Goal: Information Seeking & Learning: Learn about a topic

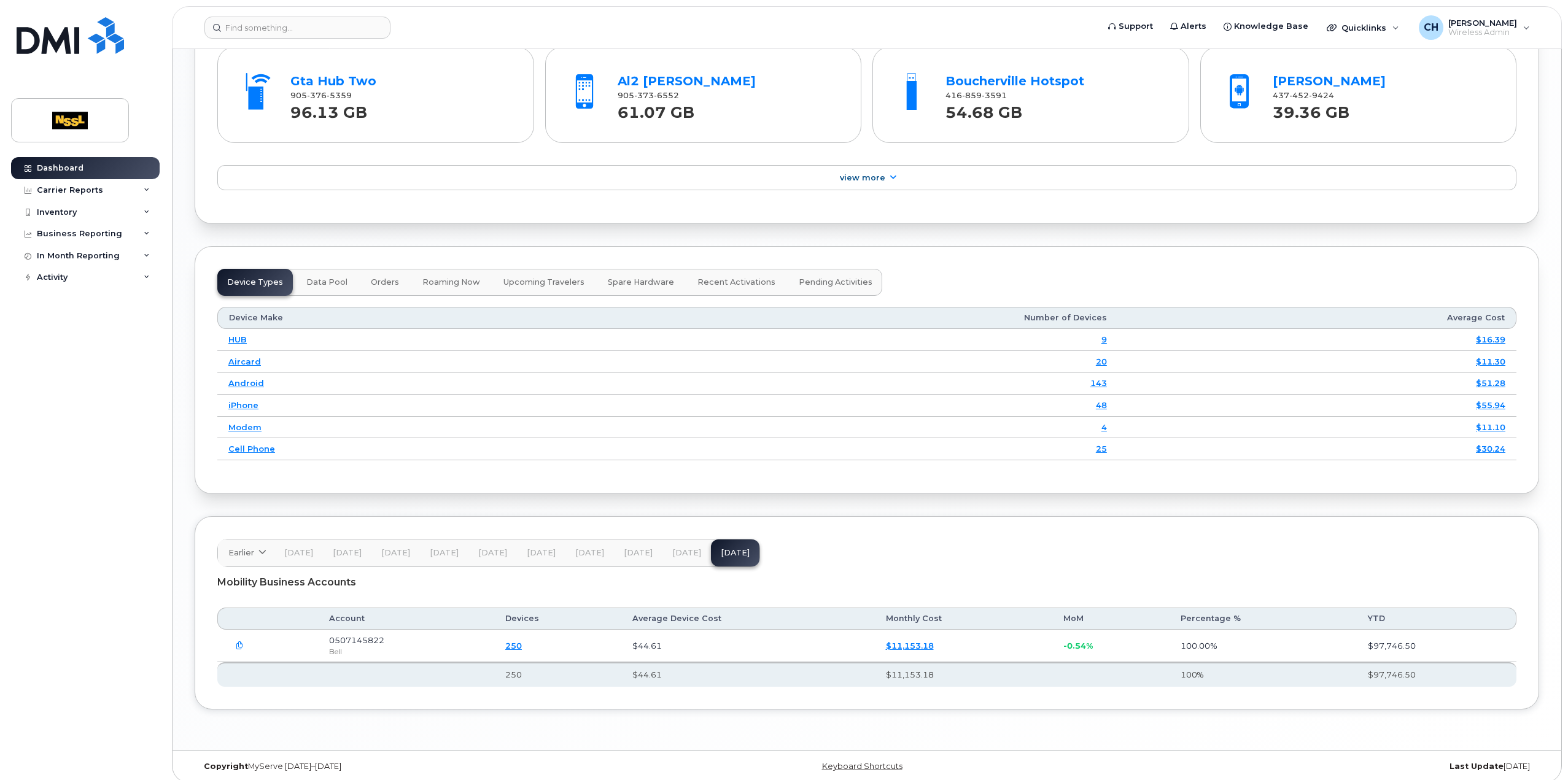
scroll to position [1086, 0]
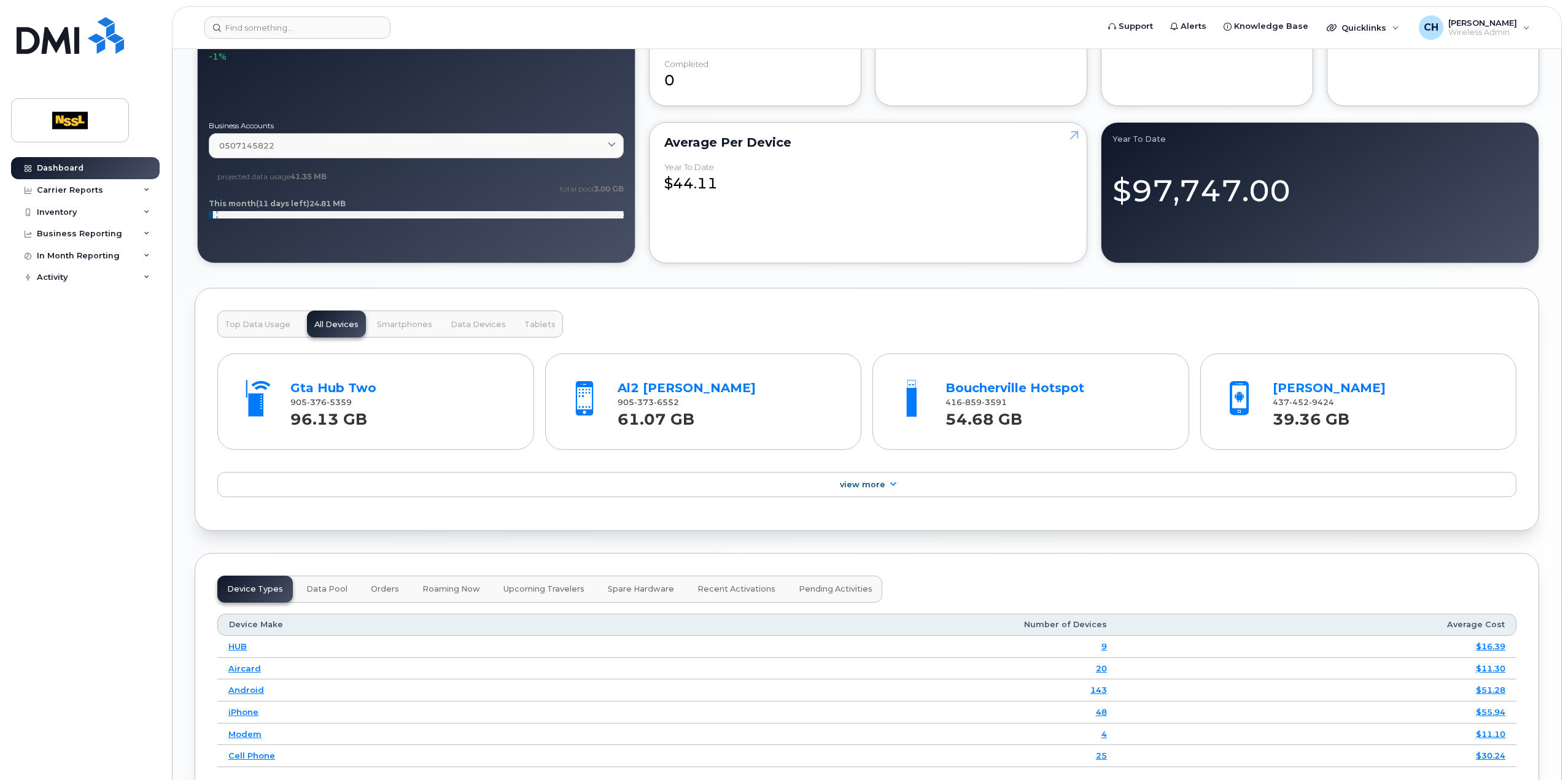
click at [240, 320] on span "Top Data Usage" at bounding box center [257, 325] width 66 height 10
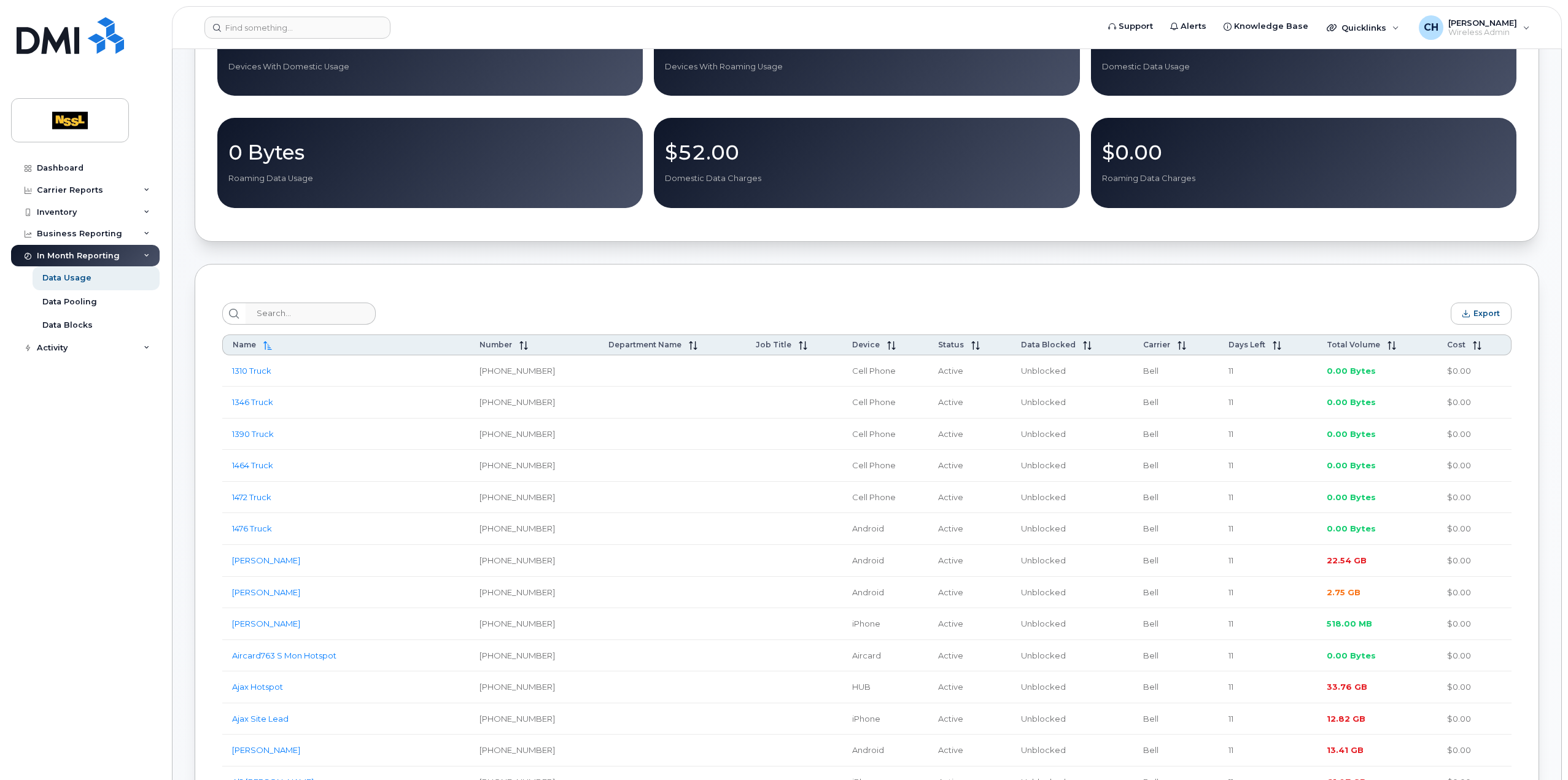
scroll to position [307, 0]
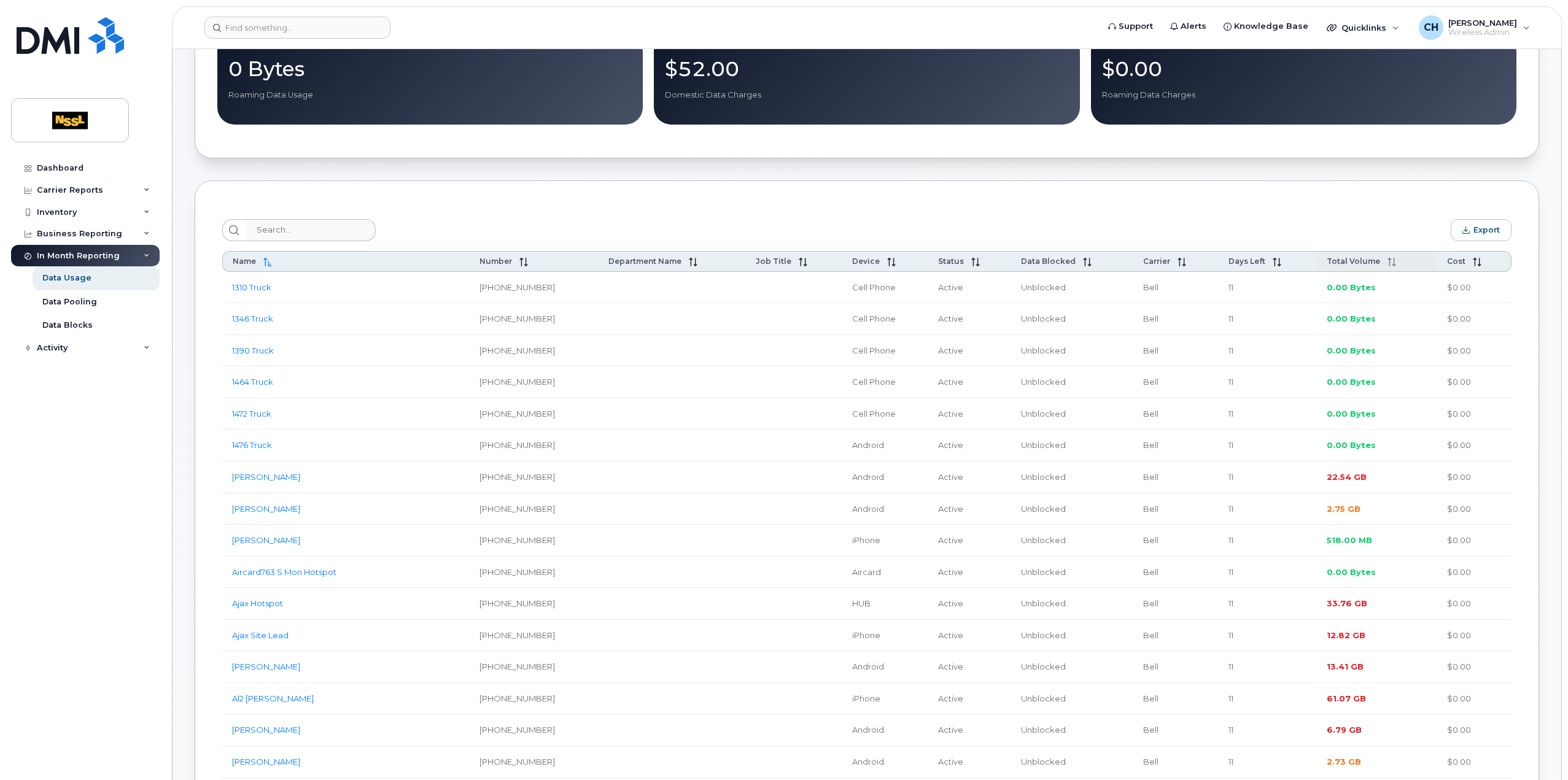
click at [1394, 265] on icon at bounding box center [1394, 262] width 1 height 9
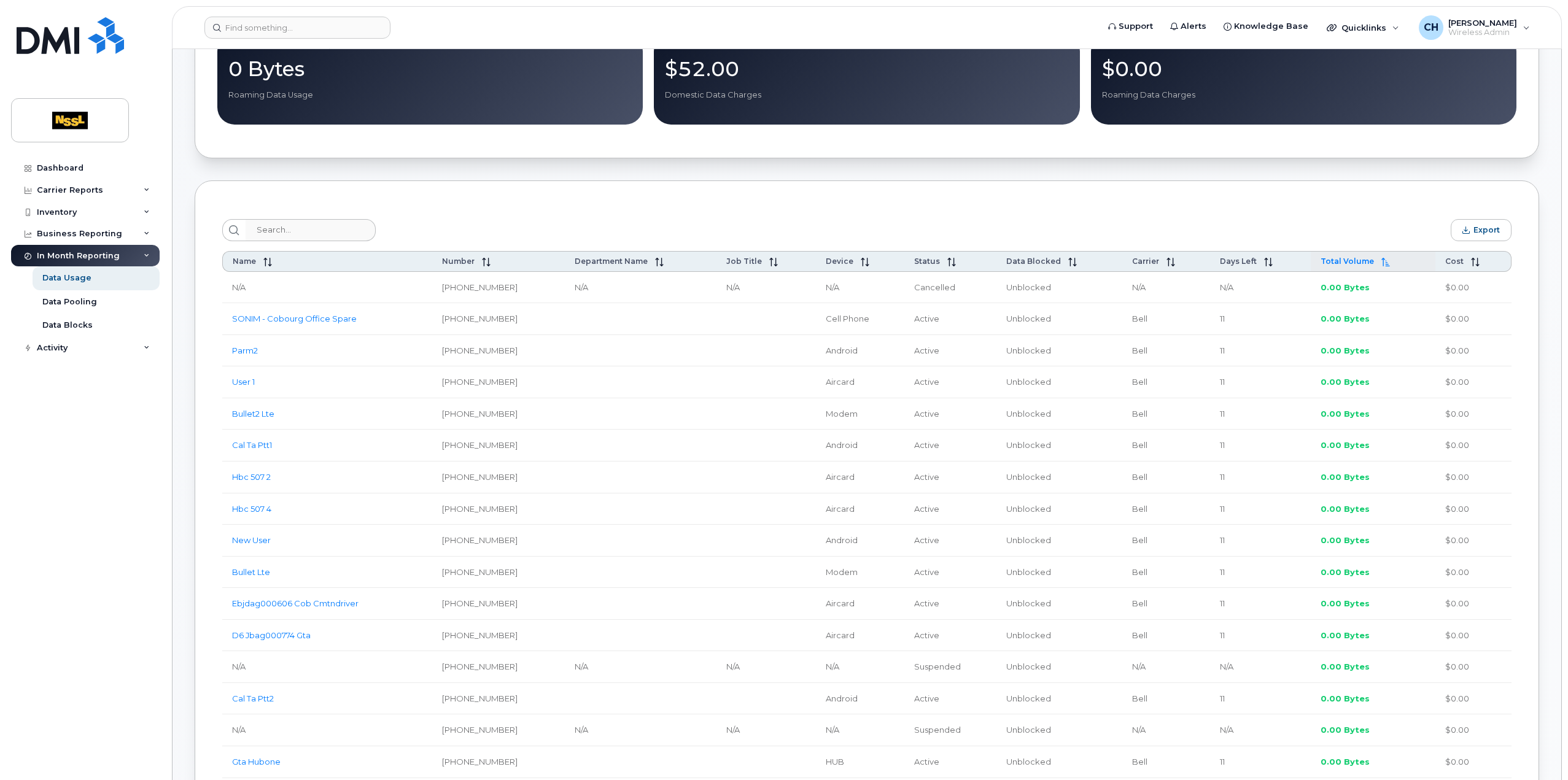
click at [1394, 265] on div "Total Volume" at bounding box center [1373, 261] width 104 height 10
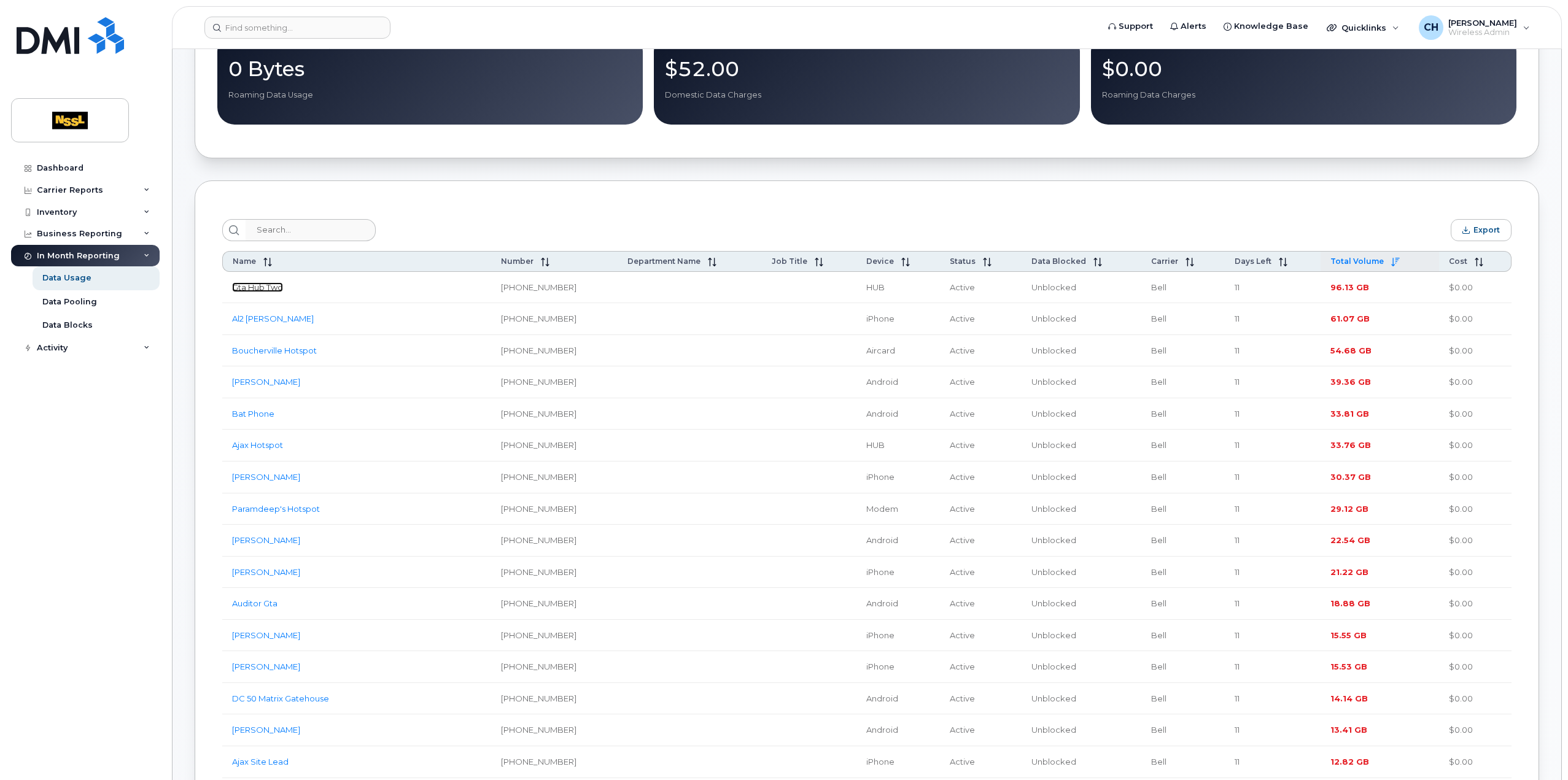
click at [263, 291] on link "Gta Hub Two" at bounding box center [257, 287] width 51 height 10
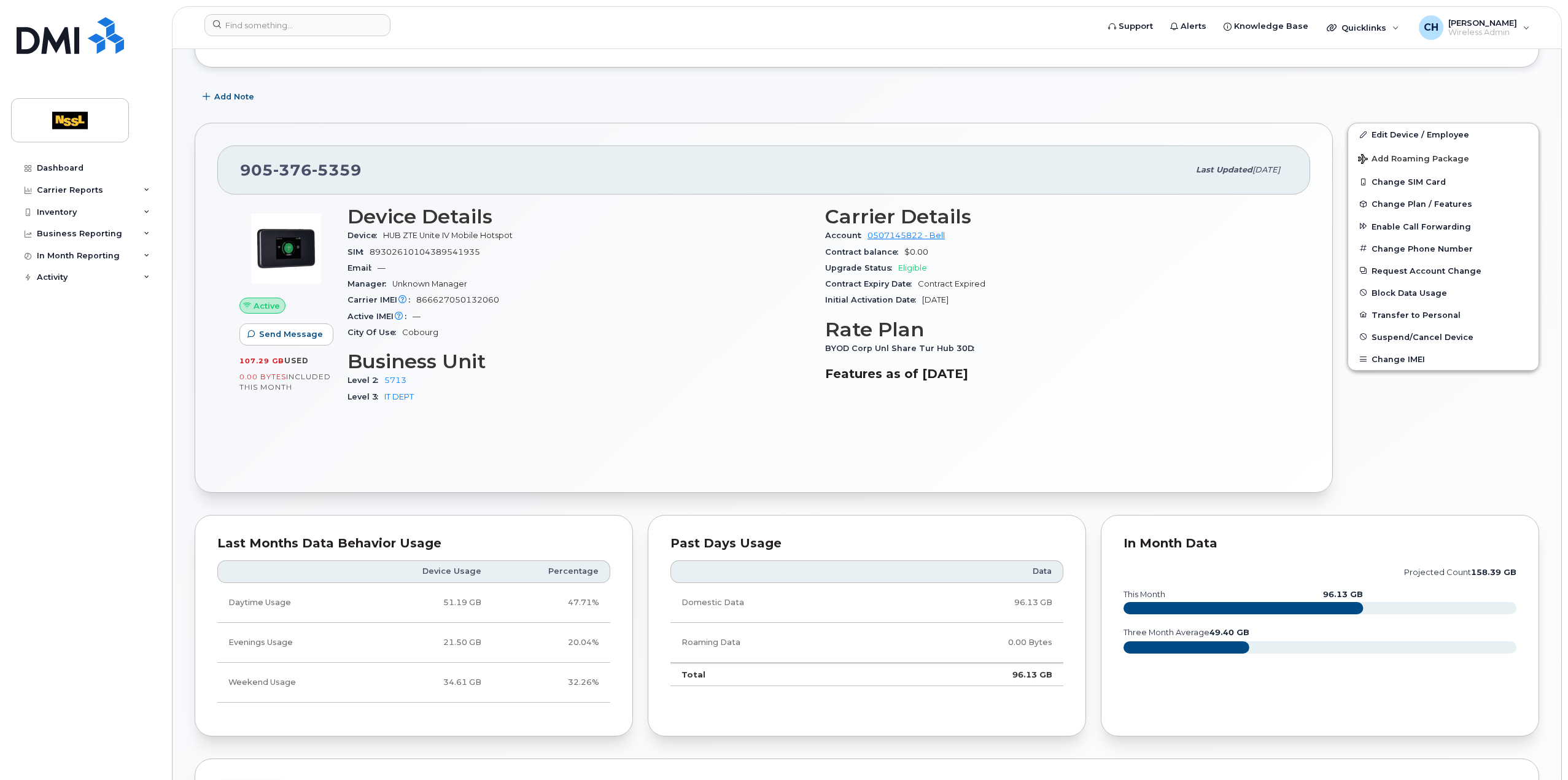
scroll to position [177, 0]
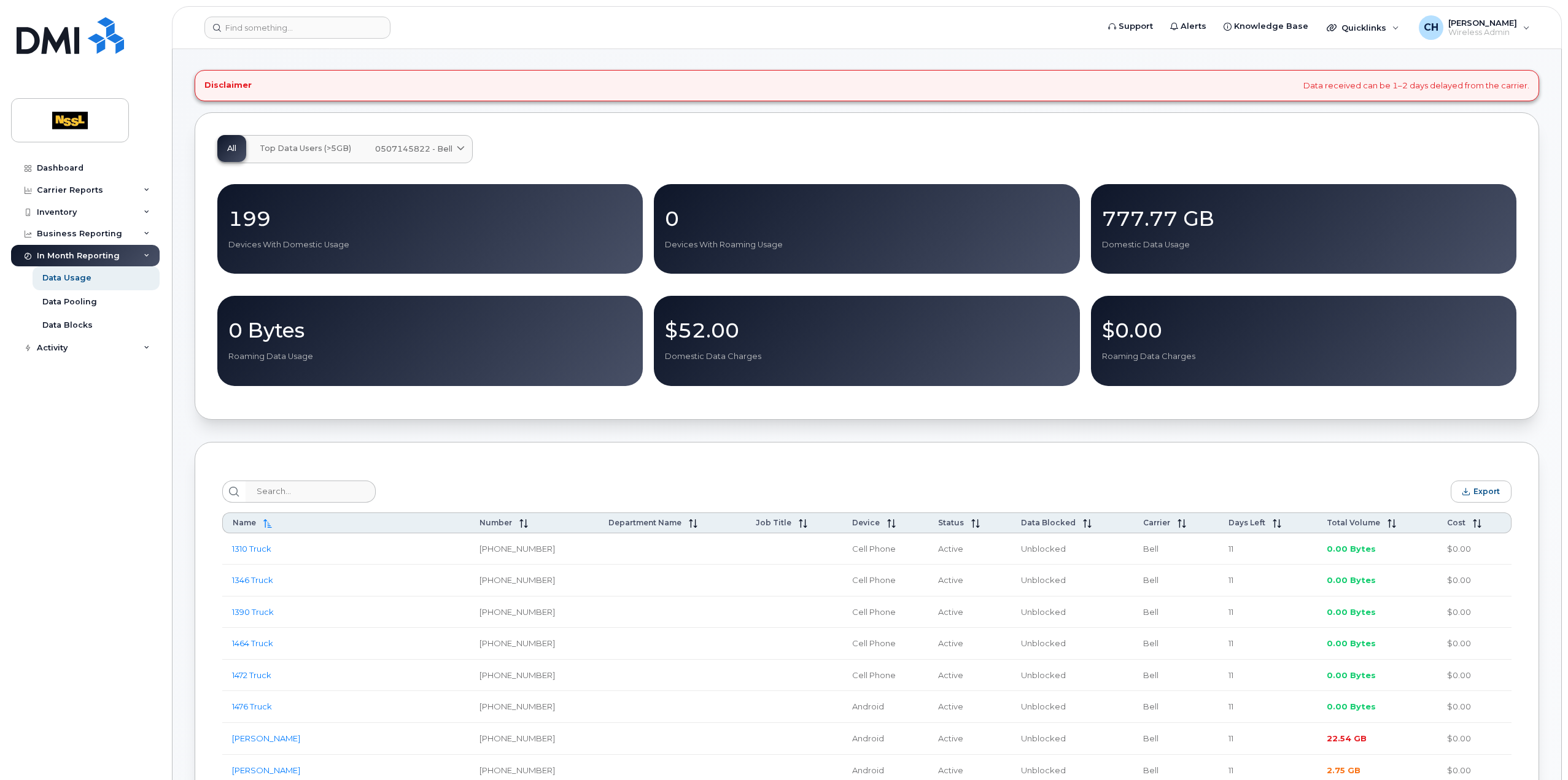
scroll to position [61, 0]
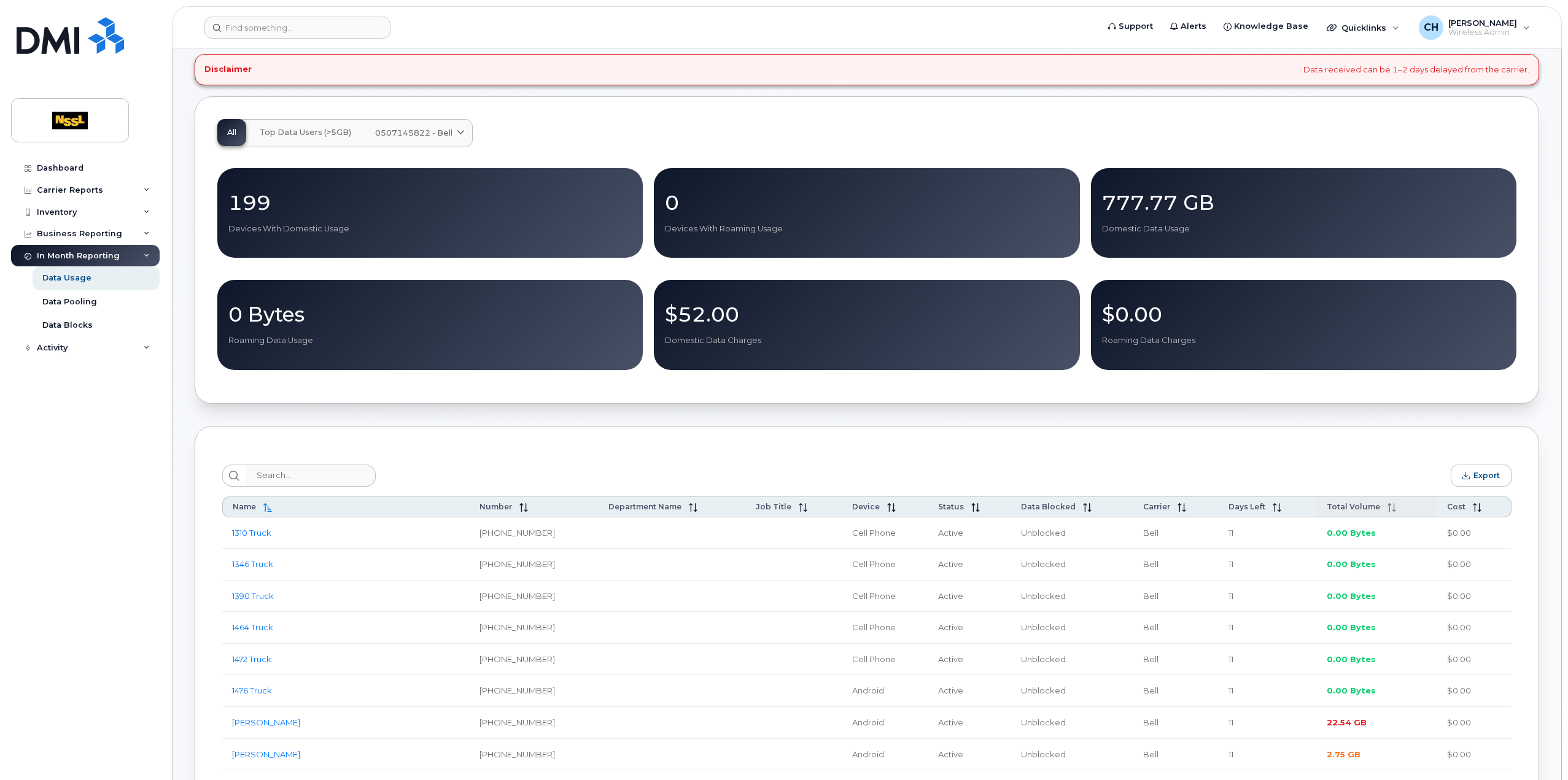
click at [1355, 510] on span "Total Volume" at bounding box center [1354, 506] width 54 height 9
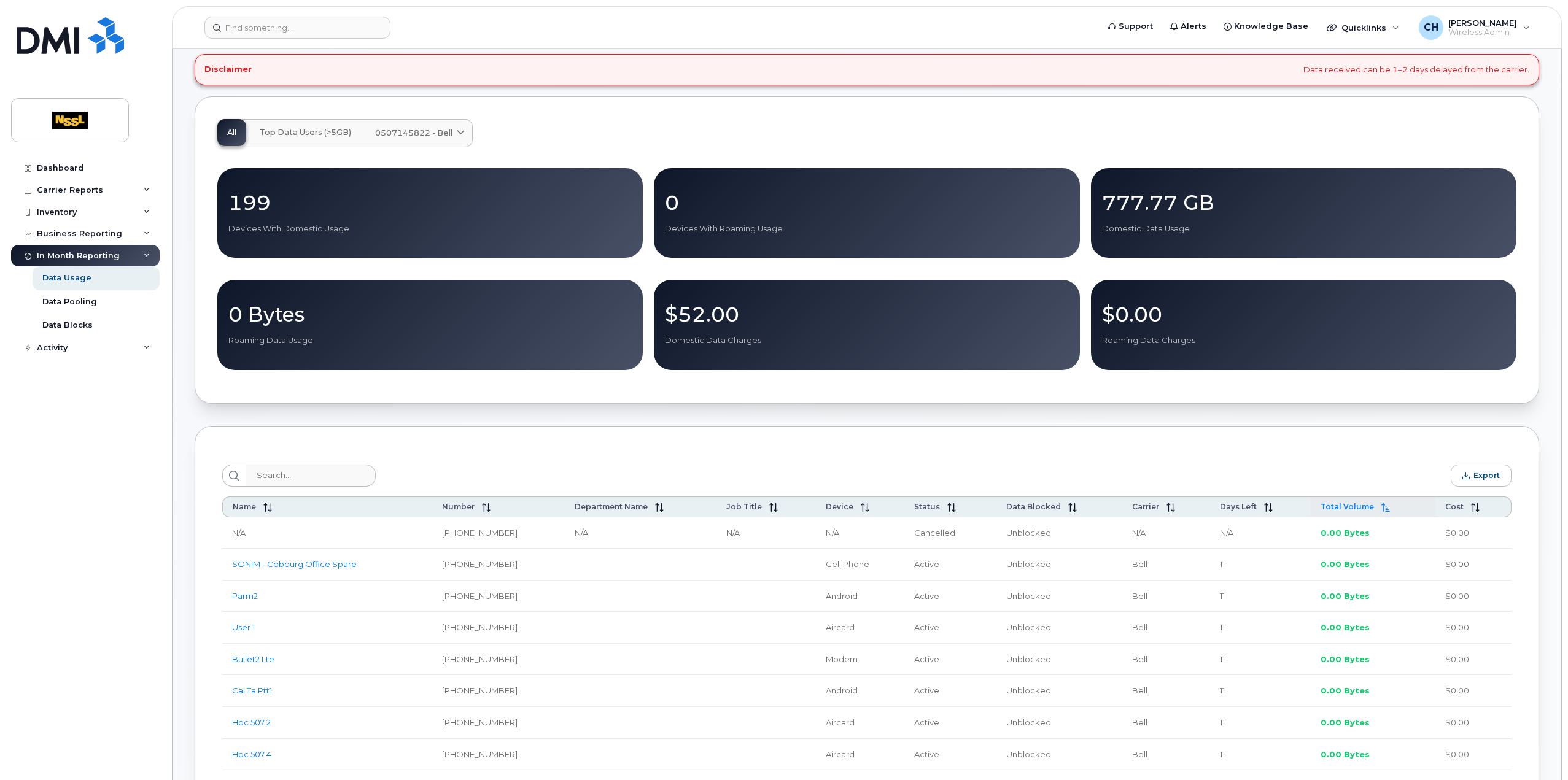
click at [1358, 505] on span "Total Volume" at bounding box center [1347, 506] width 54 height 9
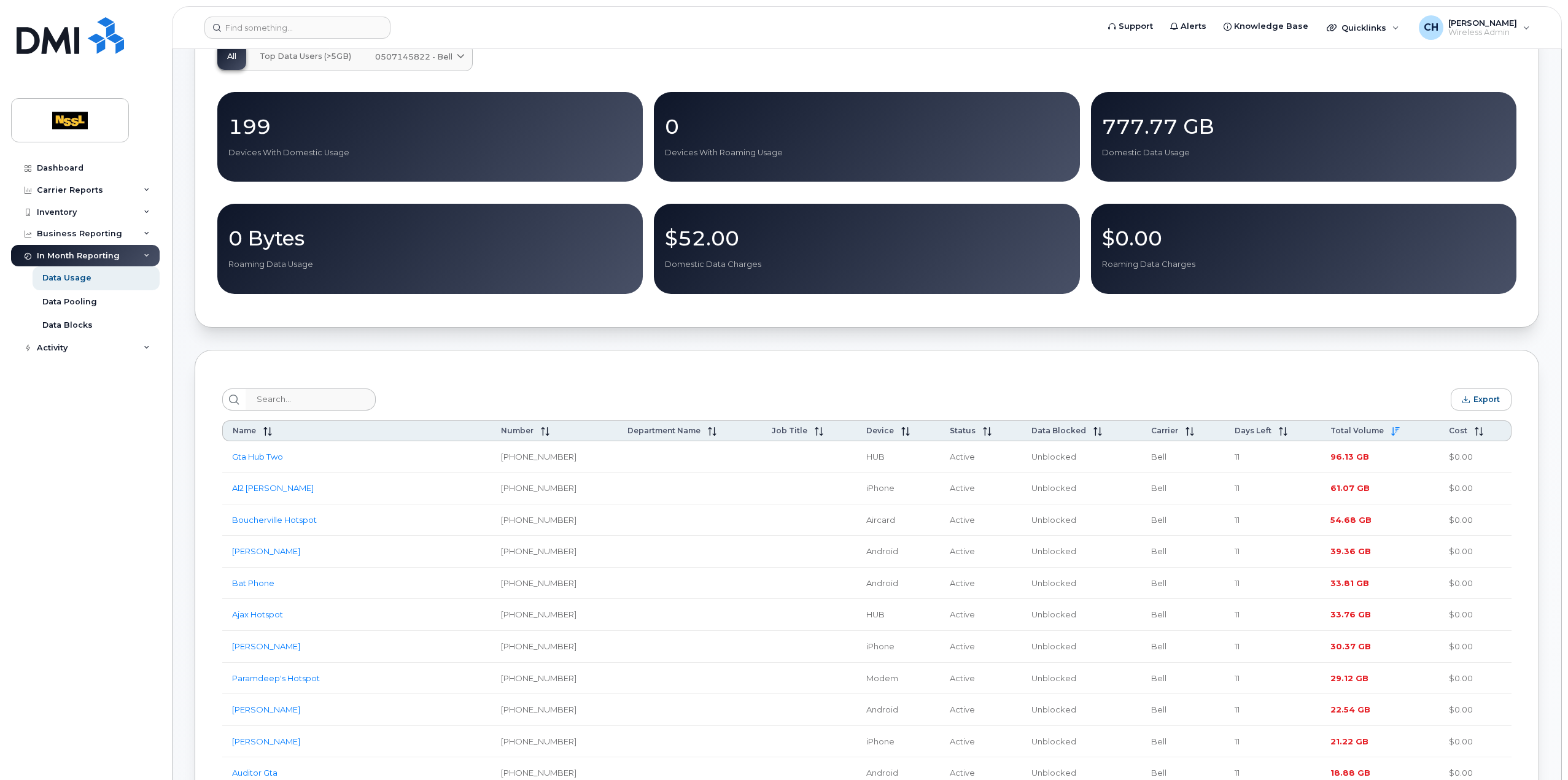
scroll to position [123, 0]
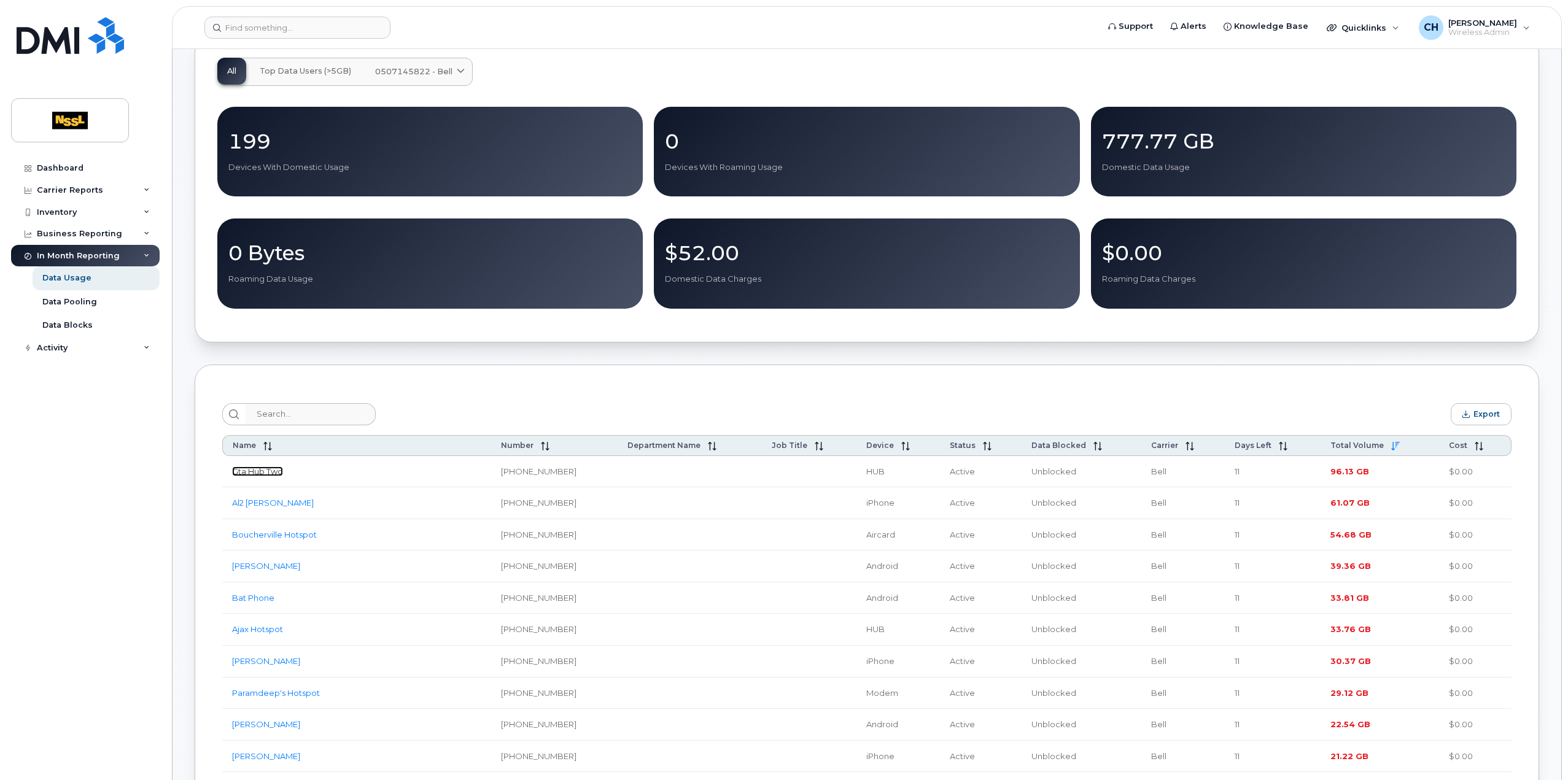
click at [270, 475] on link "Gta Hub Two" at bounding box center [257, 471] width 51 height 10
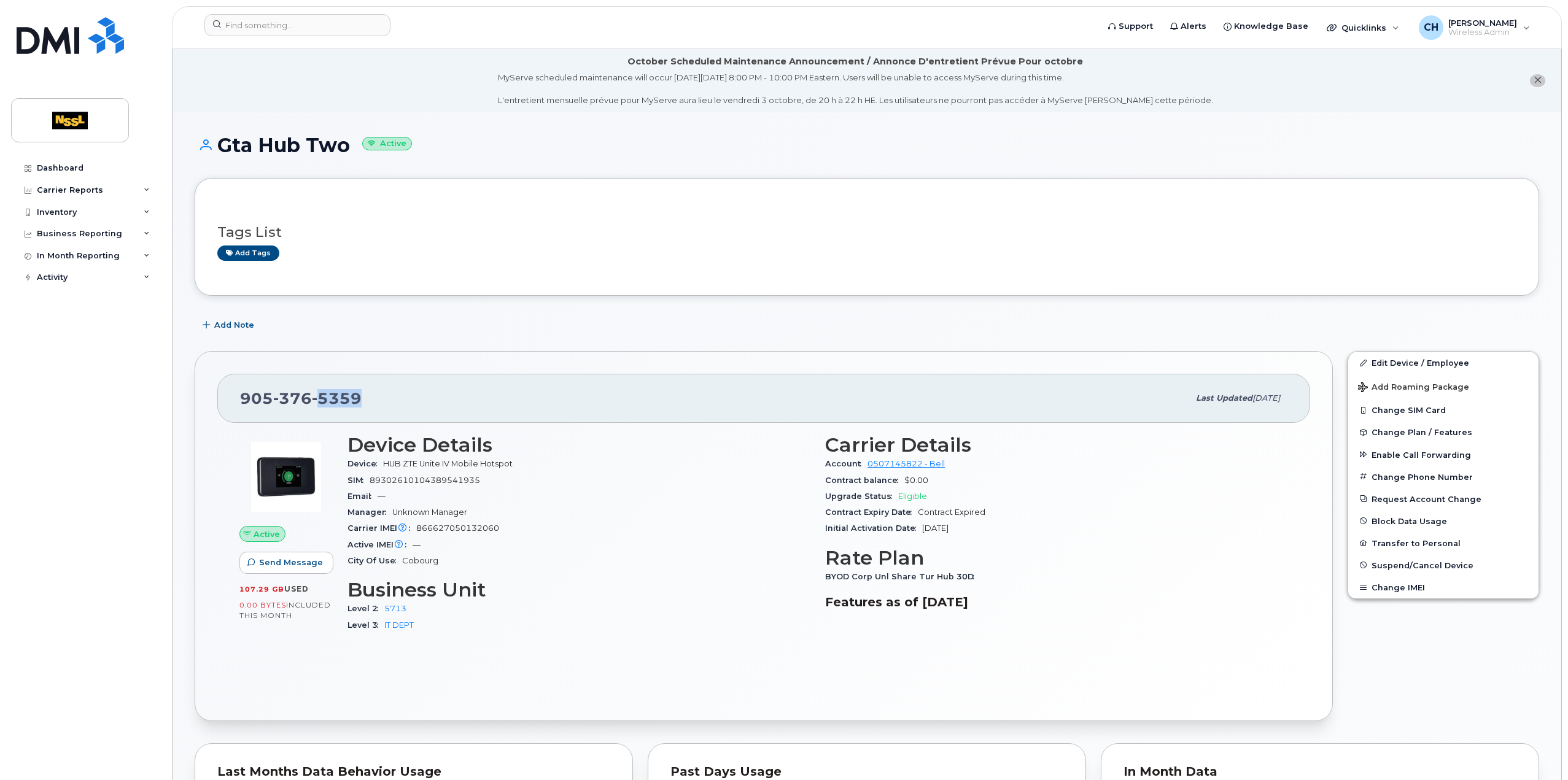
drag, startPoint x: 387, startPoint y: 403, endPoint x: 318, endPoint y: 402, distance: 69.0
click at [318, 402] on div "905 376 5359" at bounding box center [714, 398] width 949 height 26
copy span "5359"
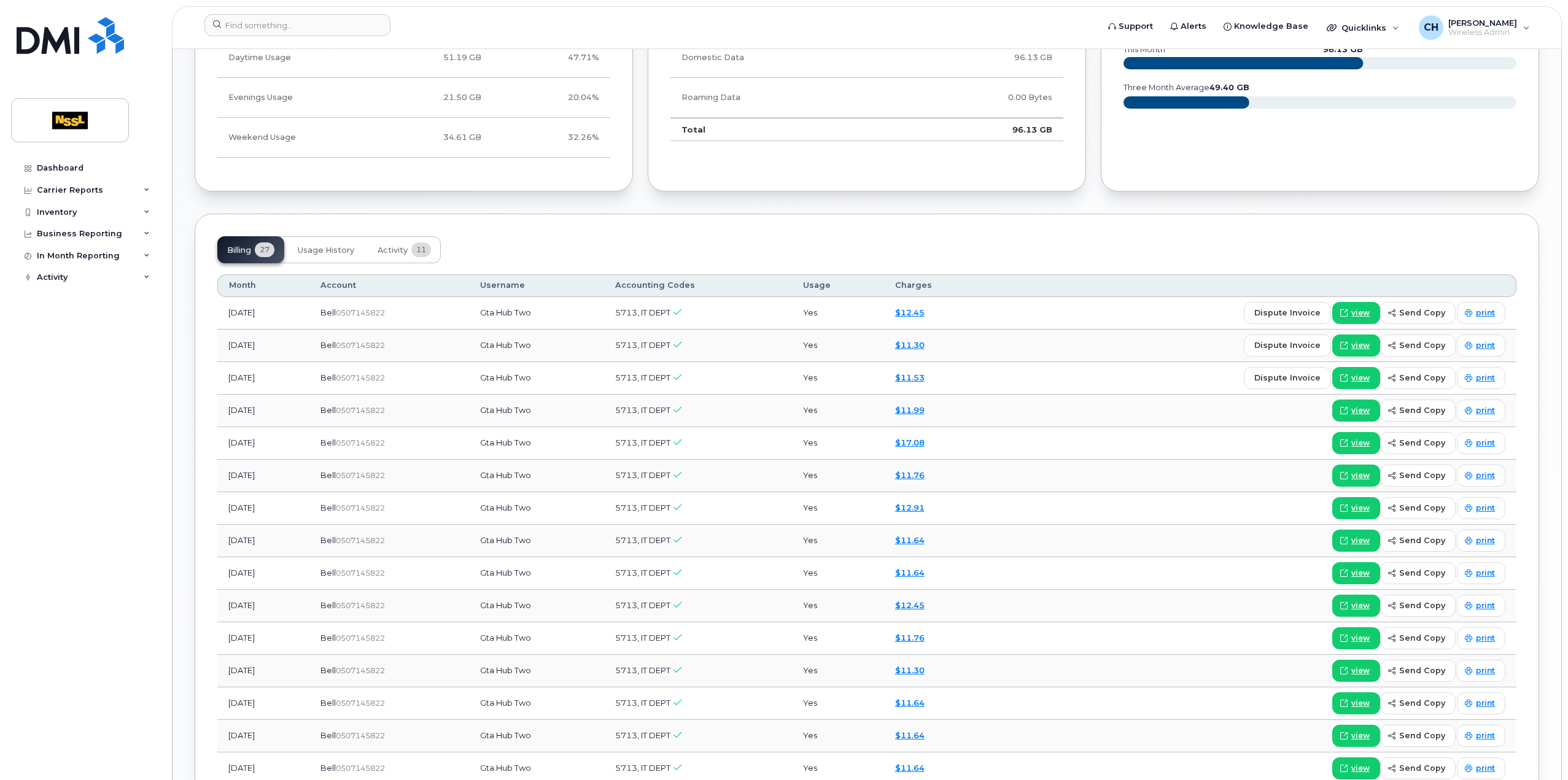
scroll to position [798, 0]
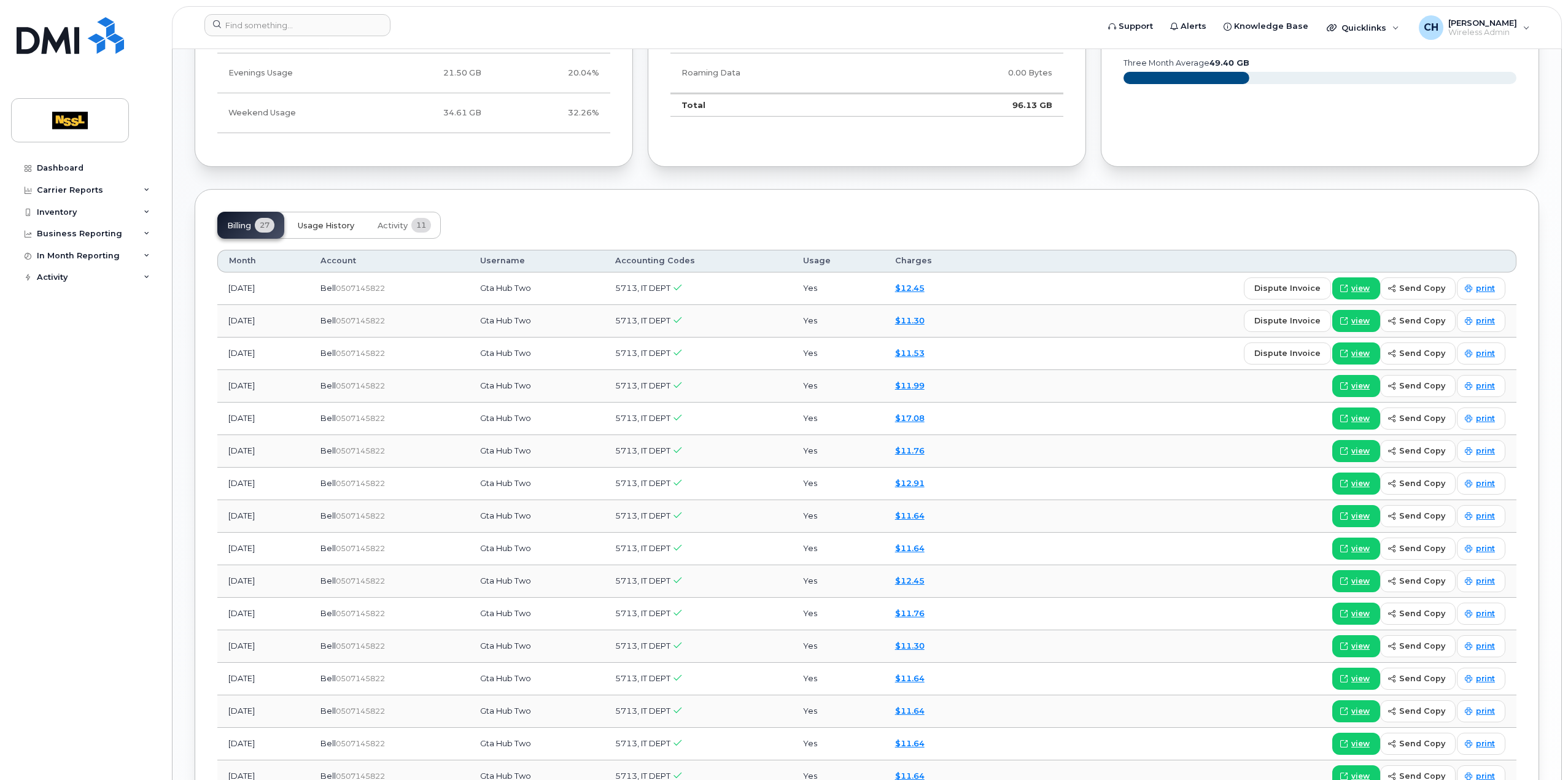
click at [334, 226] on span "Usage History" at bounding box center [326, 226] width 56 height 10
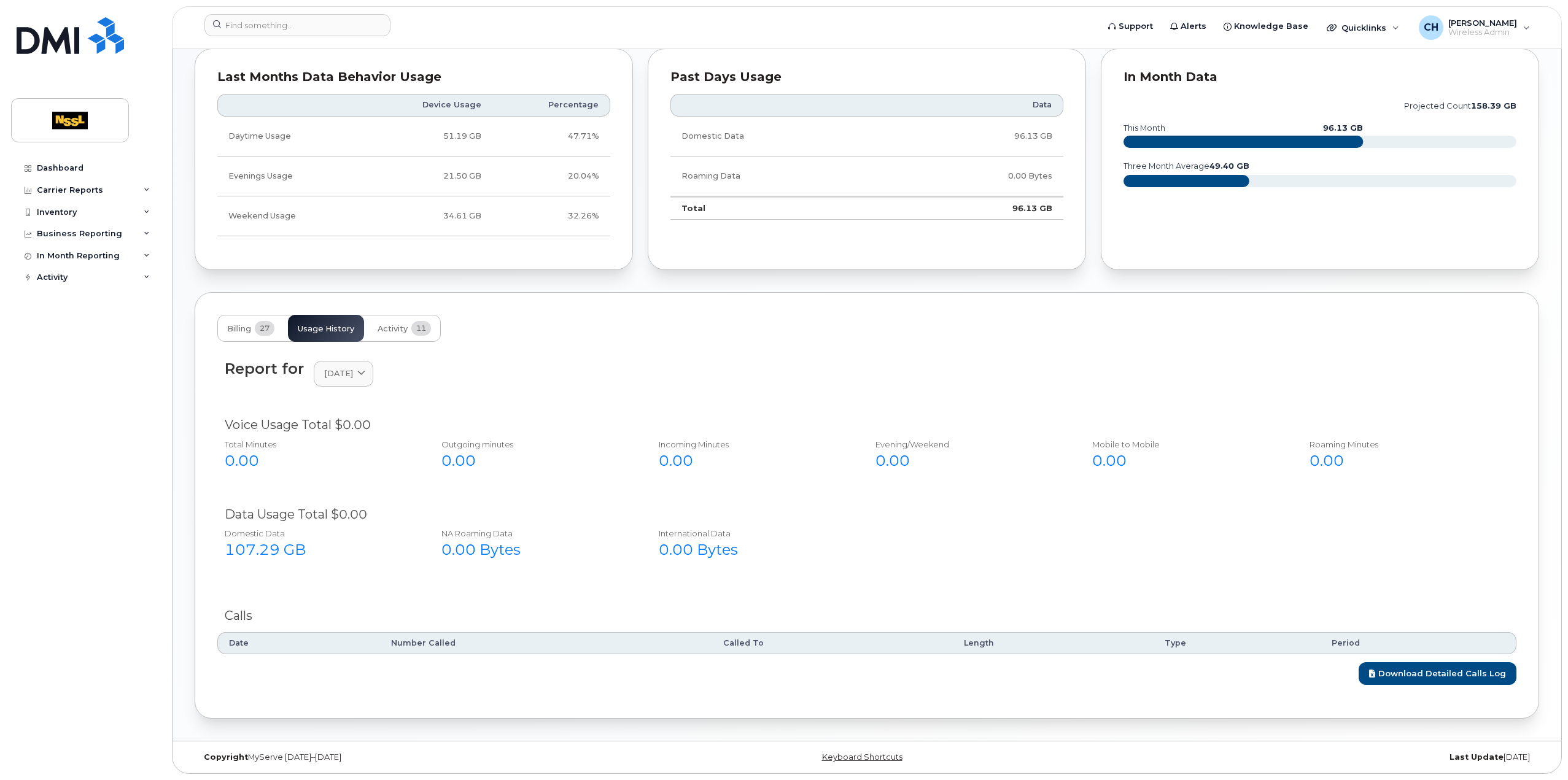
scroll to position [690, 0]
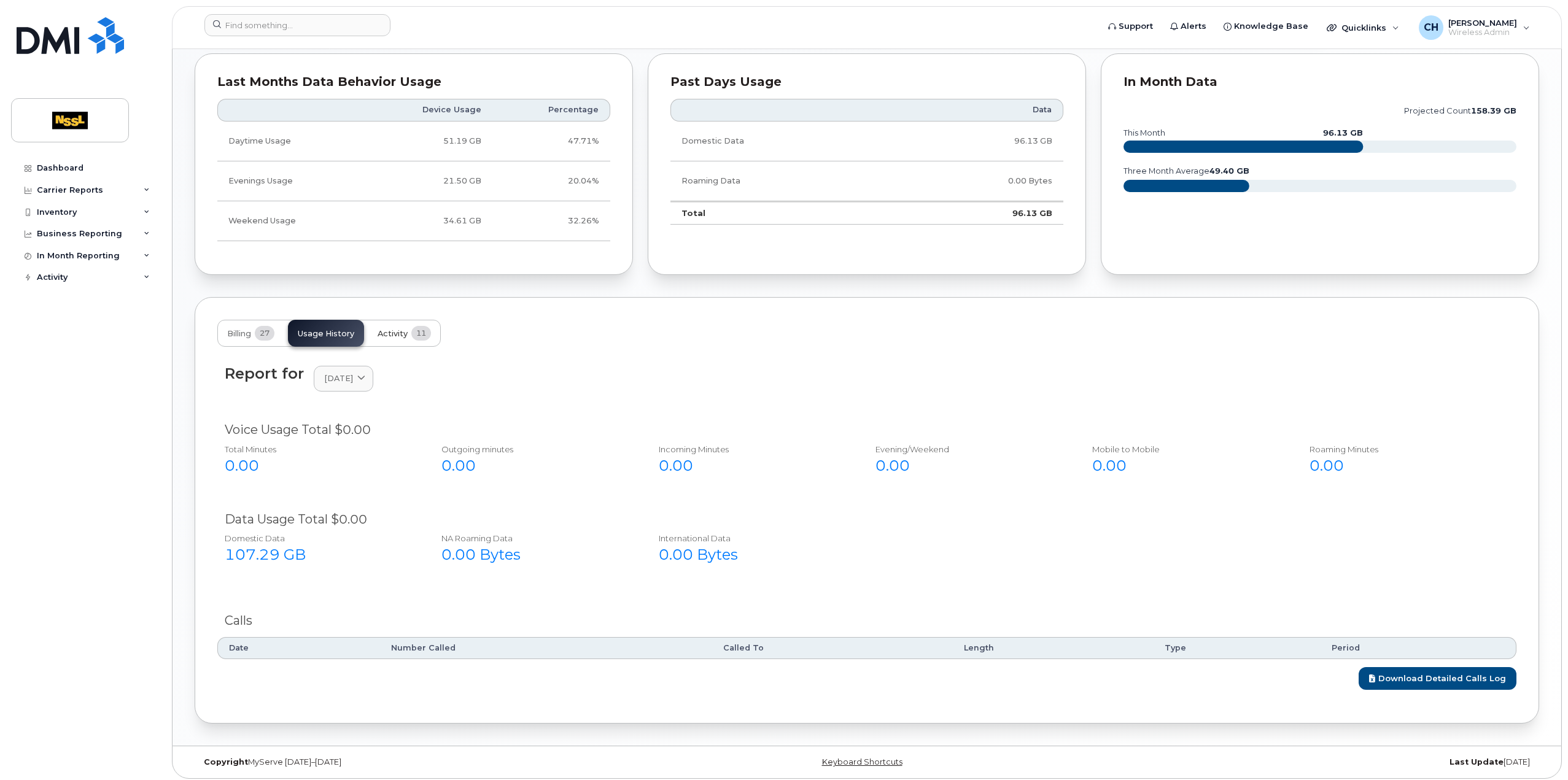
click at [402, 335] on span "Activity" at bounding box center [393, 334] width 30 height 10
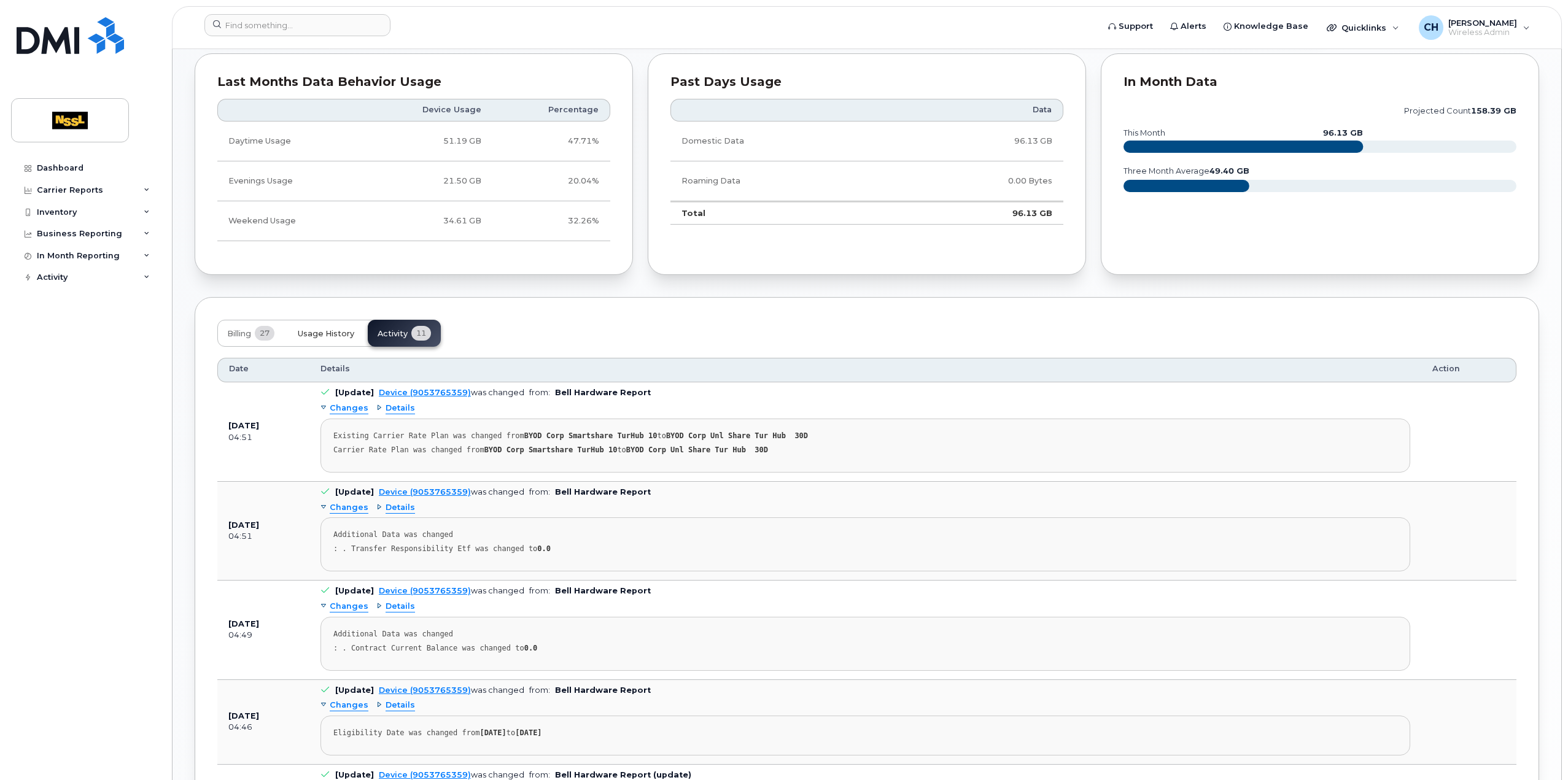
click at [323, 337] on button "Usage History" at bounding box center [326, 333] width 76 height 27
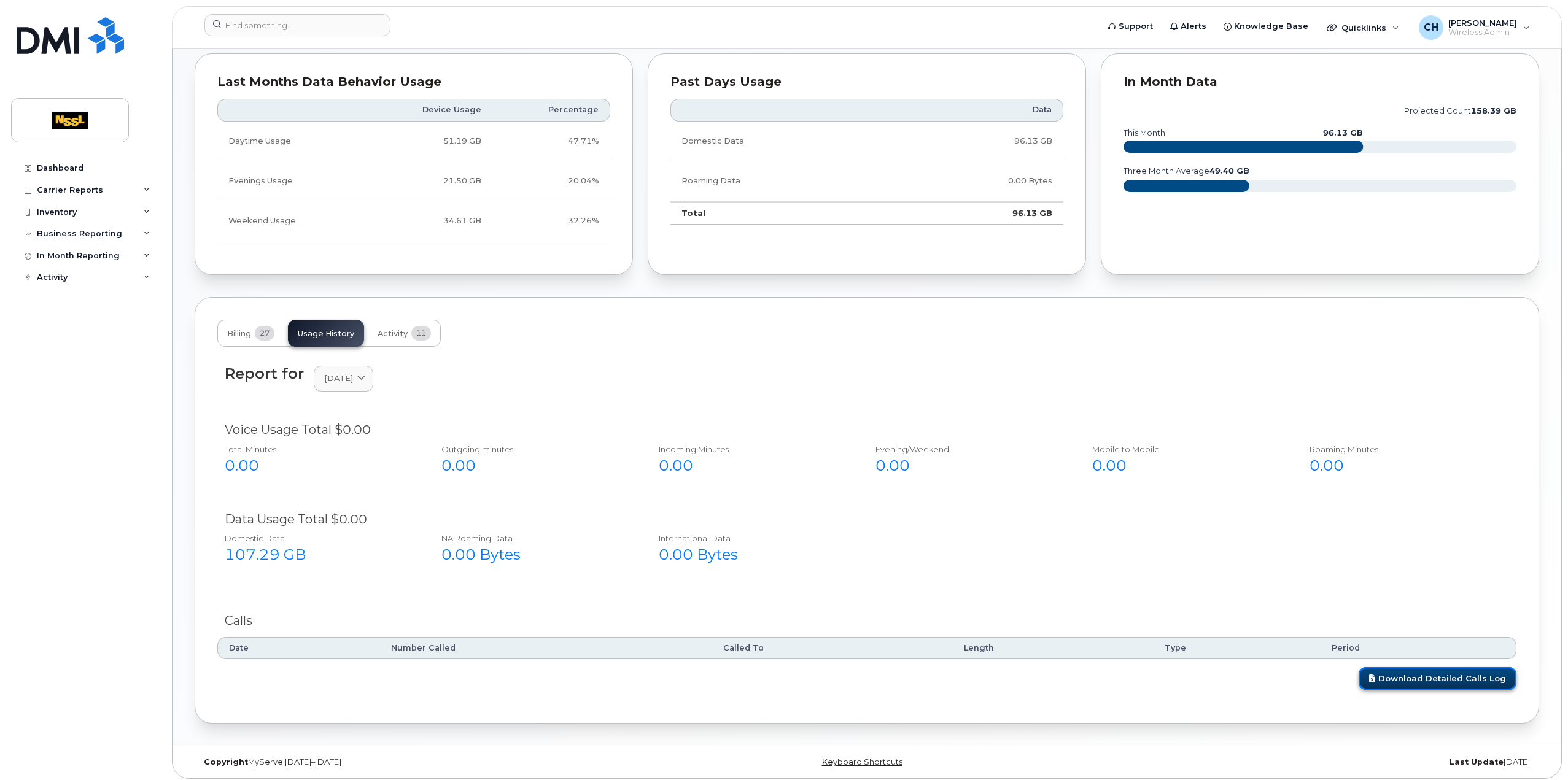
click at [1432, 678] on link "Download Detailed Calls Log" at bounding box center [1438, 678] width 158 height 23
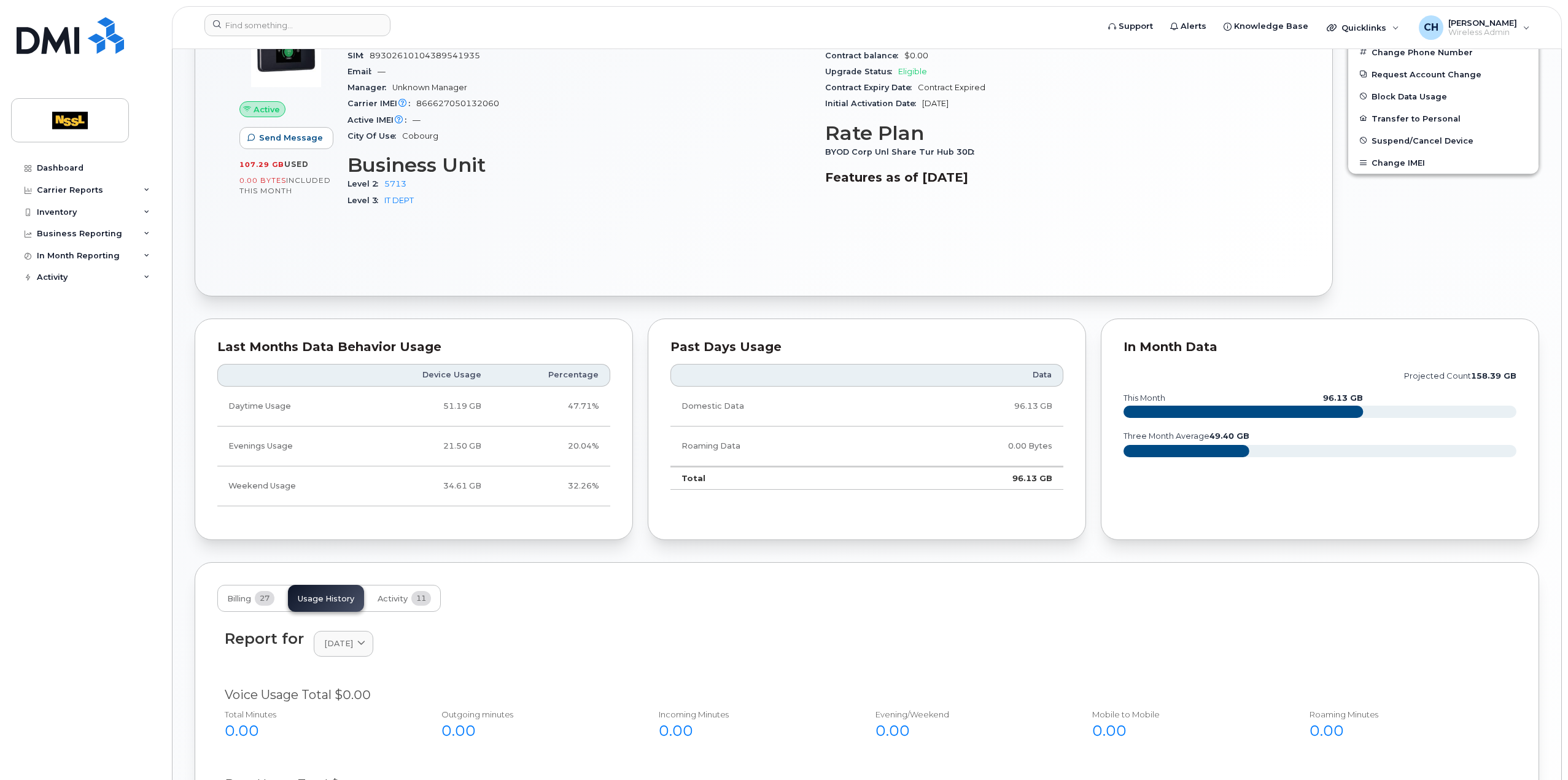
scroll to position [430, 0]
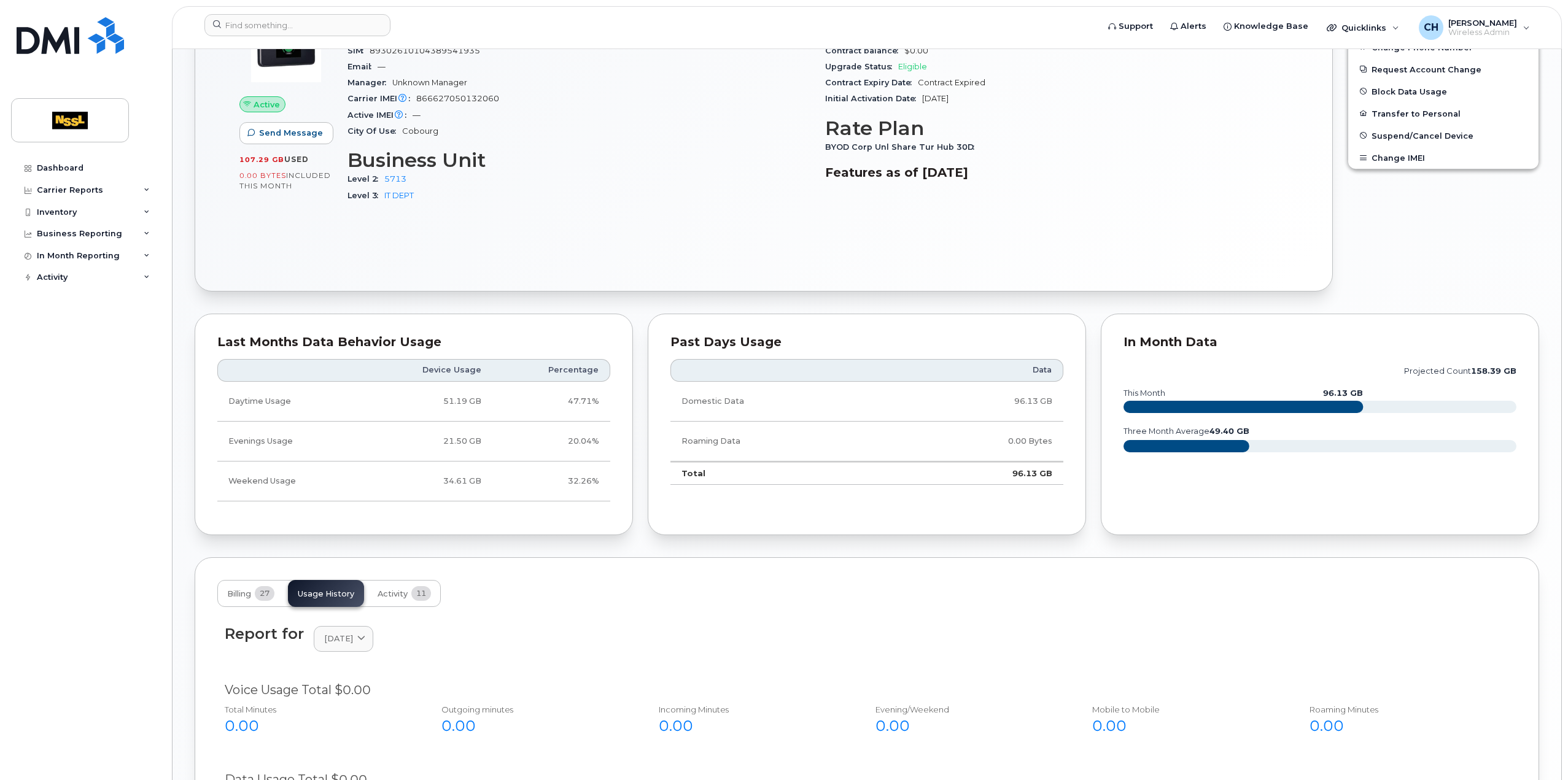
click at [1364, 393] on icon "projected count 158.39 GB this month 96.13 GB three month average 49.40 GB" at bounding box center [1320, 414] width 393 height 111
click at [1438, 396] on icon "projected count 158.39 GB this month 96.13 GB three month average 49.40 GB" at bounding box center [1320, 414] width 393 height 111
click at [1475, 359] on icon "projected count 158.39 GB this month 96.13 GB three month average 49.40 GB" at bounding box center [1320, 414] width 393 height 111
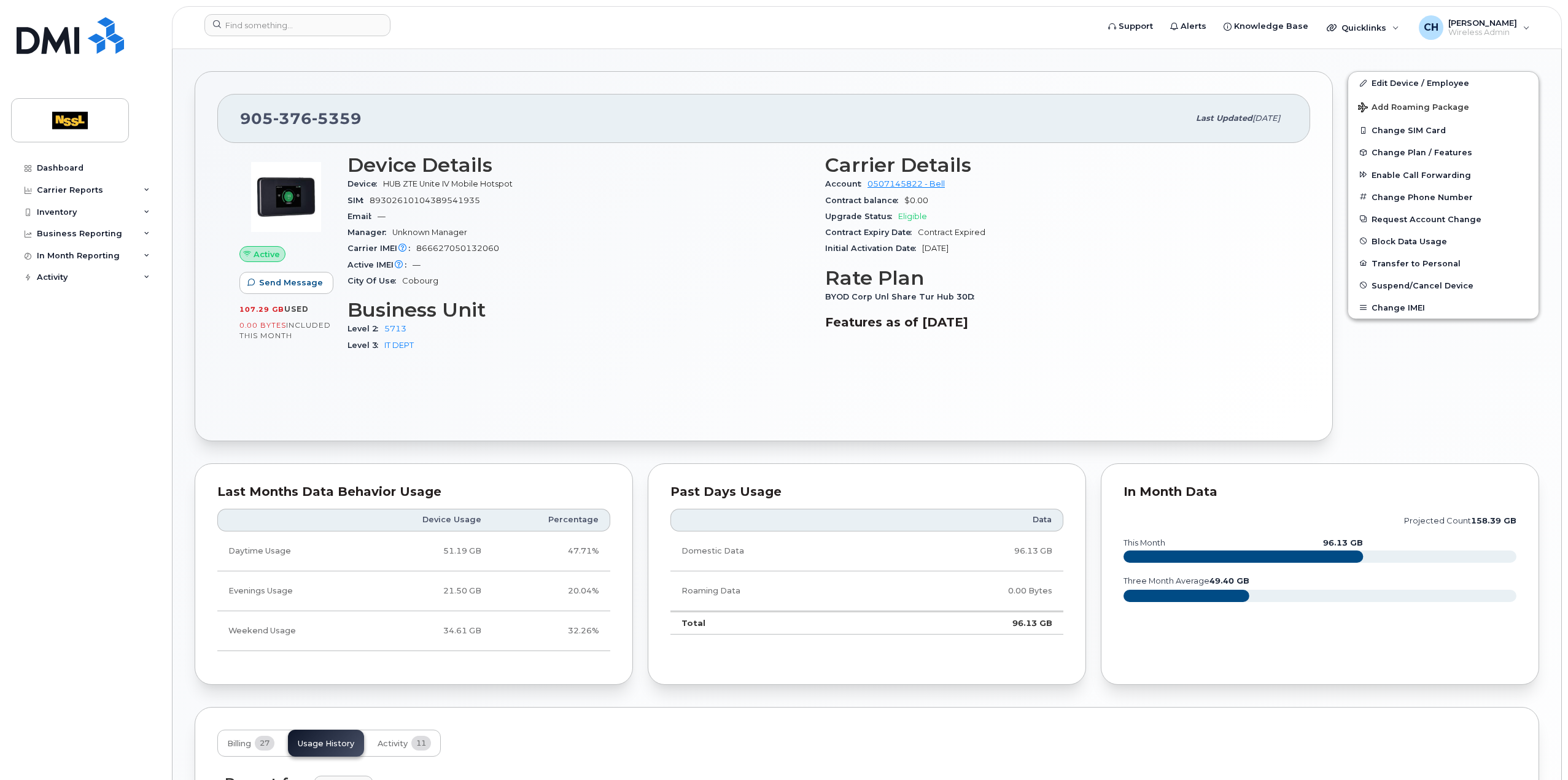
scroll to position [246, 0]
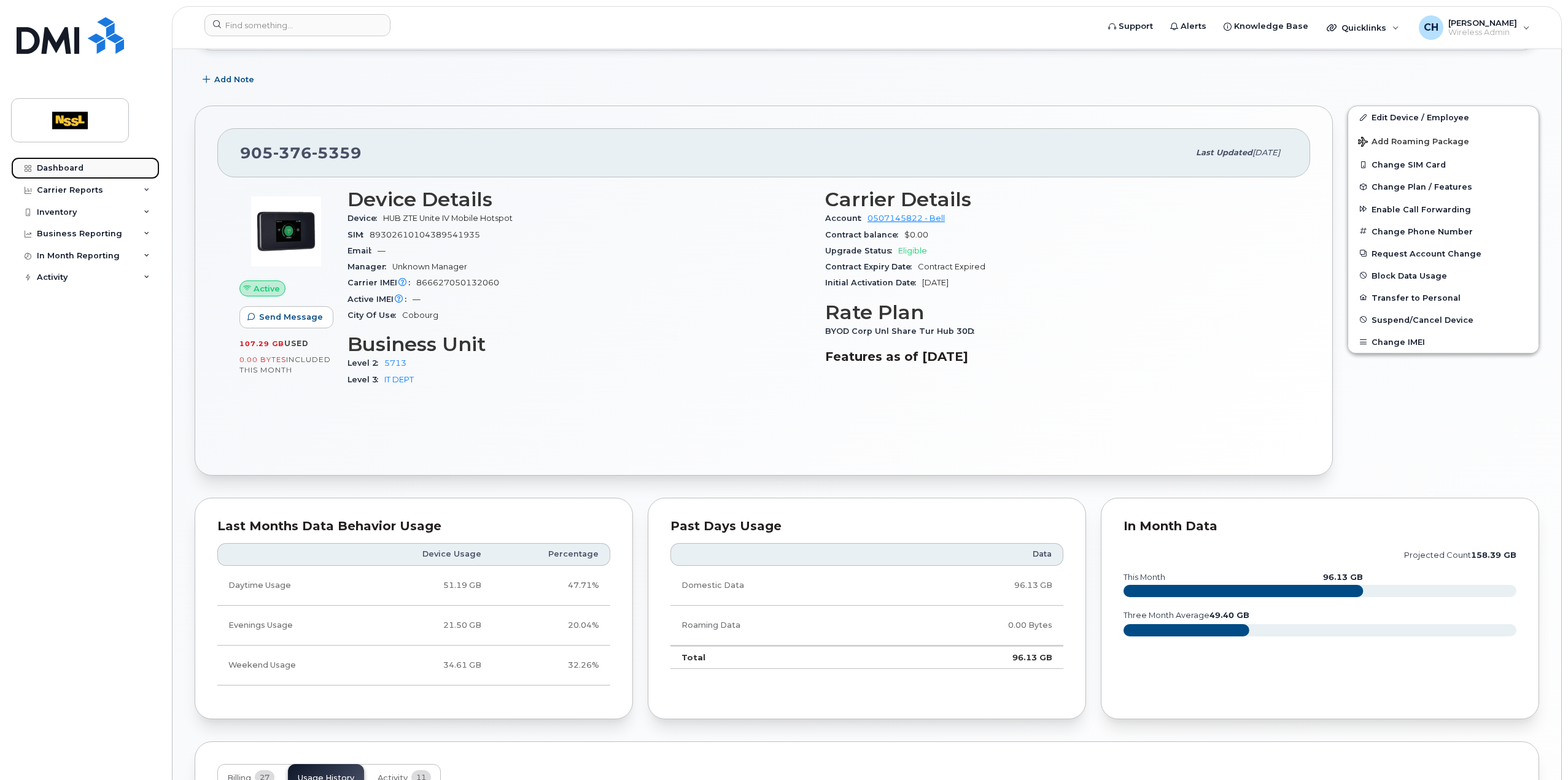
click at [73, 158] on link "Dashboard" at bounding box center [86, 168] width 148 height 22
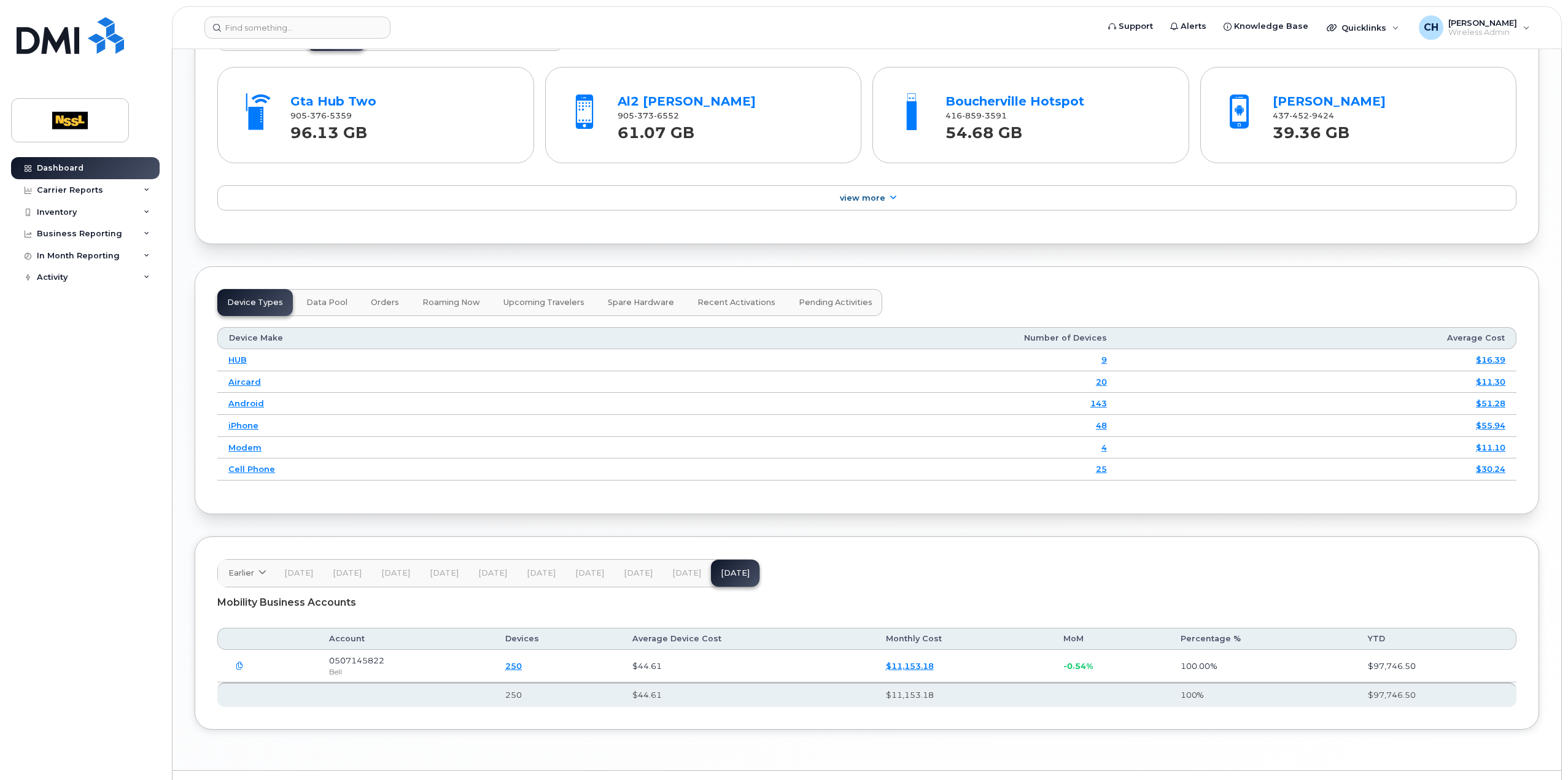
scroll to position [1393, 0]
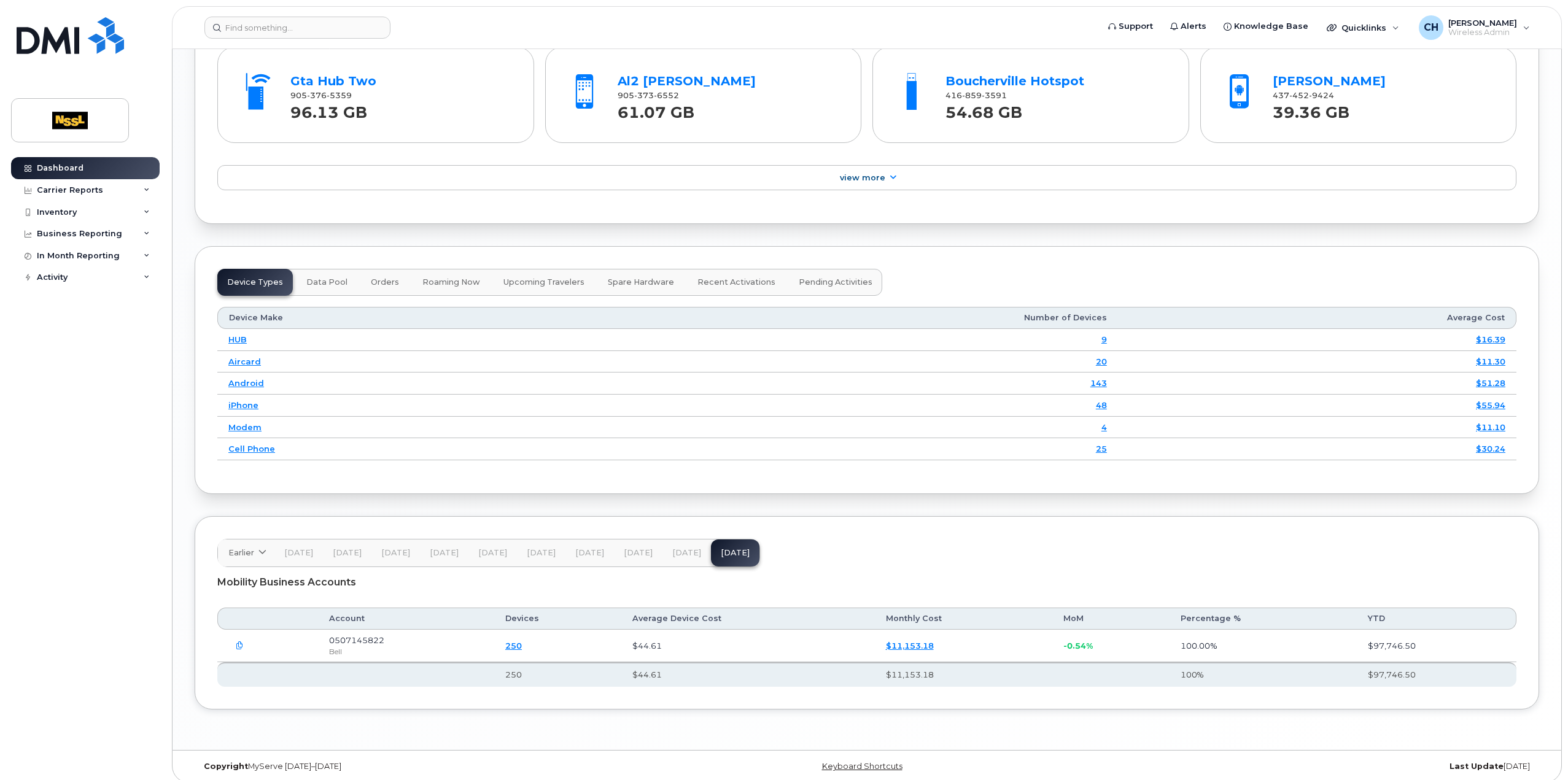
click at [325, 278] on span "Data Pool" at bounding box center [327, 283] width 42 height 10
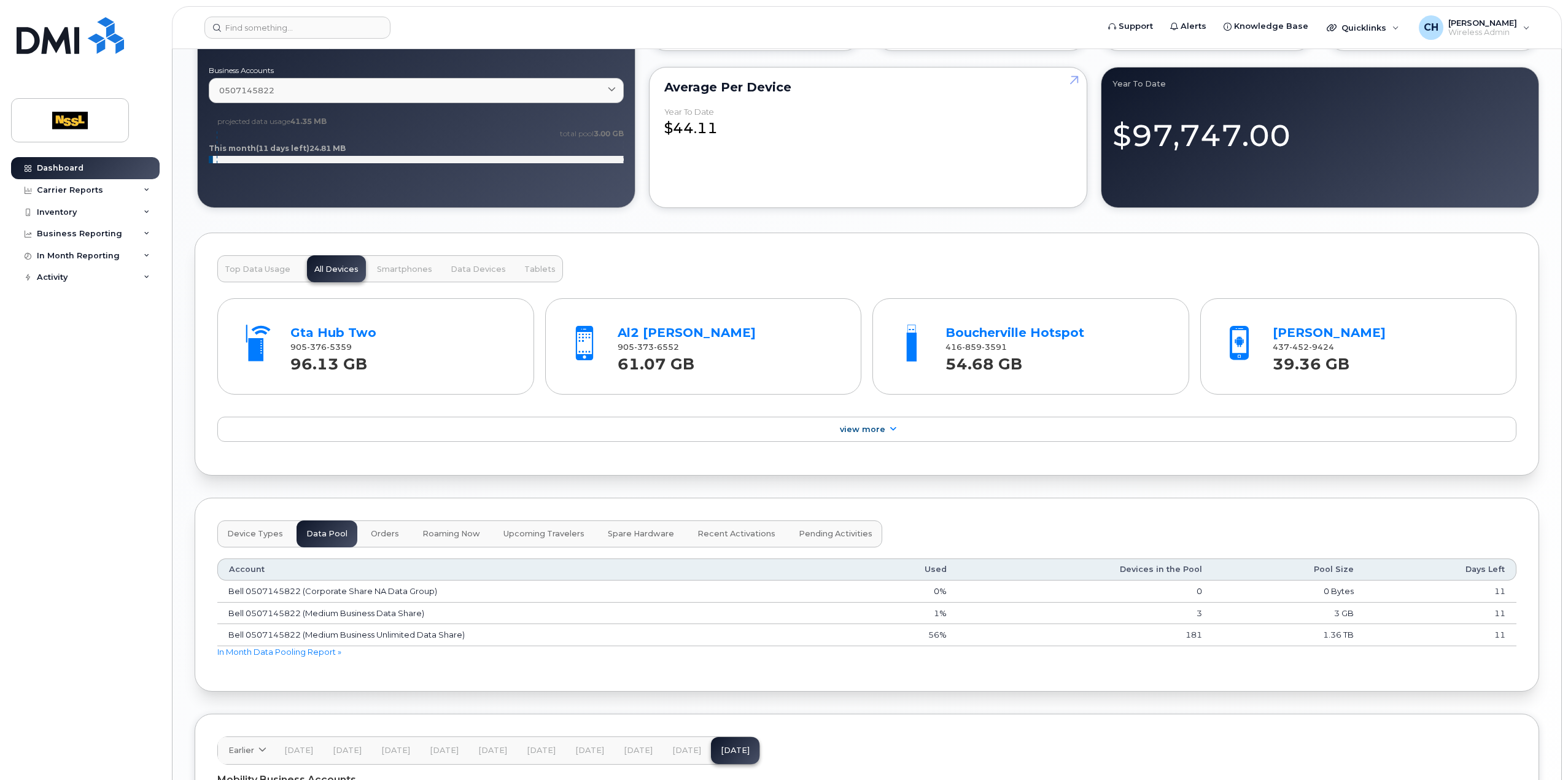
scroll to position [1155, 0]
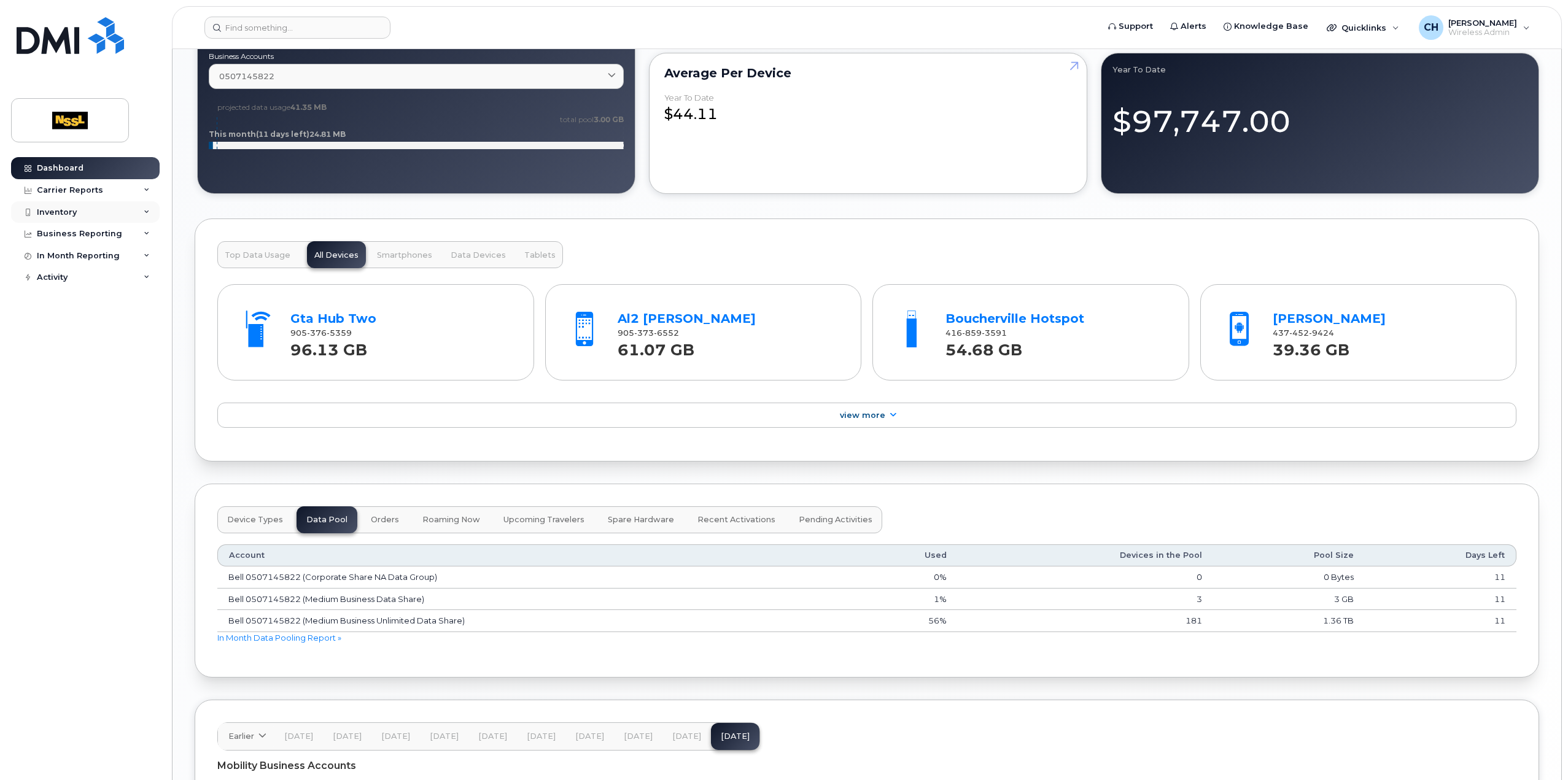
click at [99, 212] on div "Inventory" at bounding box center [86, 212] width 148 height 22
click at [84, 235] on div "Mobility Devices" at bounding box center [77, 234] width 69 height 11
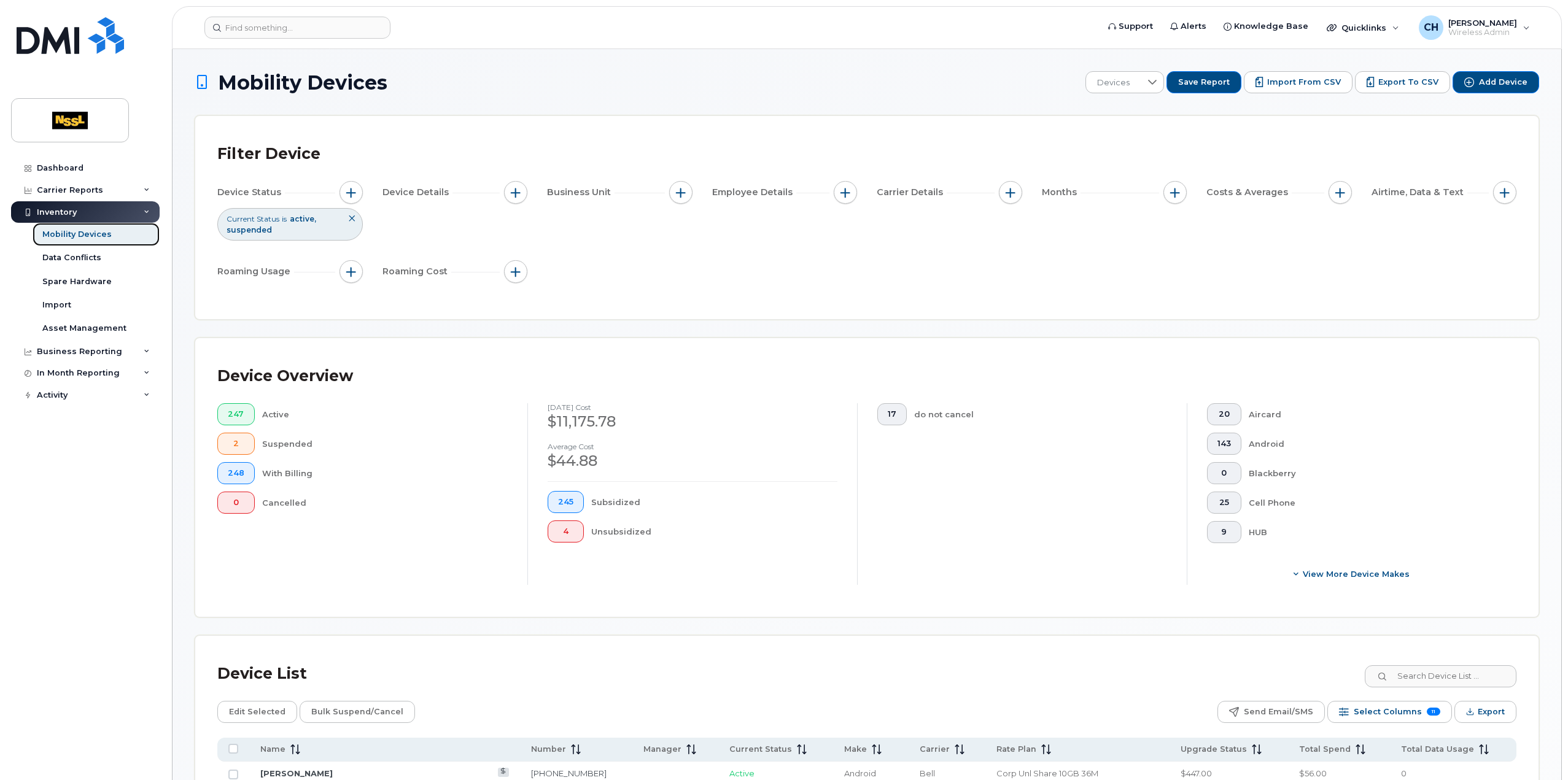
scroll to position [368, 0]
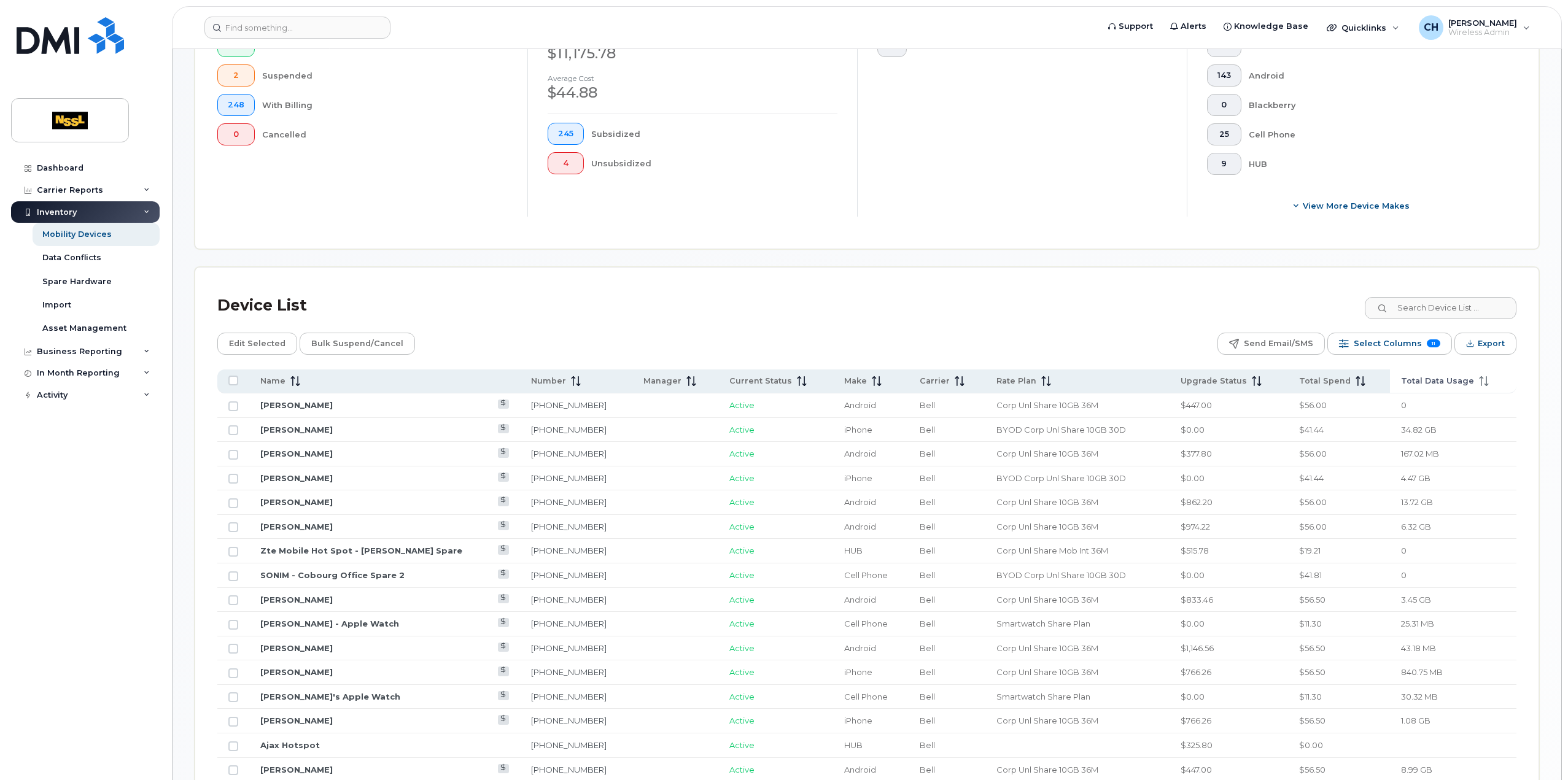
click at [1450, 380] on span "Total Data Usage" at bounding box center [1438, 381] width 73 height 11
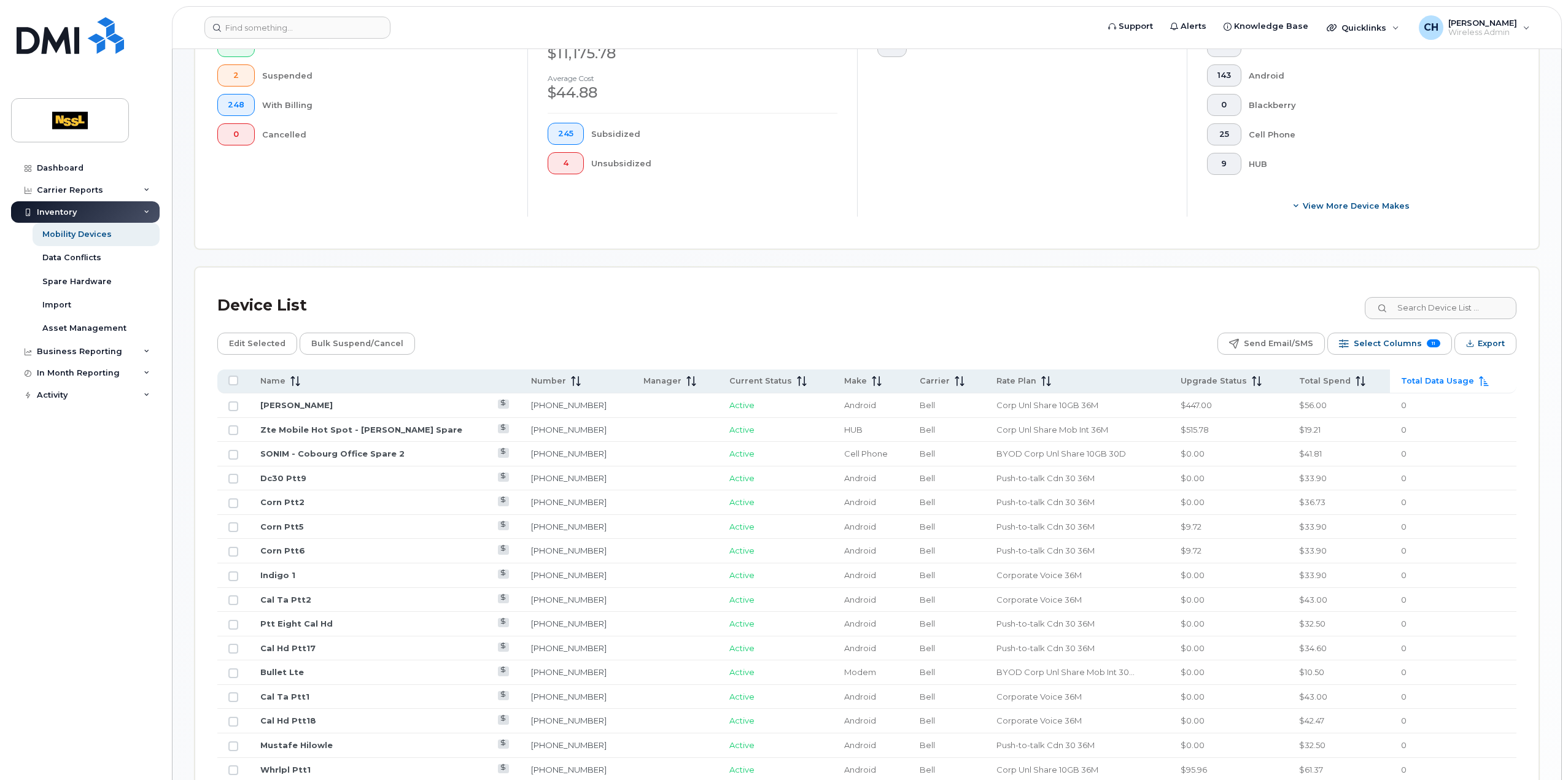
click at [1450, 380] on span "Total Data Usage" at bounding box center [1438, 381] width 73 height 11
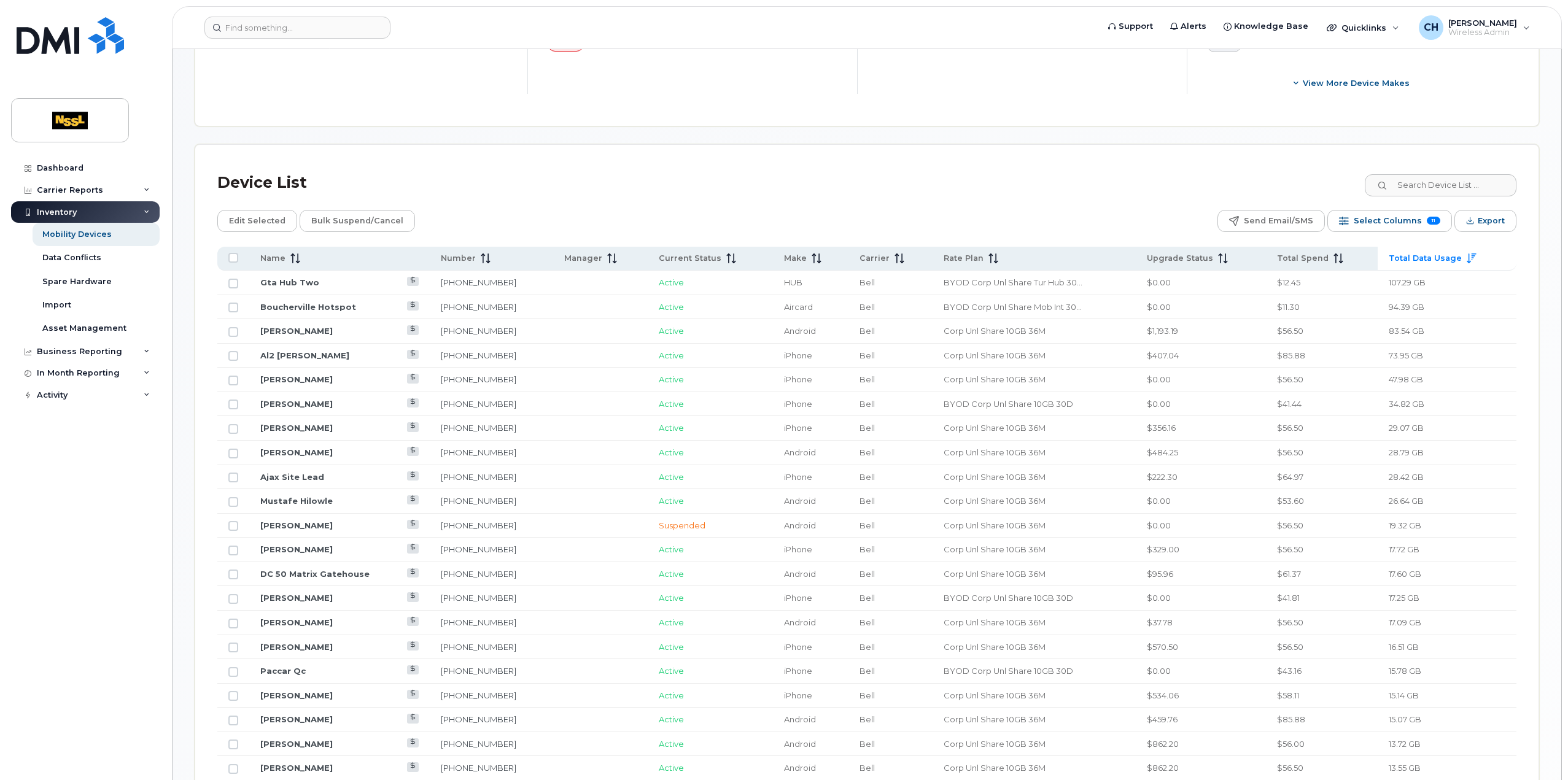
scroll to position [552, 0]
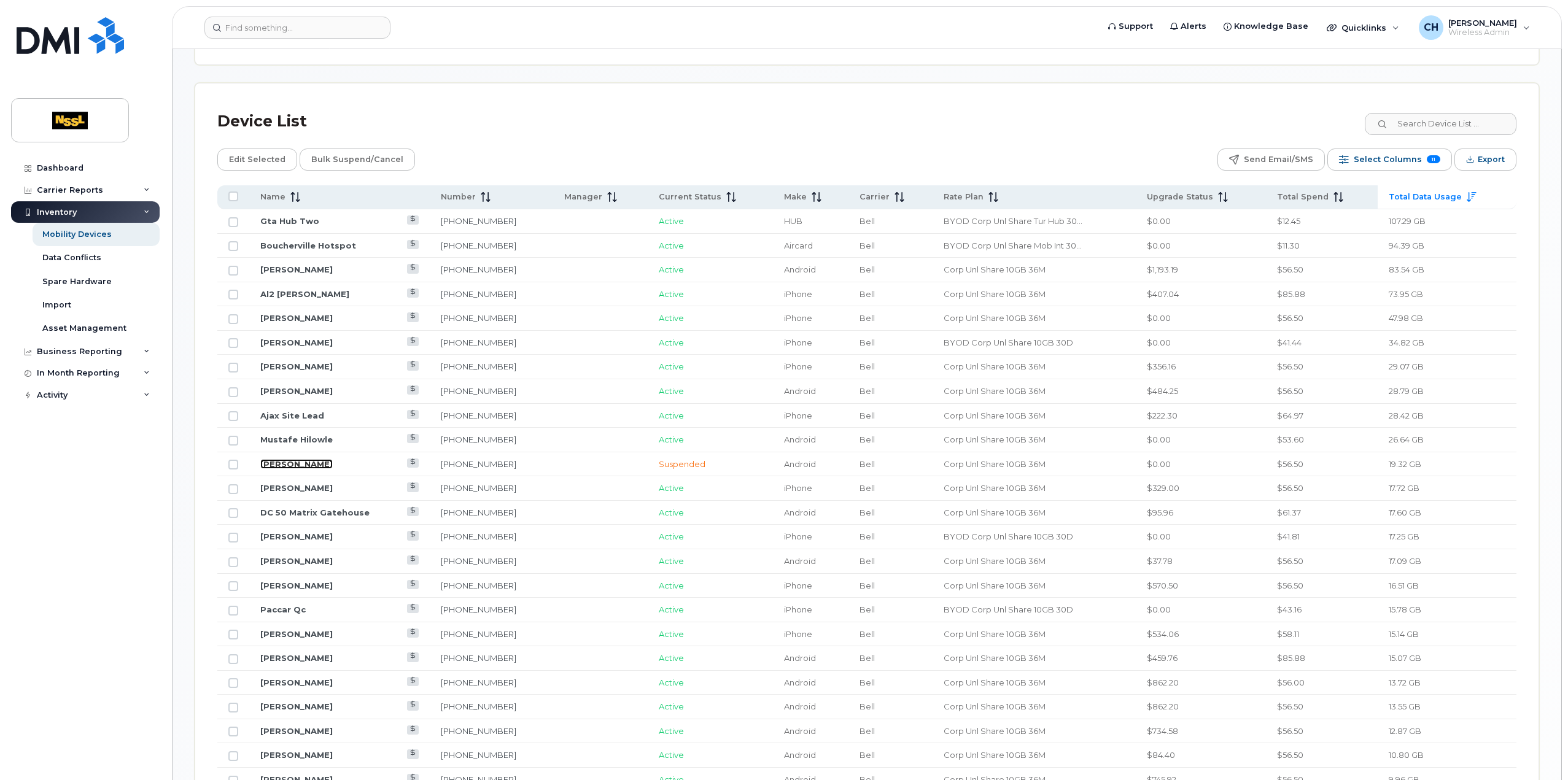
click at [289, 462] on link "George Roach" at bounding box center [296, 464] width 72 height 10
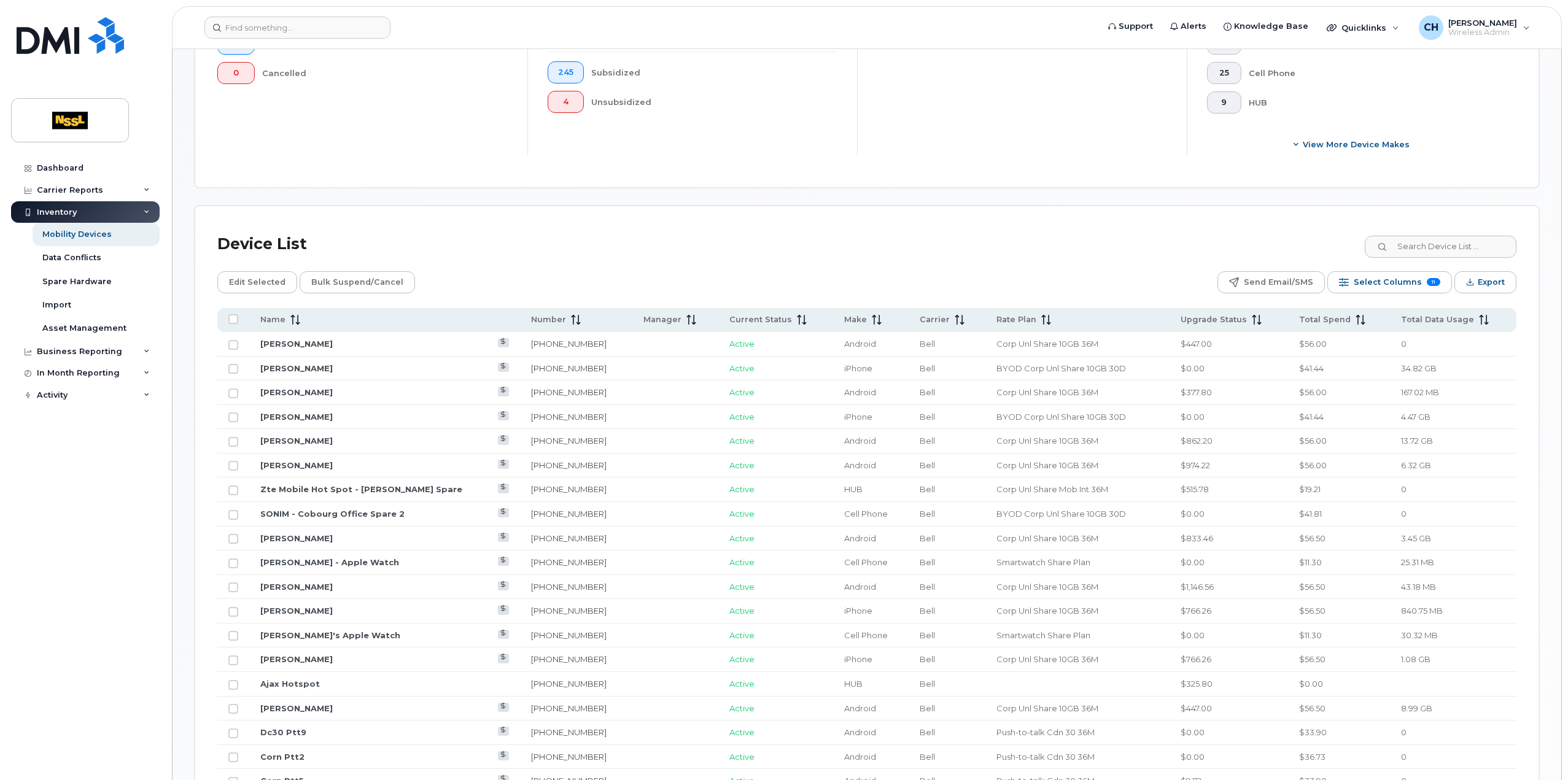
scroll to position [675, 0]
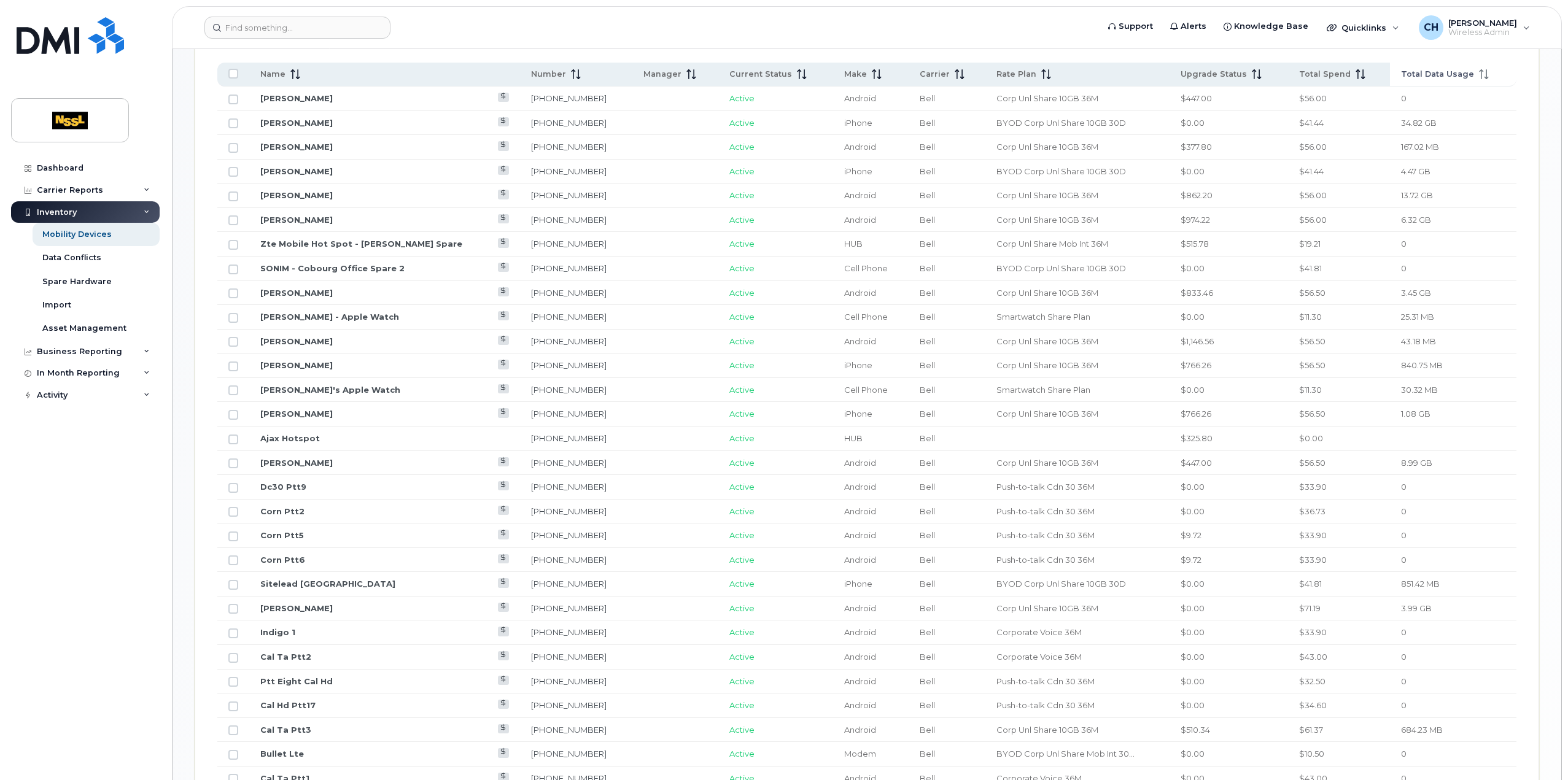
click at [1479, 75] on icon at bounding box center [1484, 74] width 10 height 10
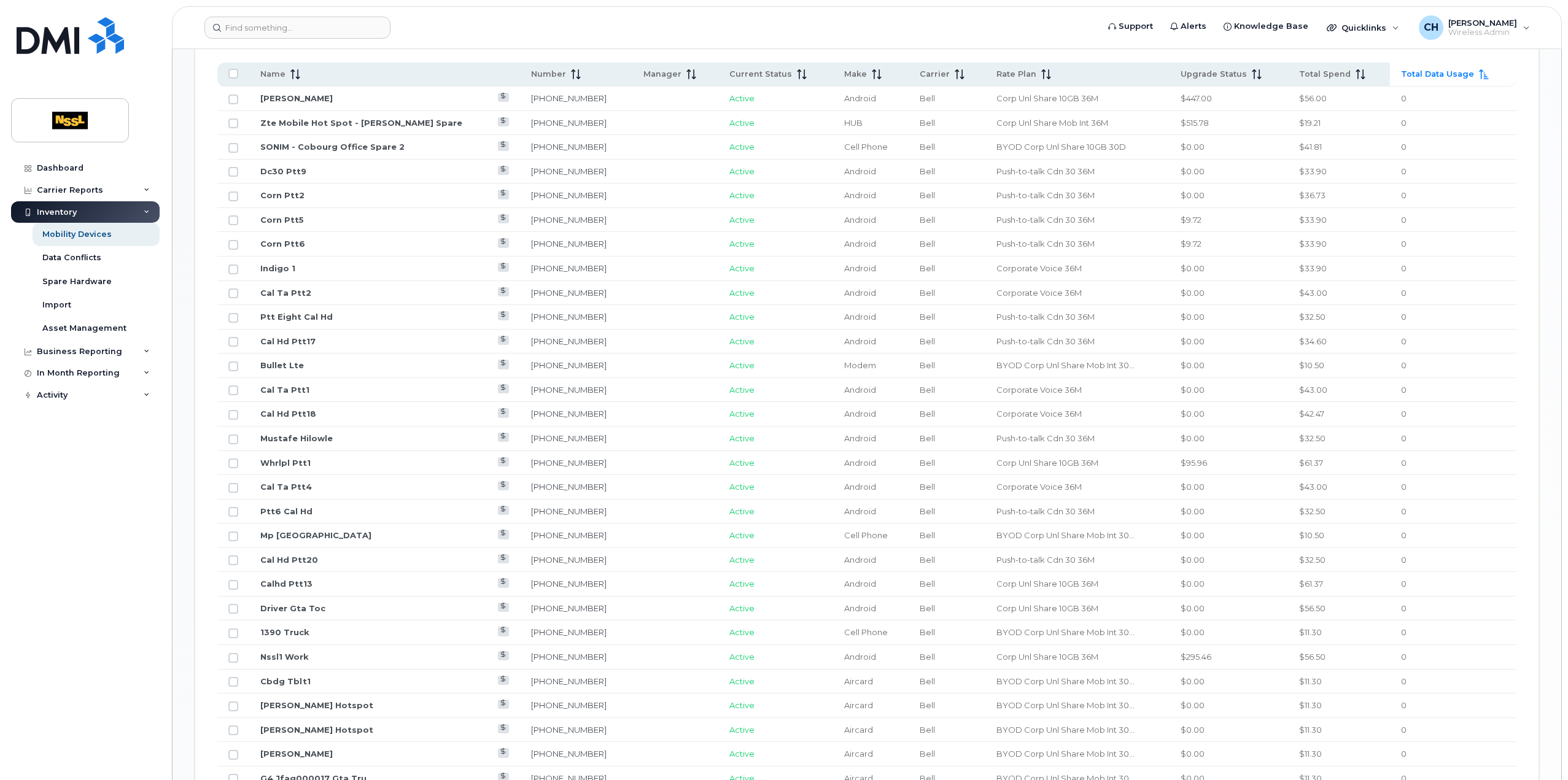
click at [1479, 73] on icon at bounding box center [1483, 74] width 9 height 10
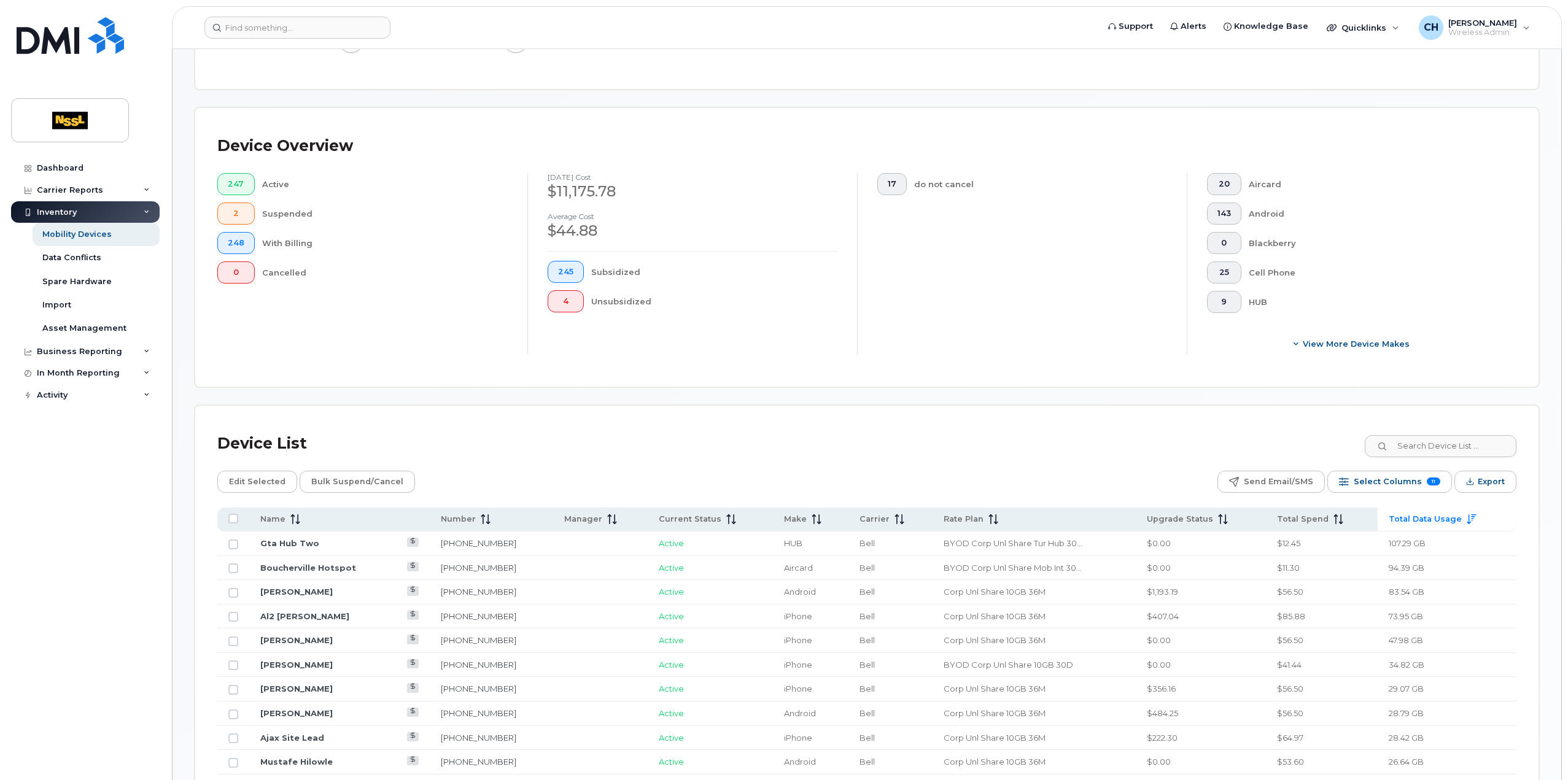
scroll to position [246, 0]
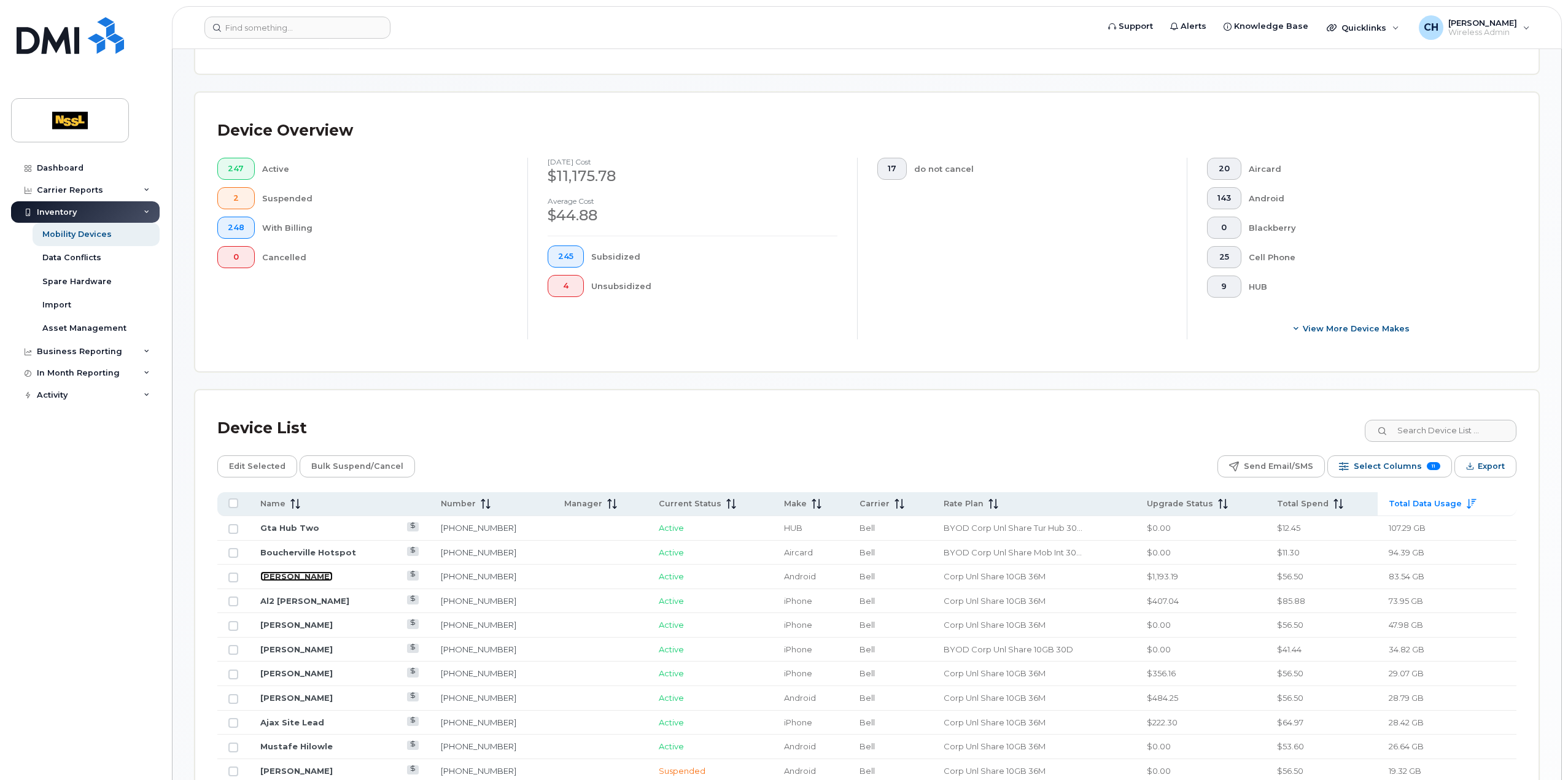
click at [298, 573] on link "[PERSON_NAME]" at bounding box center [296, 576] width 72 height 10
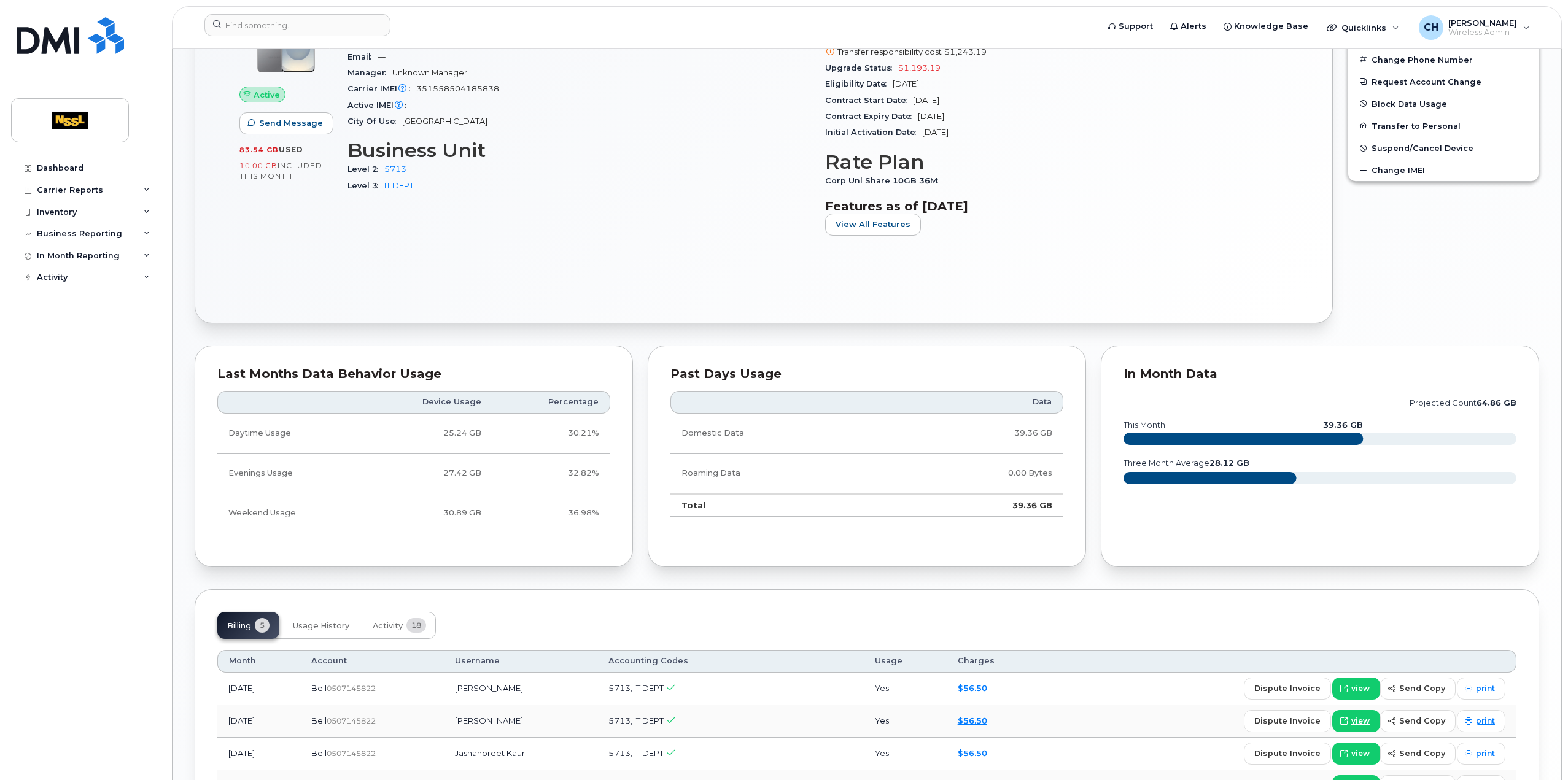
scroll to position [414, 0]
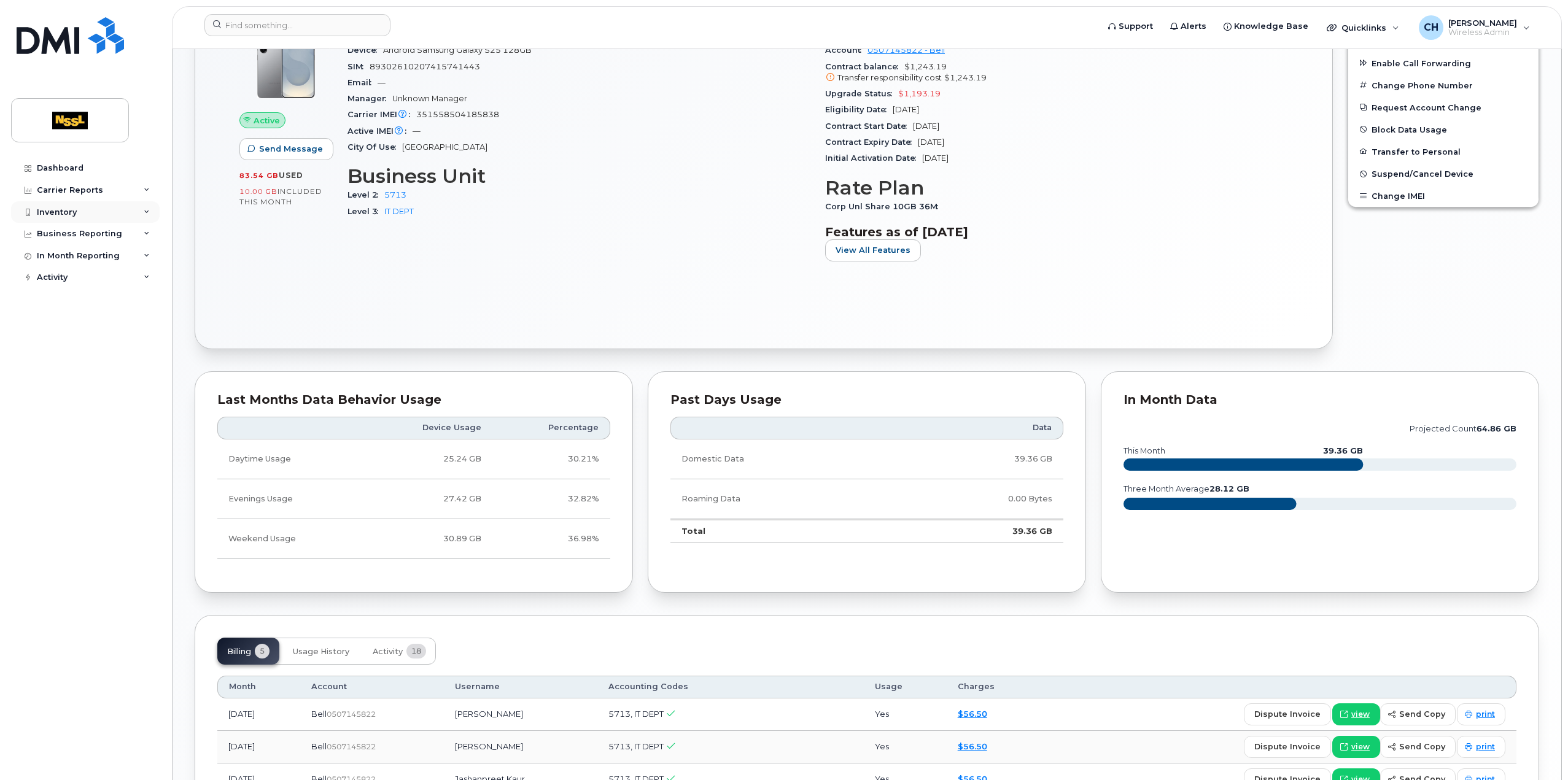
click at [81, 210] on div "Inventory" at bounding box center [86, 212] width 148 height 22
click at [94, 234] on div "Mobility Devices" at bounding box center [77, 234] width 69 height 11
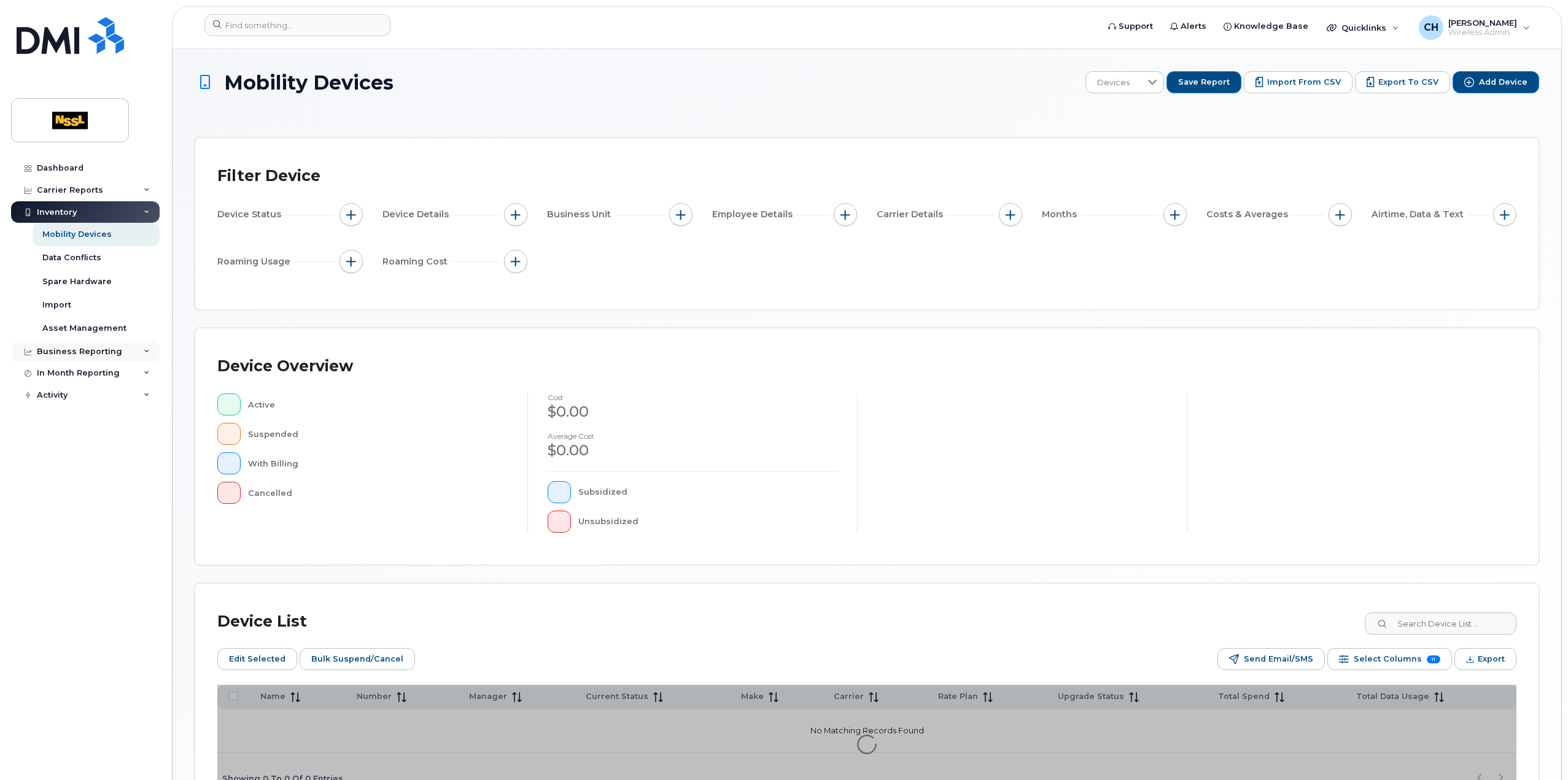
click at [90, 352] on div "Business Reporting" at bounding box center [79, 352] width 86 height 10
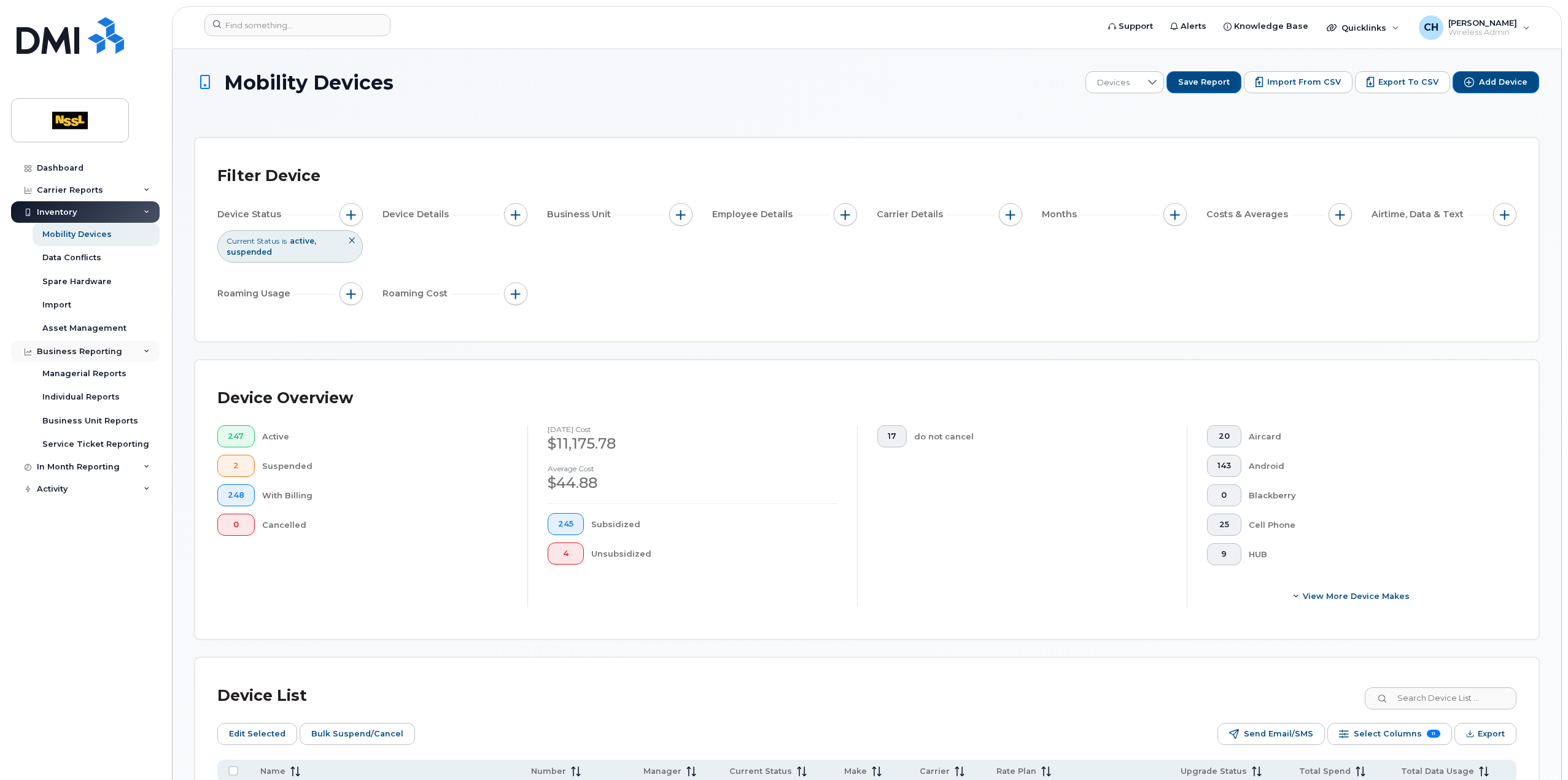
click at [90, 350] on div "Business Reporting" at bounding box center [79, 352] width 86 height 10
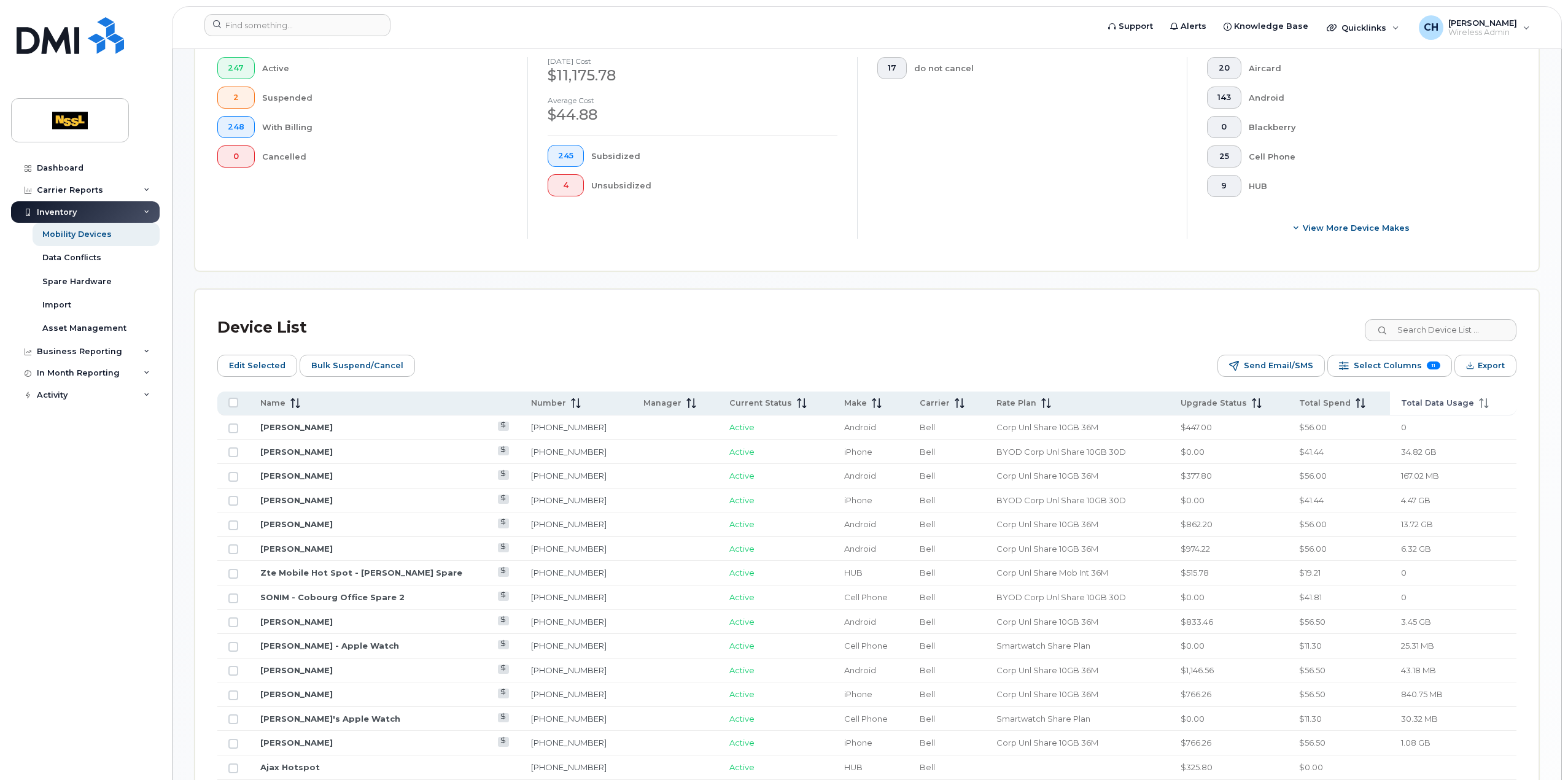
click at [1457, 400] on span "Total Data Usage" at bounding box center [1438, 403] width 73 height 11
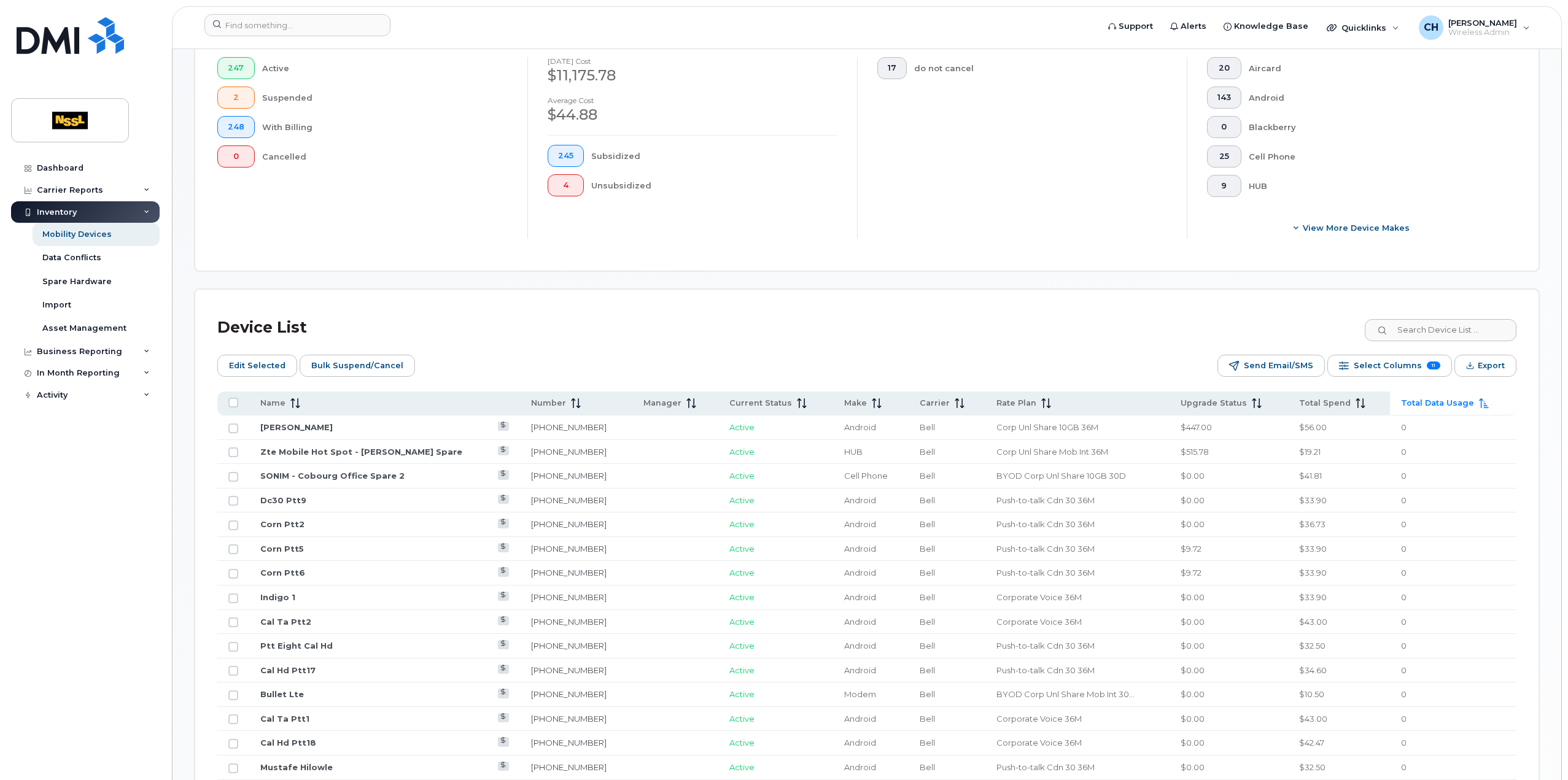
click at [1457, 400] on span "Total Data Usage" at bounding box center [1438, 403] width 73 height 11
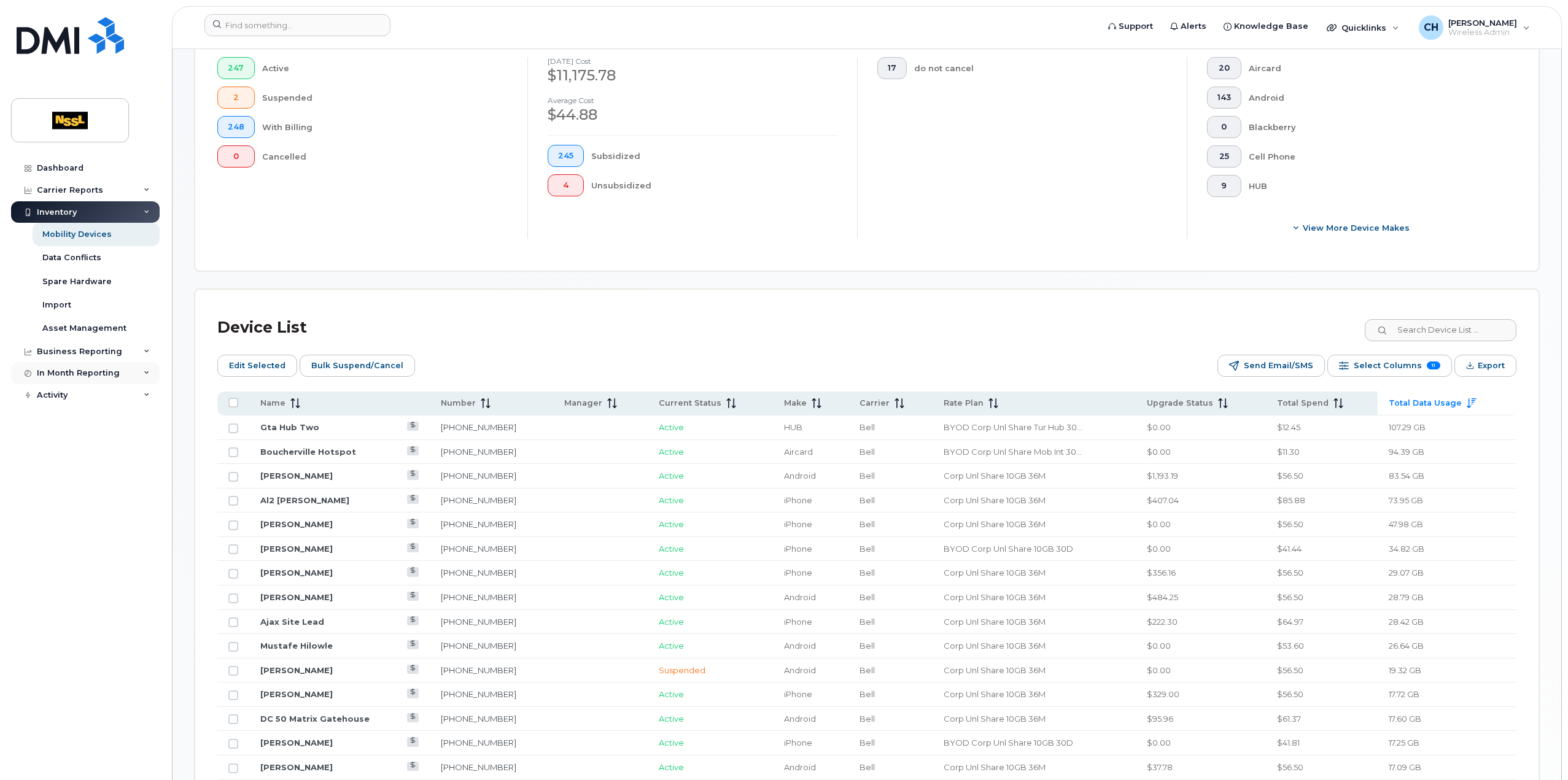
click at [100, 375] on div "In Month Reporting" at bounding box center [78, 373] width 83 height 10
click at [76, 391] on div "Data Usage" at bounding box center [67, 396] width 49 height 11
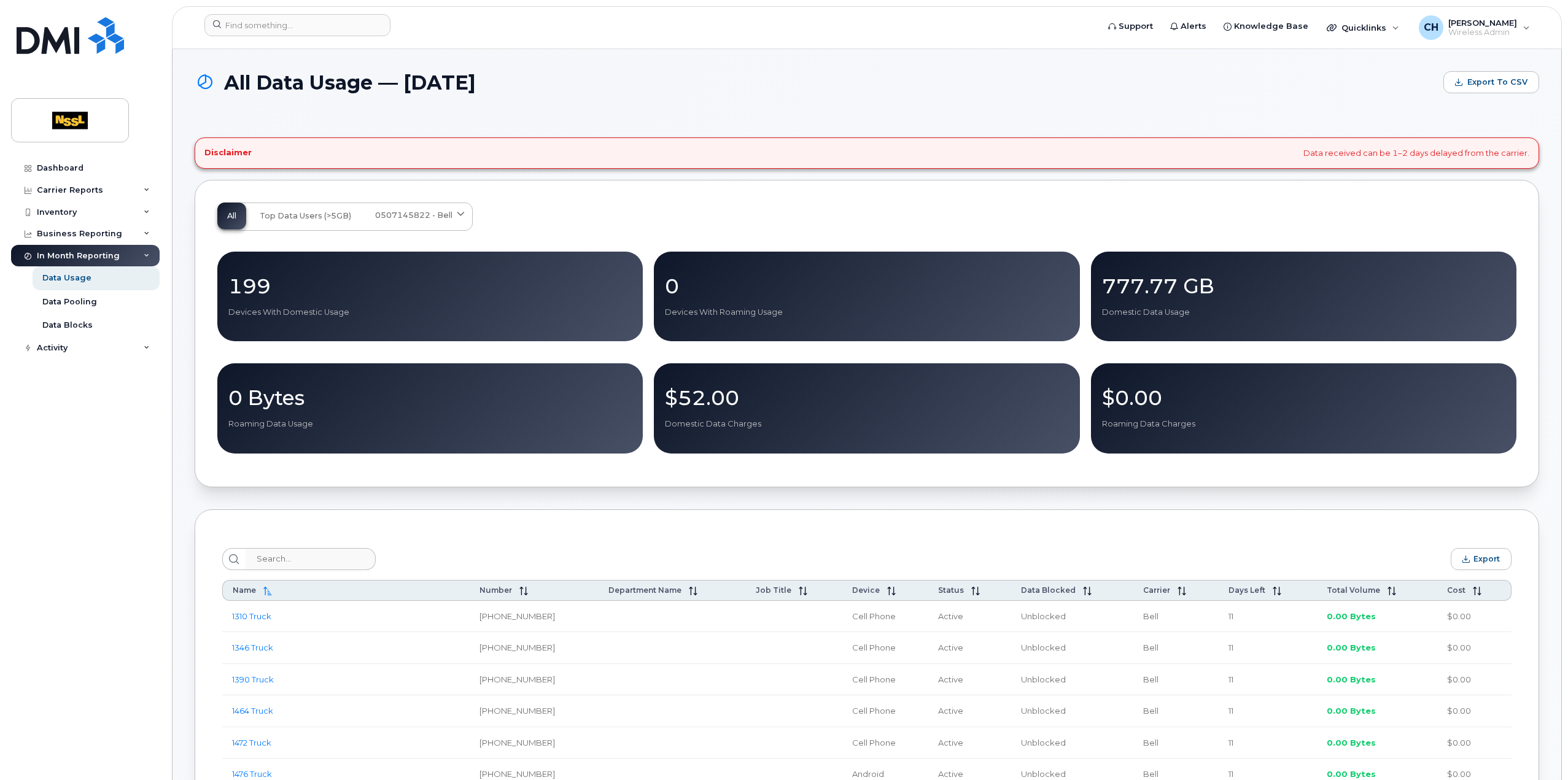
click at [447, 397] on p "0 Bytes" at bounding box center [429, 397] width 403 height 22
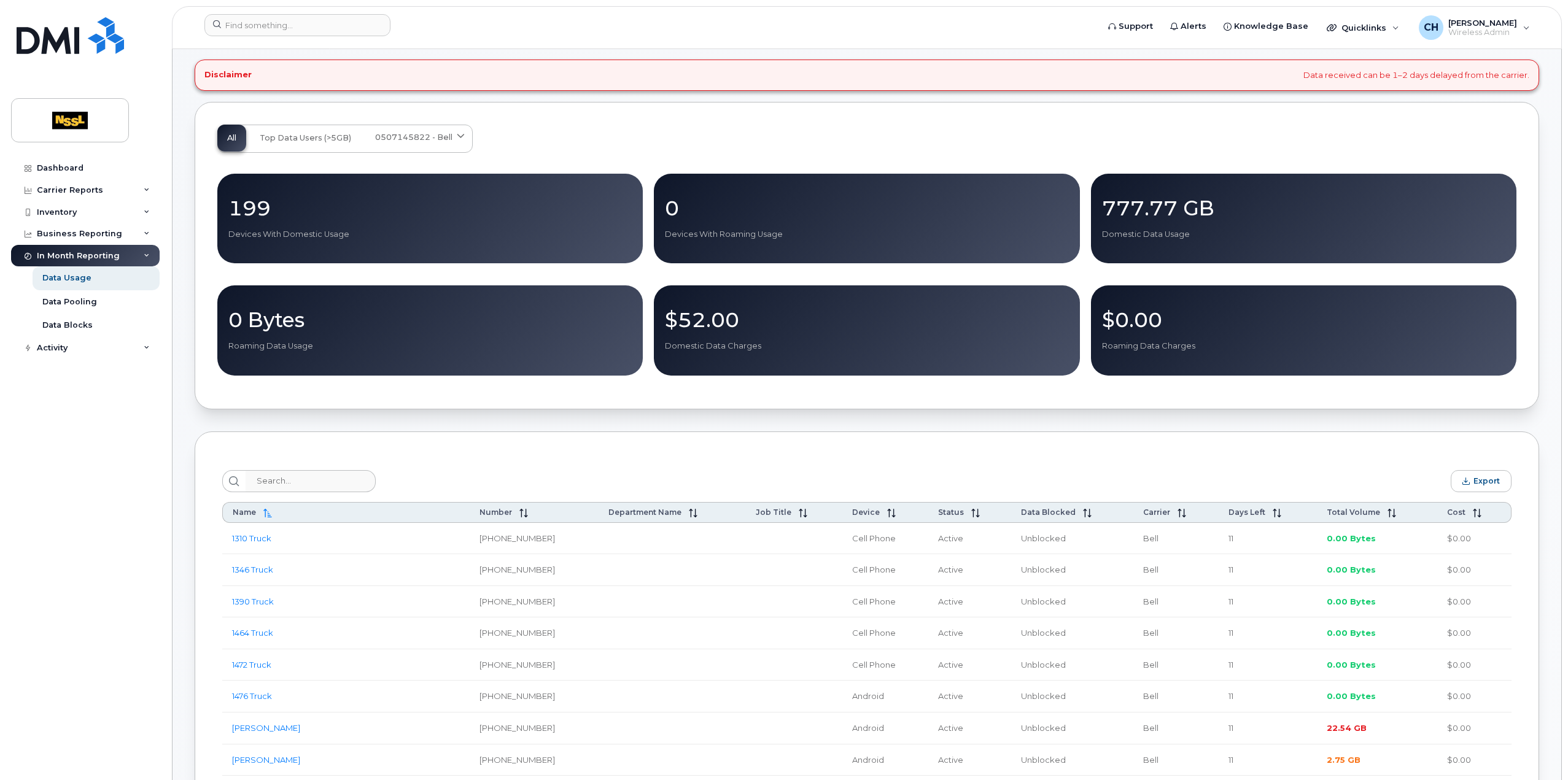
scroll to position [123, 0]
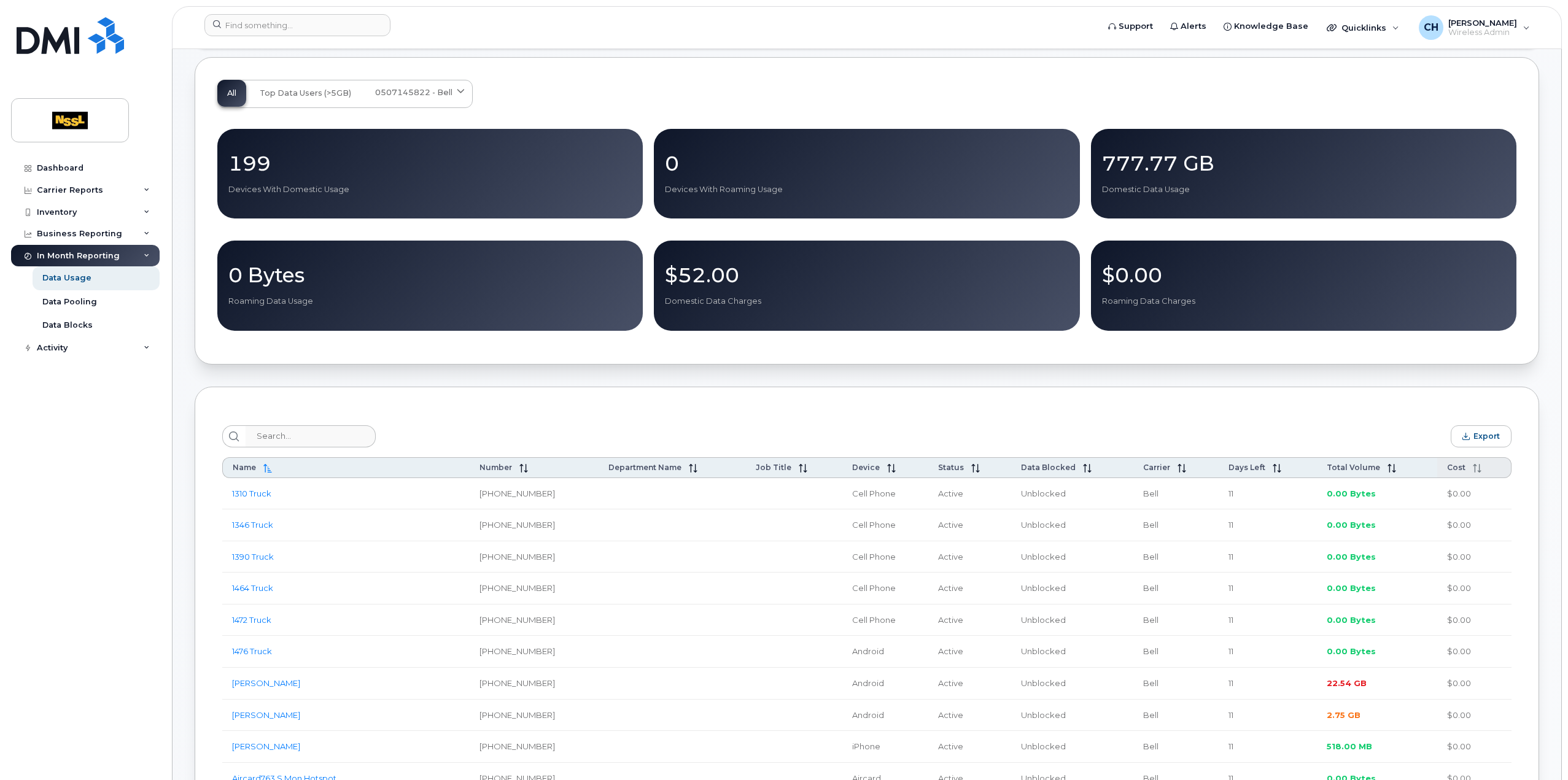
click at [1469, 475] on th "Cost" at bounding box center [1474, 468] width 74 height 21
click at [1469, 475] on th "Cost" at bounding box center [1475, 468] width 72 height 21
click at [1385, 471] on span at bounding box center [1392, 467] width 16 height 10
click at [1385, 471] on icon at bounding box center [1386, 468] width 9 height 9
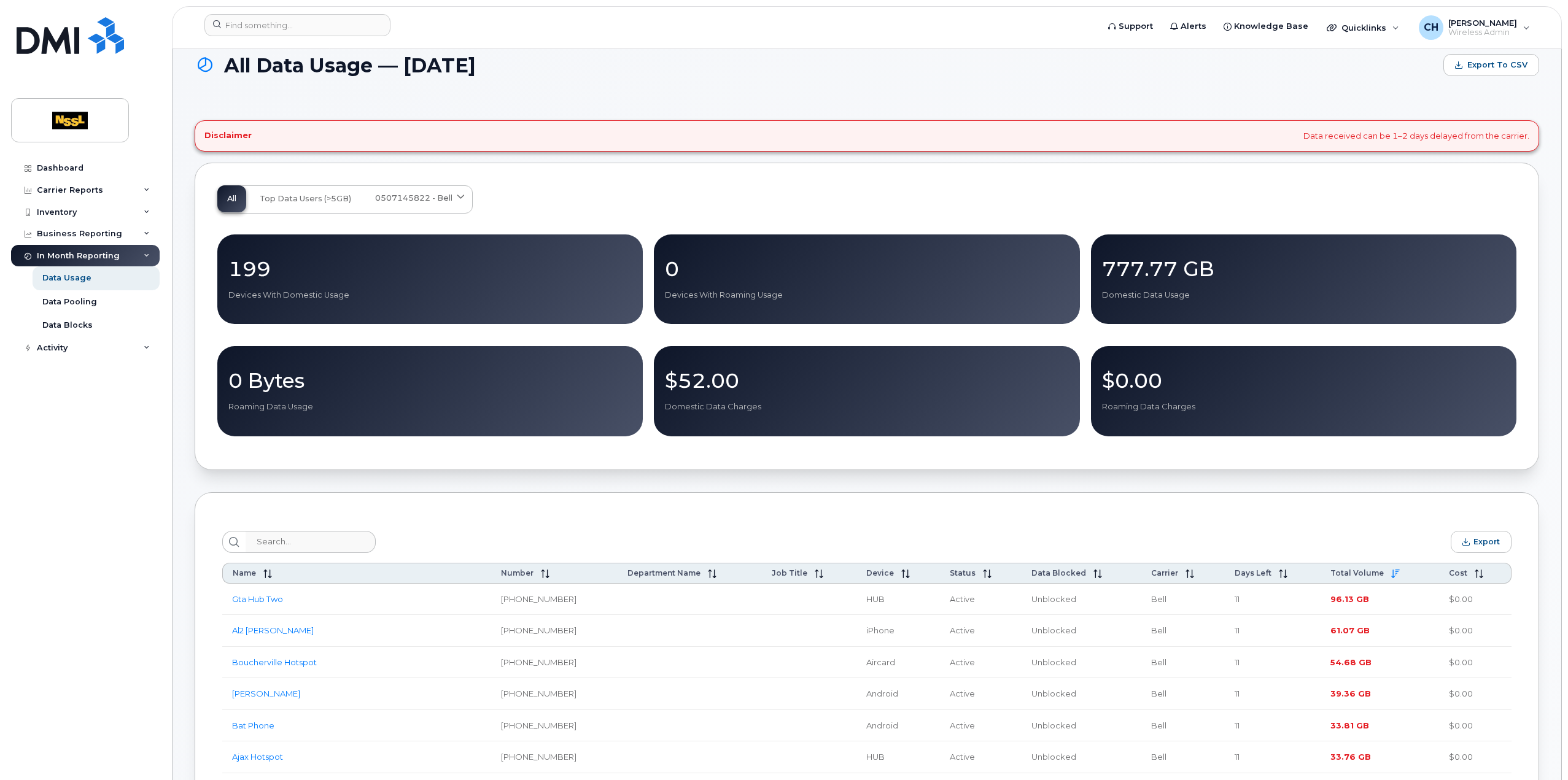
scroll to position [0, 0]
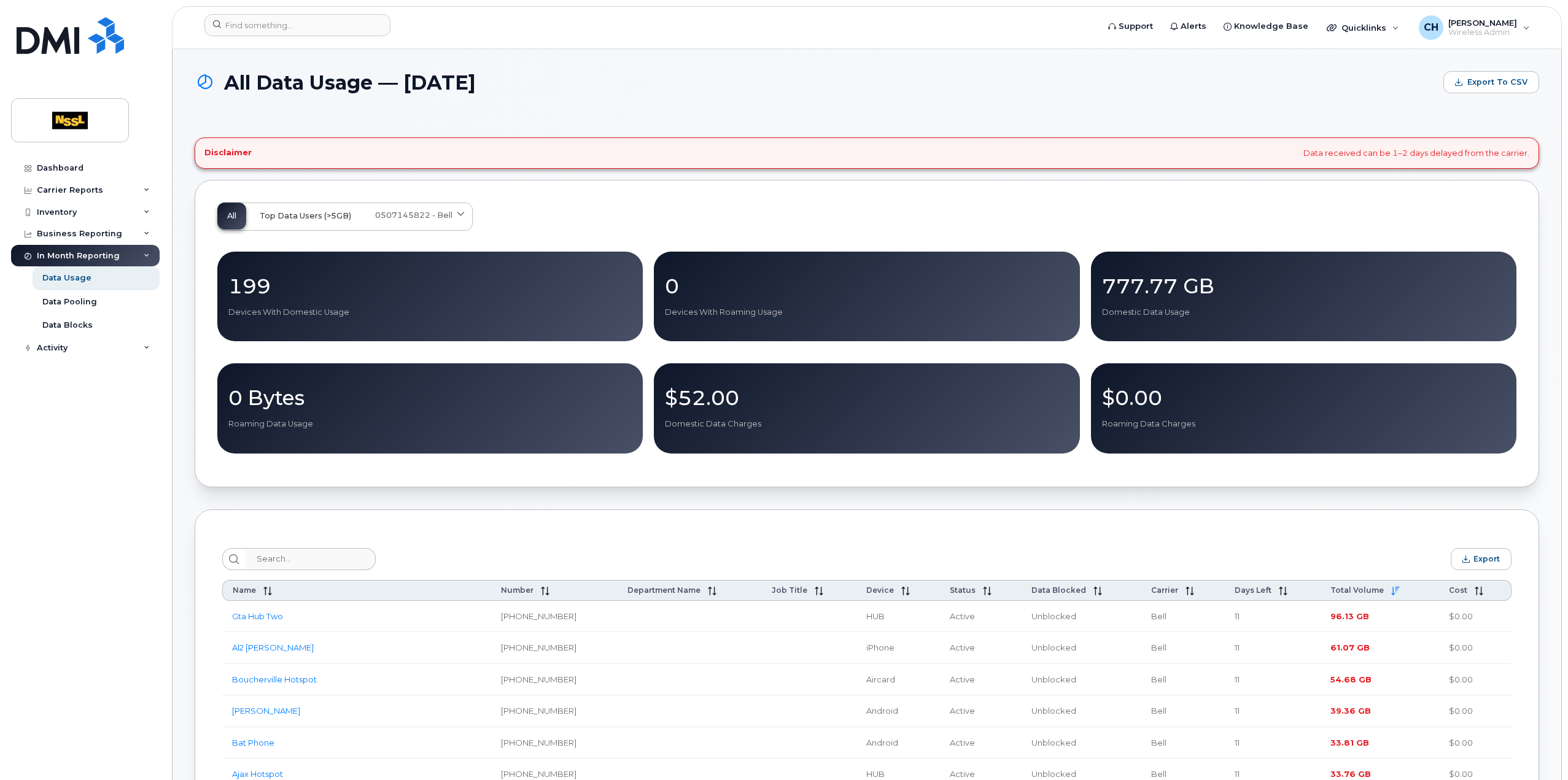
click at [305, 213] on span "Top Data Users (>5GB)" at bounding box center [305, 216] width 91 height 10
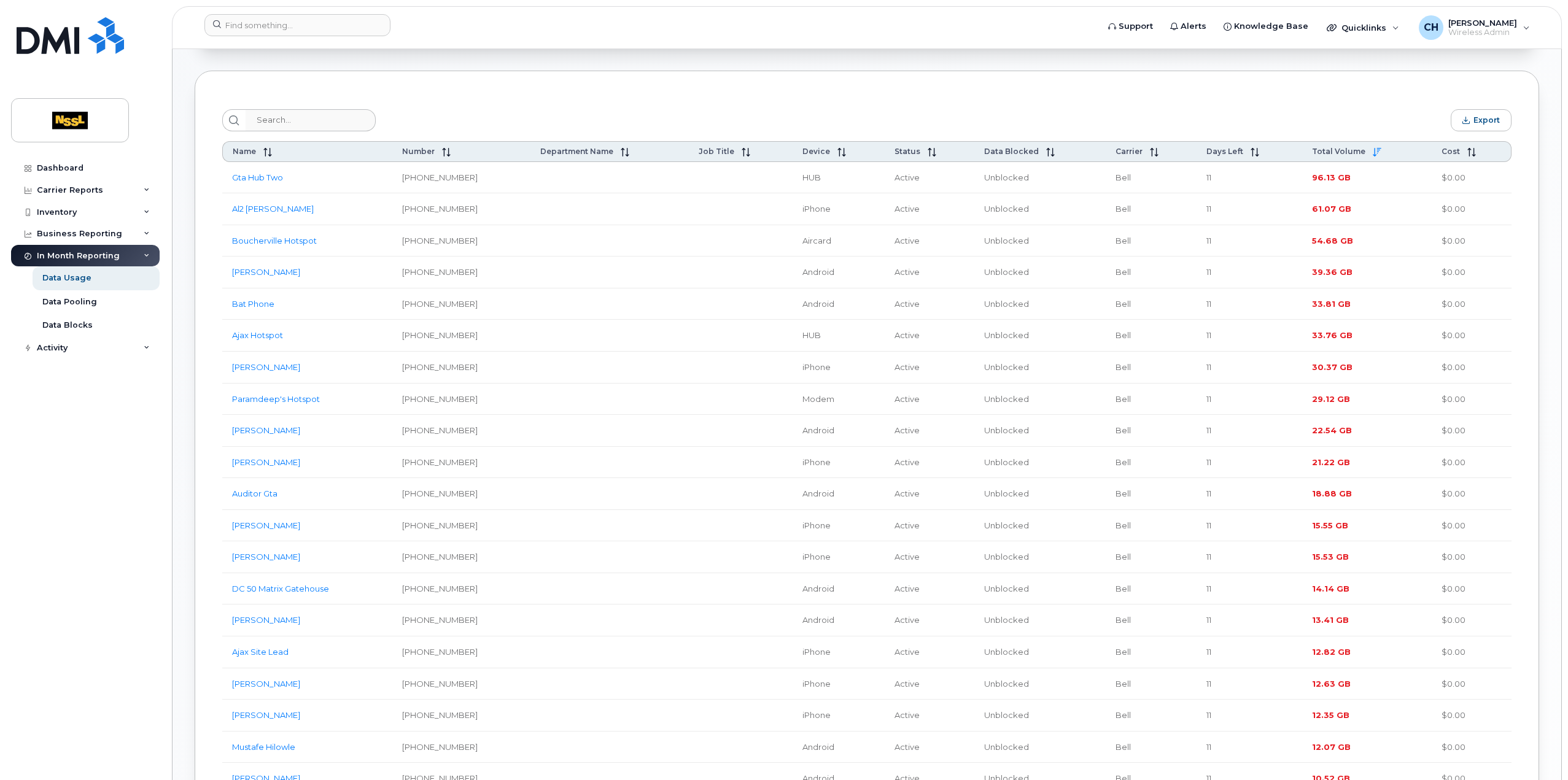
scroll to position [378, 0]
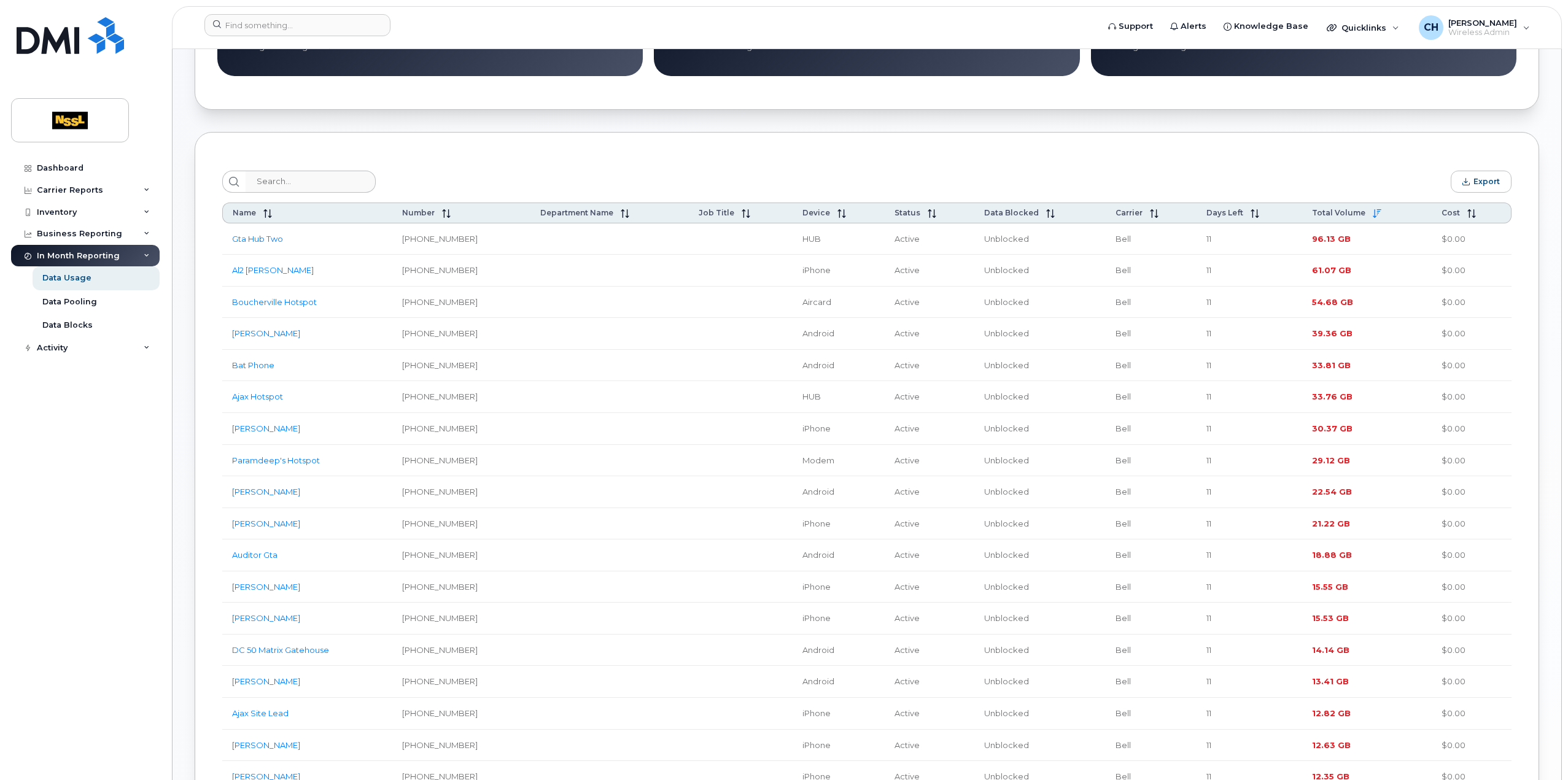
click at [772, 153] on div "Export Name Number Department Name Job Title Device Status Data Blocked Carrier…" at bounding box center [867, 766] width 1345 height 1269
click at [263, 368] on link "Bat Phone" at bounding box center [253, 365] width 42 height 10
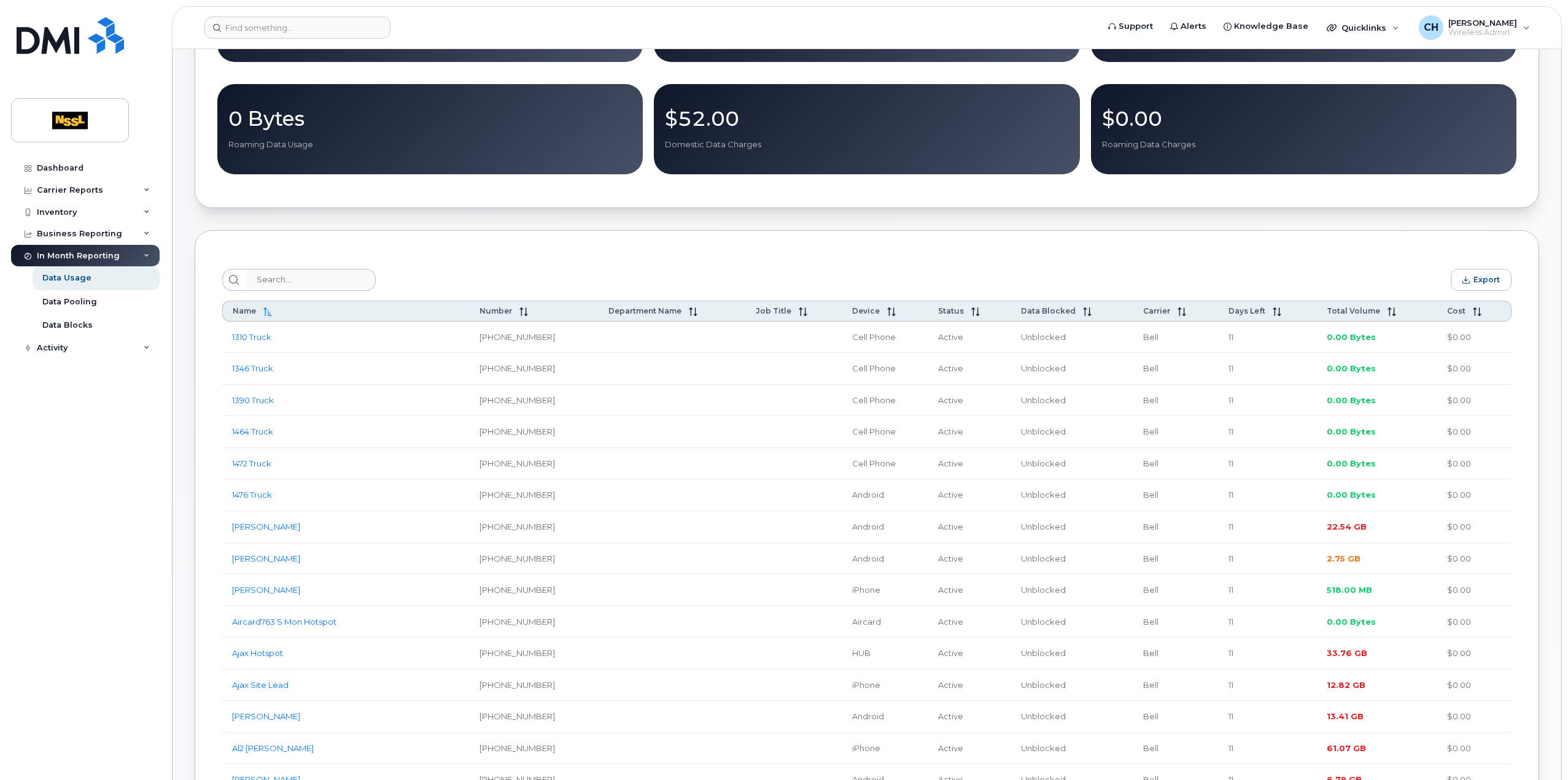
scroll to position [307, 0]
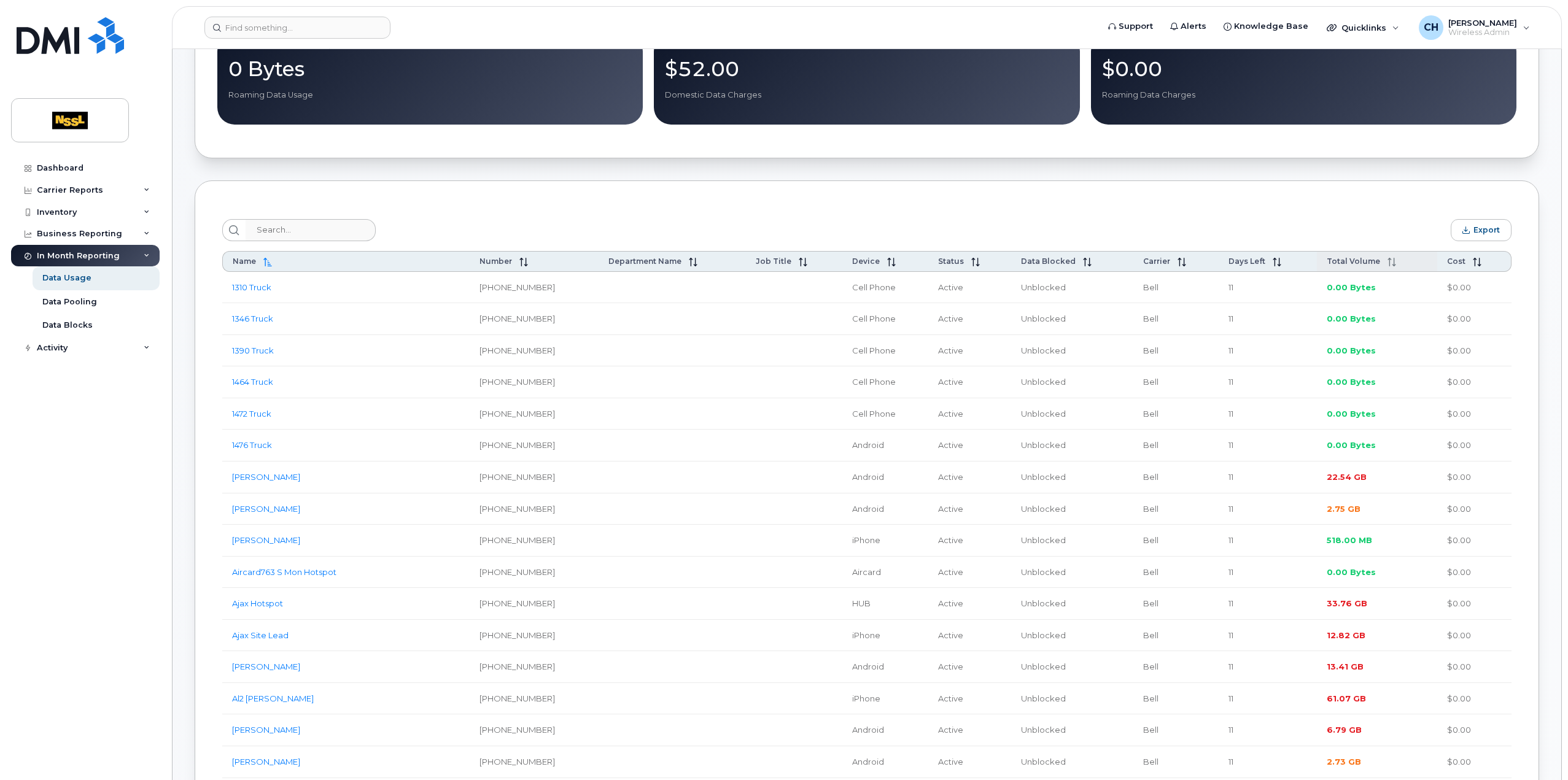
click at [1405, 263] on div "Total Volume" at bounding box center [1377, 261] width 101 height 10
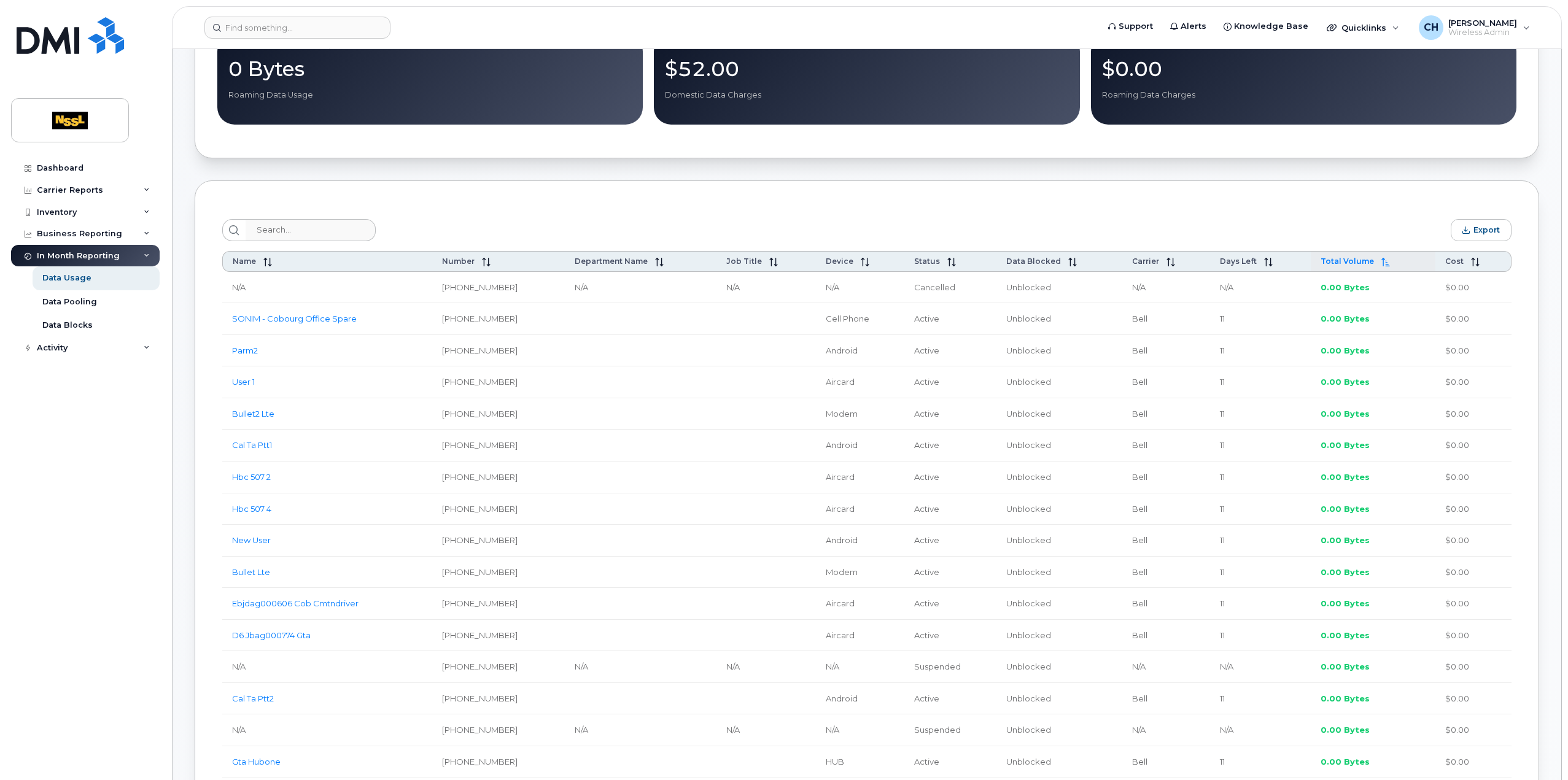
click at [1405, 263] on div "Total Volume" at bounding box center [1373, 261] width 104 height 10
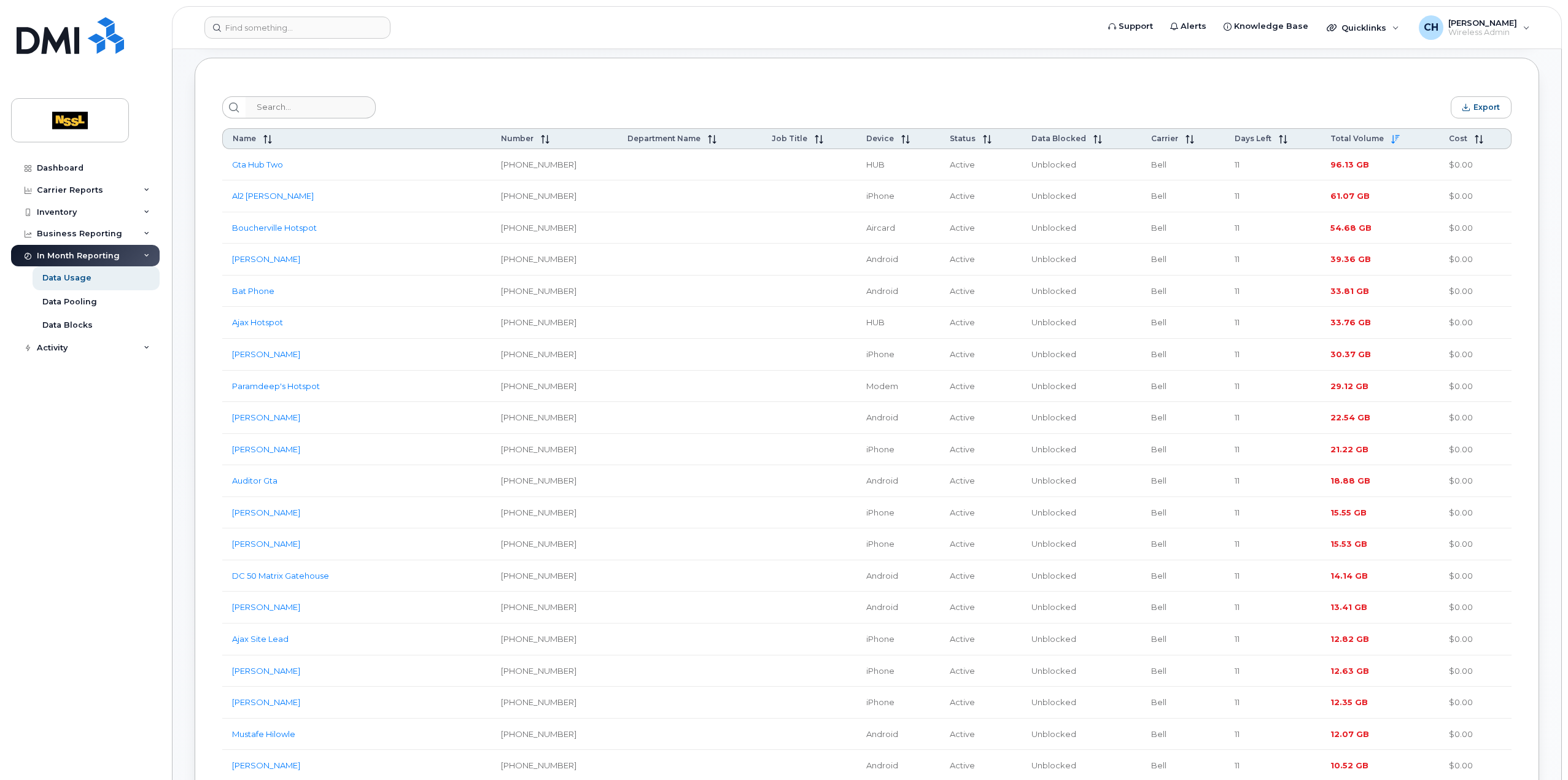
scroll to position [368, 0]
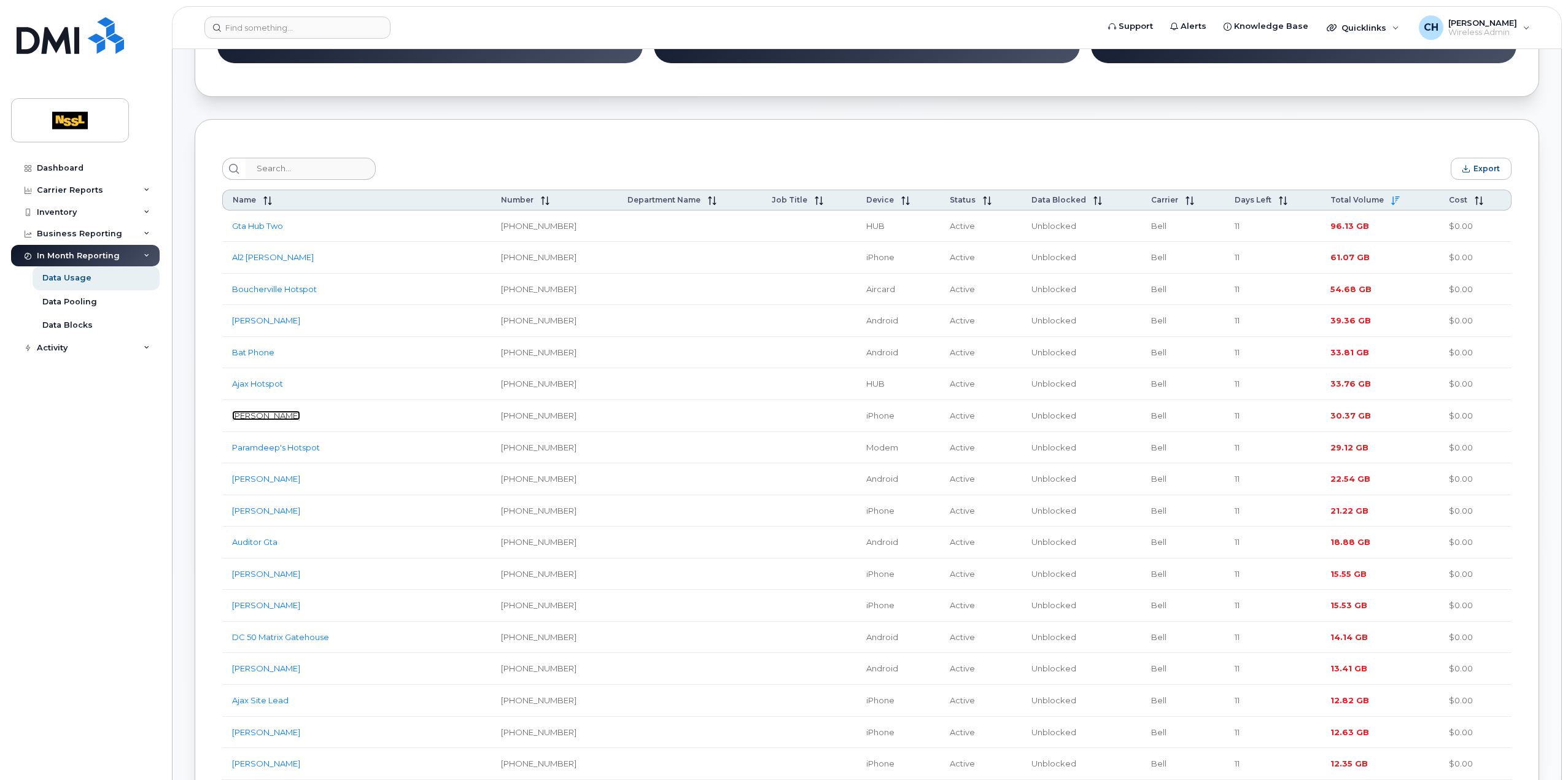
click at [248, 414] on link "[PERSON_NAME]" at bounding box center [266, 415] width 68 height 10
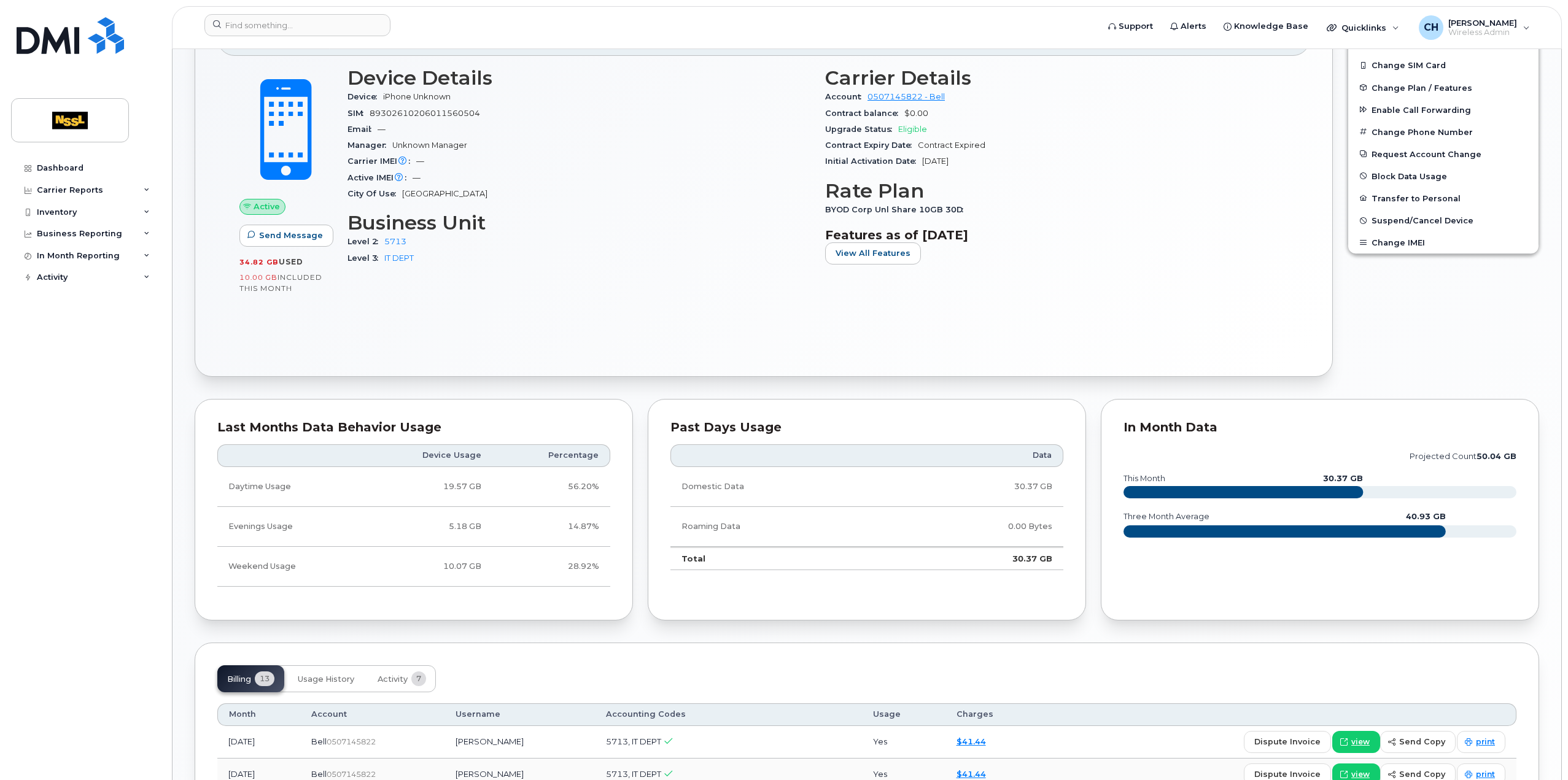
scroll to position [368, 0]
drag, startPoint x: 1453, startPoint y: 511, endPoint x: 1384, endPoint y: 507, distance: 69.1
click at [1384, 507] on icon "projected count 50.04 GB this month 30.37 GB three month average 40.93 GB" at bounding box center [1320, 498] width 393 height 111
click at [1474, 506] on icon "projected count 50.04 GB this month 30.37 GB three month average 40.93 GB" at bounding box center [1320, 498] width 393 height 111
drag, startPoint x: 1461, startPoint y: 514, endPoint x: 1408, endPoint y: 517, distance: 53.1
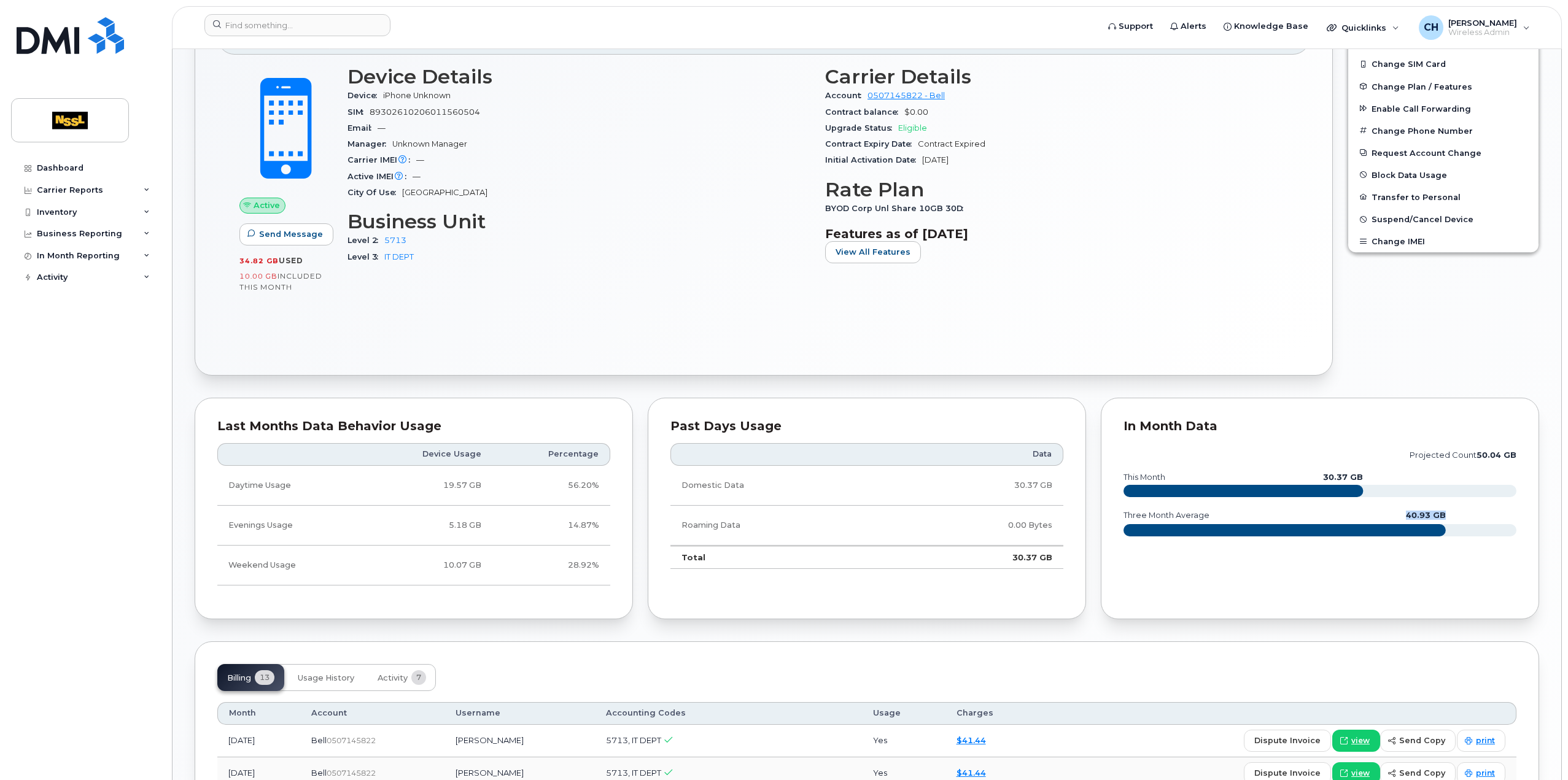
click at [1408, 517] on icon "projected count 50.04 GB this month 30.37 GB three month average 40.93 GB" at bounding box center [1320, 498] width 393 height 111
drag, startPoint x: 1520, startPoint y: 450, endPoint x: 1473, endPoint y: 454, distance: 47.2
click at [1473, 454] on div "In Month Data projected count 50.04 GB this month 30.37 GB three month average …" at bounding box center [1320, 508] width 438 height 222
click at [1456, 504] on icon "projected count 50.04 GB this month 30.37 GB three month average 40.93 GB" at bounding box center [1320, 498] width 393 height 111
drag, startPoint x: 1462, startPoint y: 513, endPoint x: 1398, endPoint y: 513, distance: 64.0
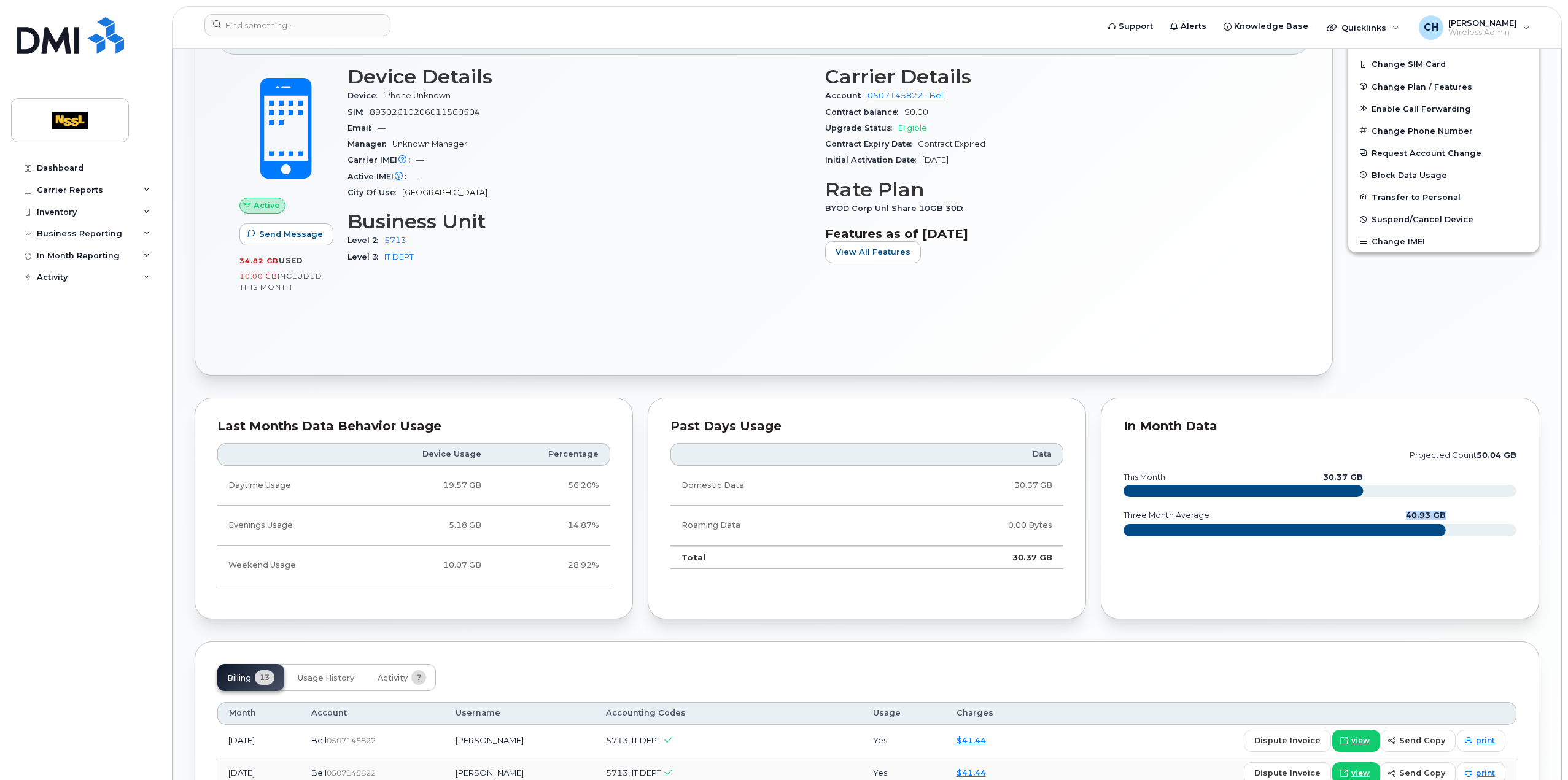
click at [1398, 513] on icon "projected count 50.04 GB this month 30.37 GB three month average 40.93 GB" at bounding box center [1320, 498] width 393 height 111
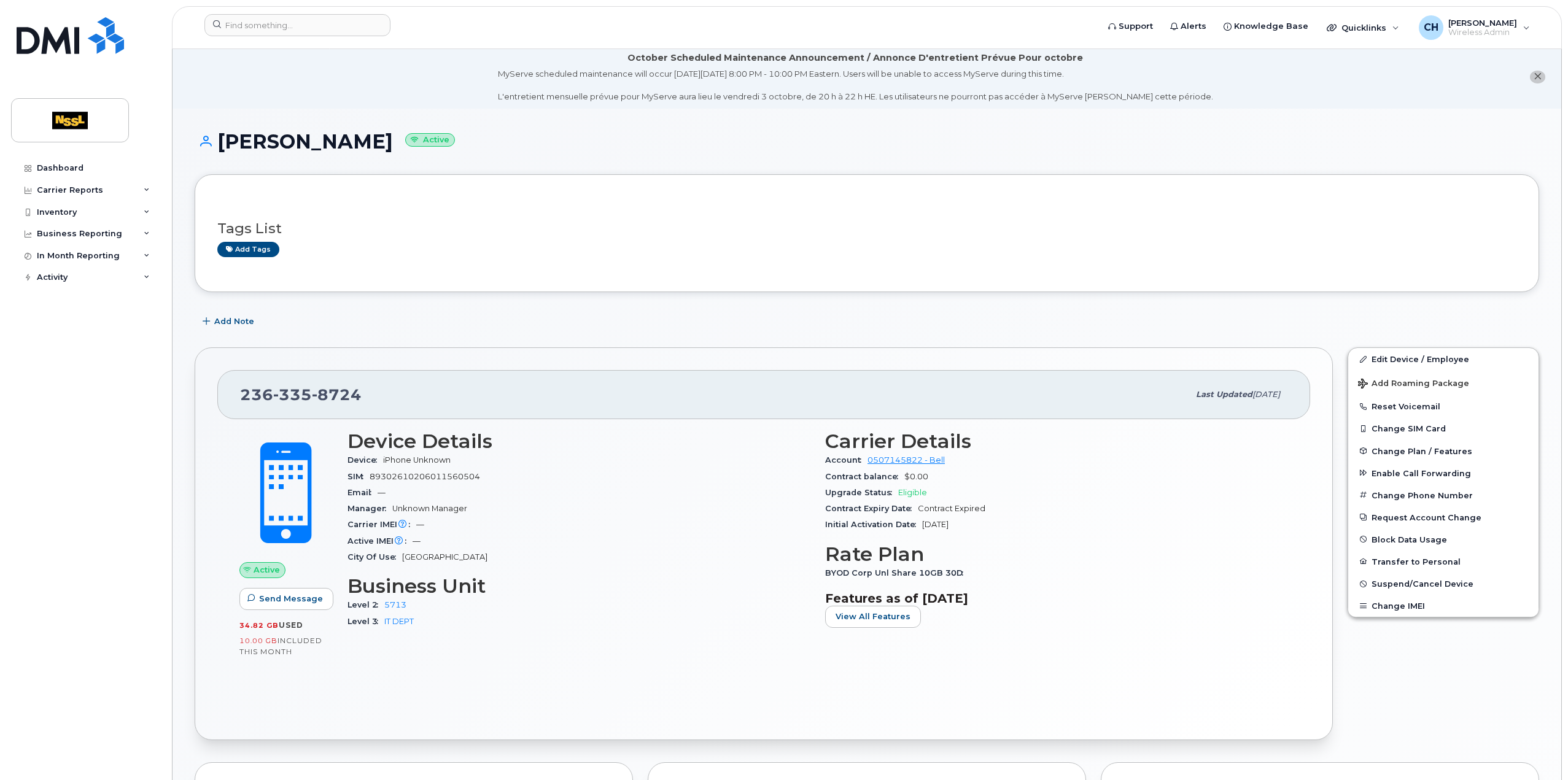
scroll to position [0, 0]
